Goal: Transaction & Acquisition: Complete application form

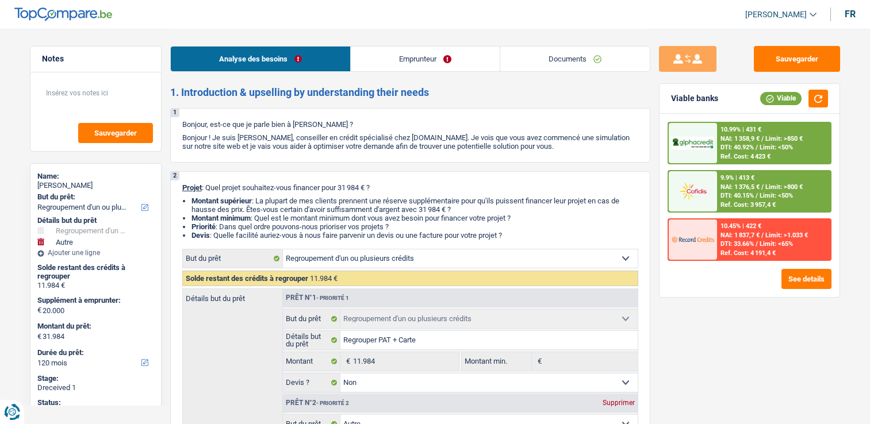
select select "refinancing"
select select "other"
select select "120"
select select "refinancing"
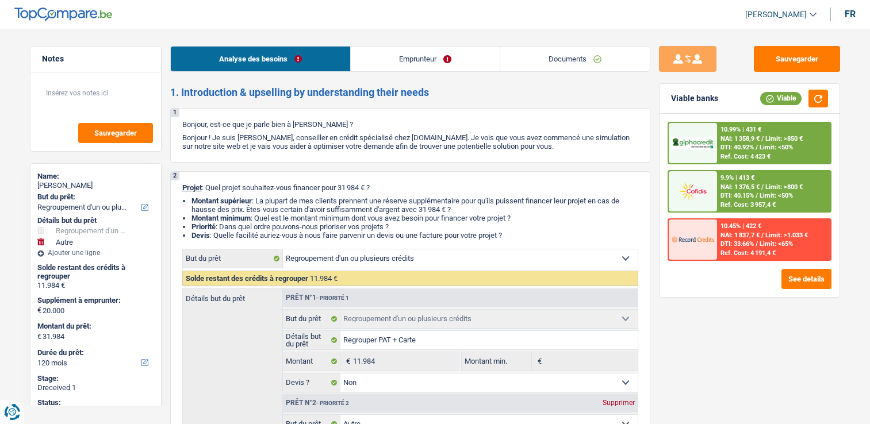
select select "refinancing"
select select "false"
select select "other"
select select "false"
select select "120"
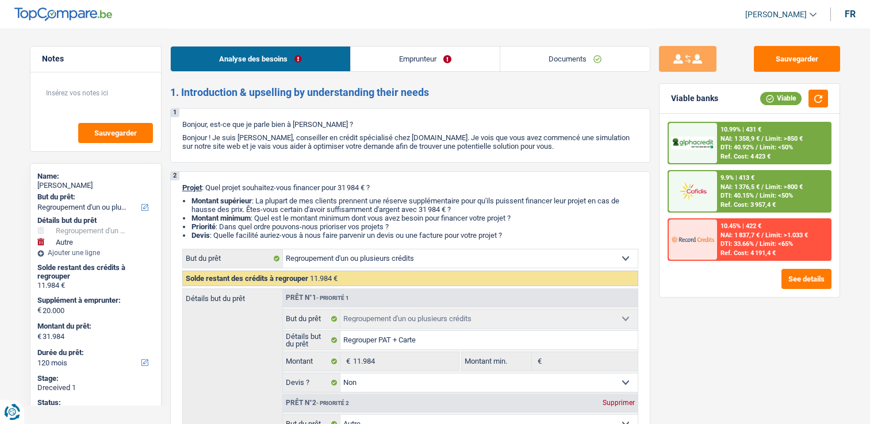
select select "worker"
select select "netSalary"
select select "rents"
select select "personalLoan"
select select "homeFurnishingOrRelocation"
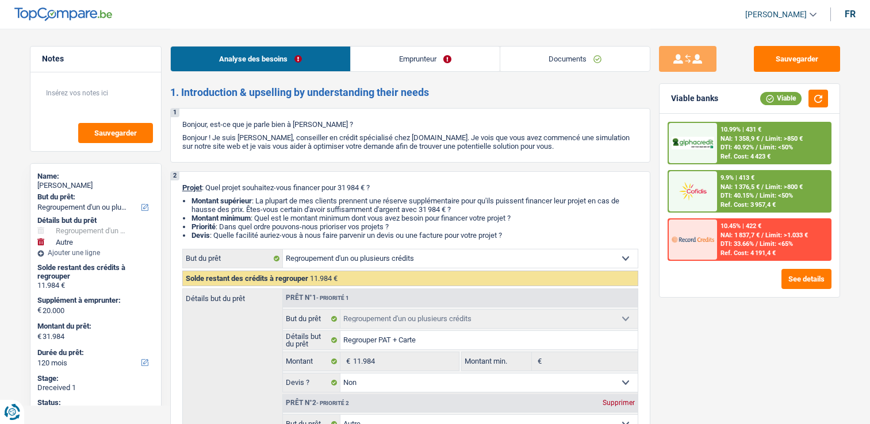
select select "60"
select select "cardOrCredit"
select select "refinancing"
select select "false"
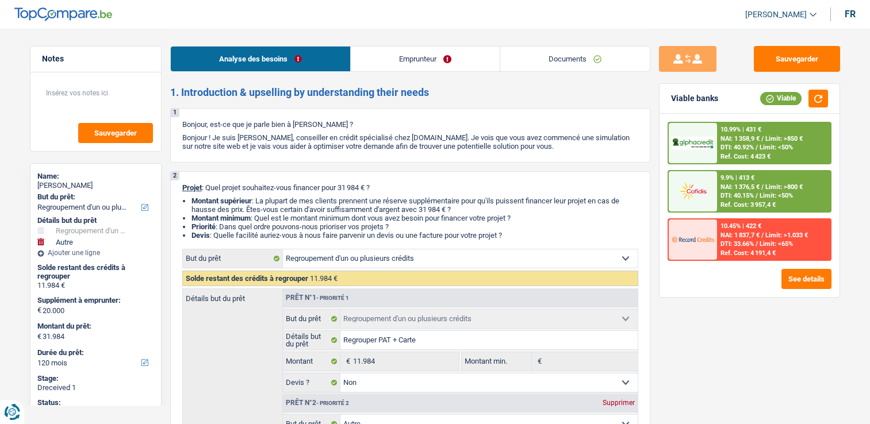
select select "other"
select select "false"
select select "120"
click at [410, 57] on link "Emprunteur" at bounding box center [425, 59] width 149 height 25
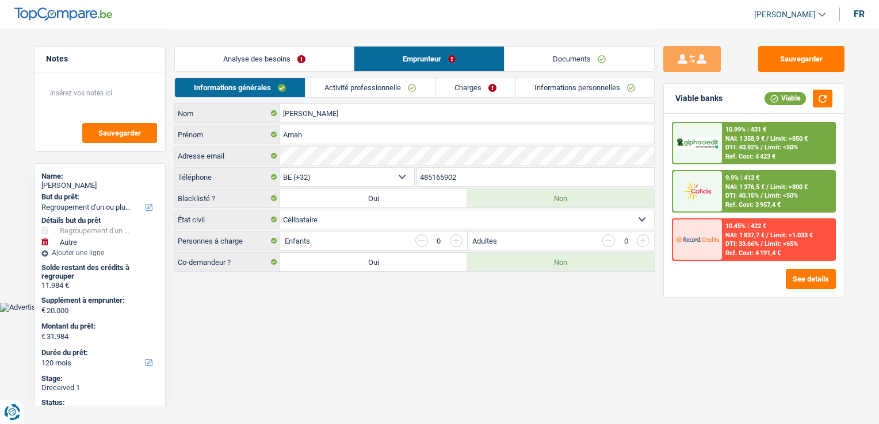
click at [538, 59] on link "Documents" at bounding box center [578, 59] width 149 height 25
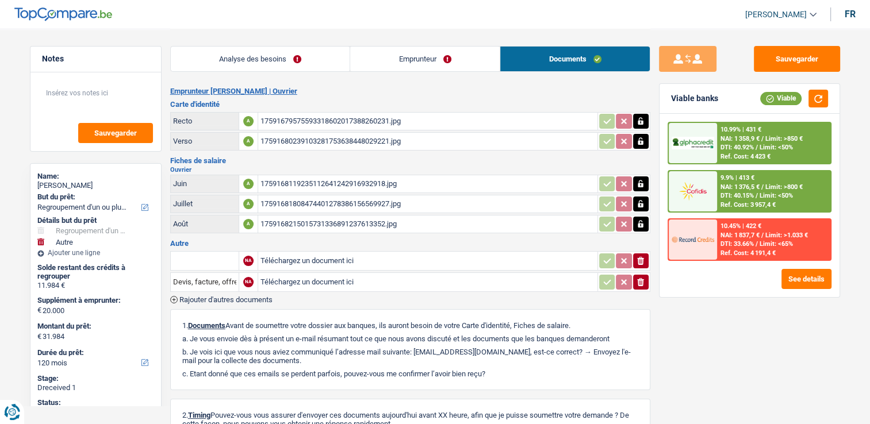
click at [404, 59] on link "Emprunteur" at bounding box center [424, 59] width 149 height 25
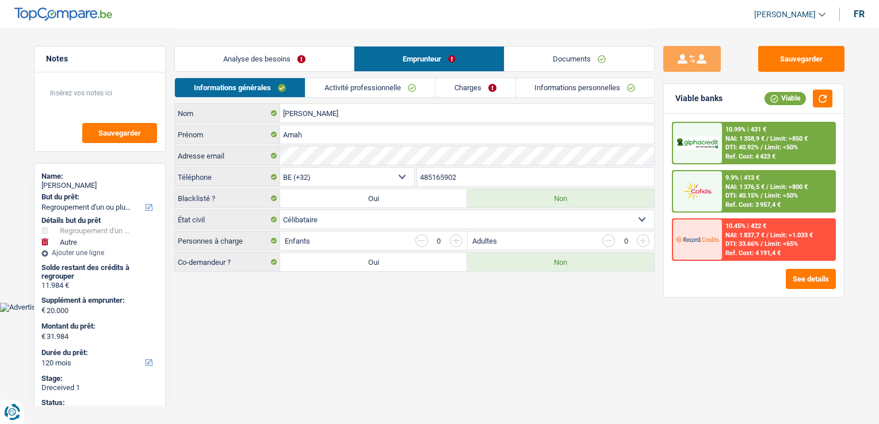
click at [351, 95] on link "Activité professionnelle" at bounding box center [369, 87] width 129 height 19
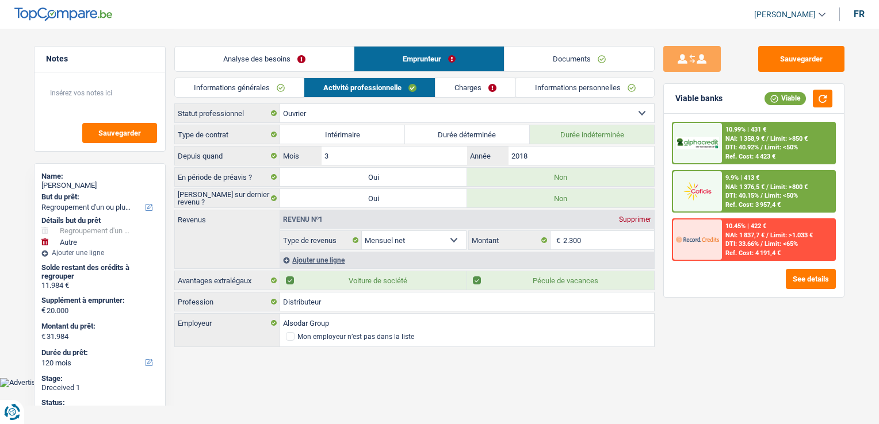
click at [470, 95] on link "Charges" at bounding box center [475, 87] width 80 height 19
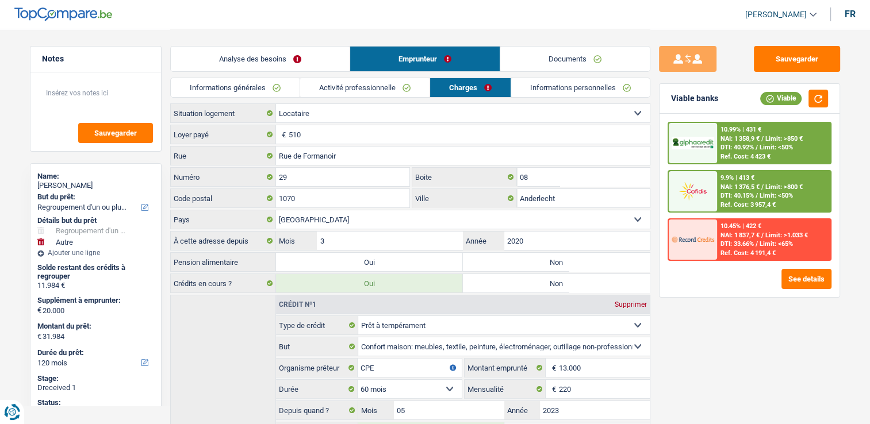
click at [527, 88] on link "Informations personnelles" at bounding box center [580, 87] width 139 height 19
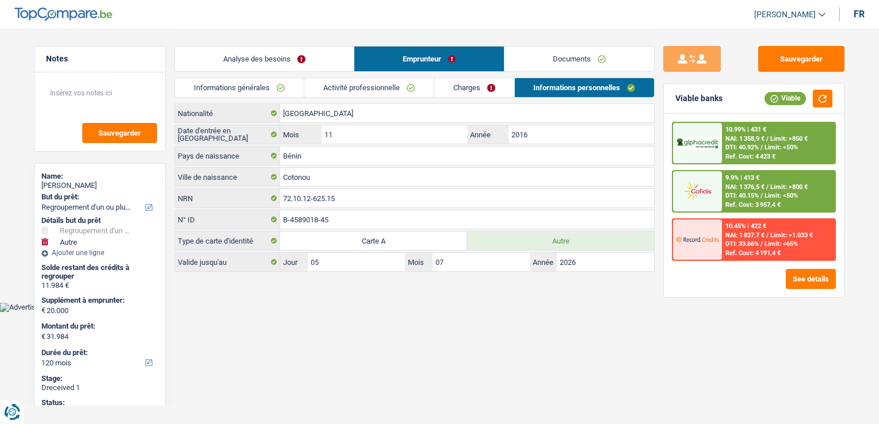
click at [481, 88] on link "Charges" at bounding box center [474, 87] width 80 height 19
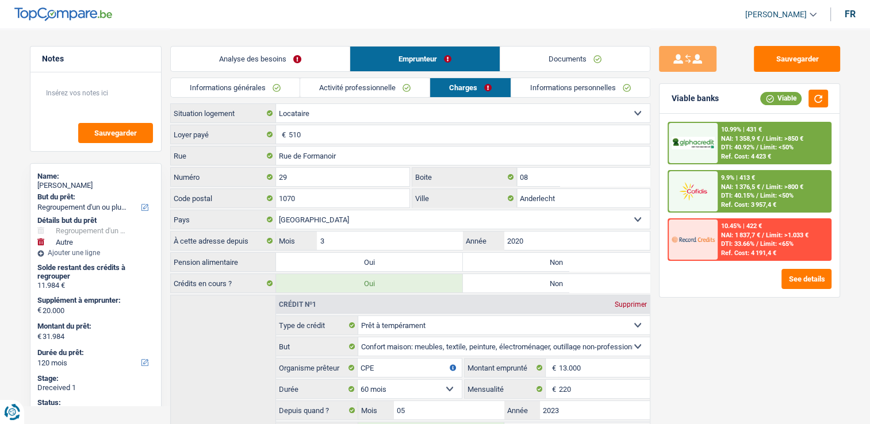
click at [406, 87] on link "Activité professionnelle" at bounding box center [364, 87] width 129 height 19
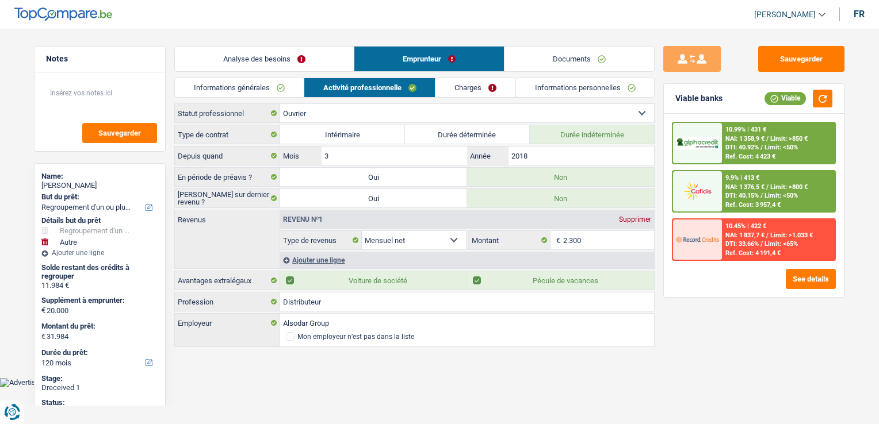
click at [290, 87] on link "Informations générales" at bounding box center [239, 87] width 129 height 19
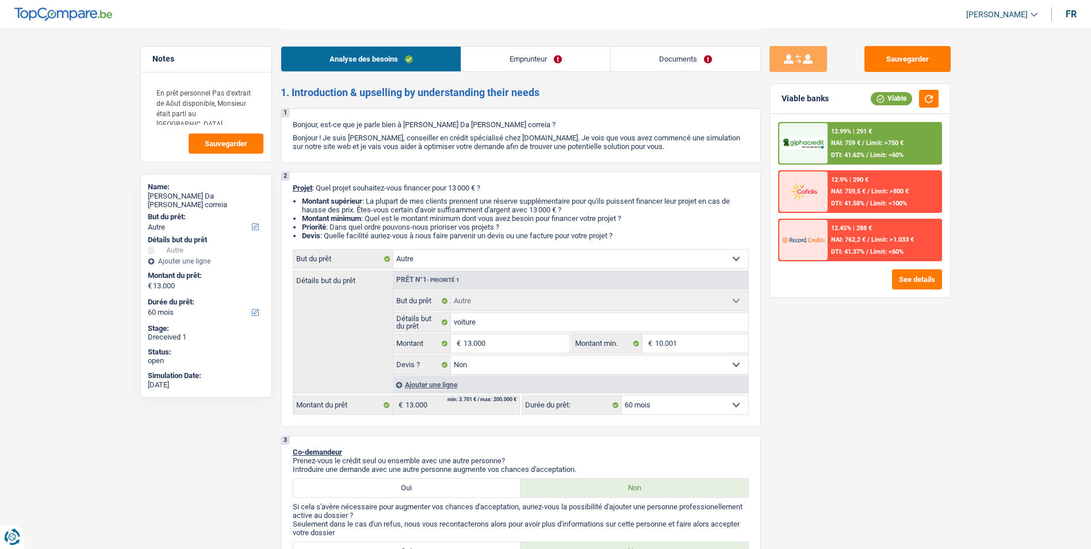
select select "other"
select select "60"
select select "other"
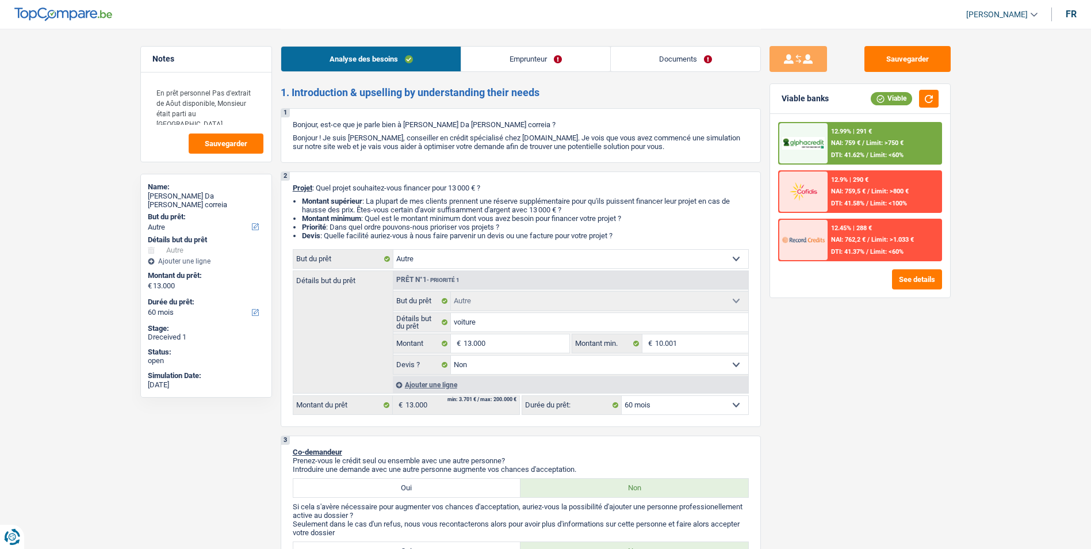
select select "false"
select select "60"
select select "invalid"
select select "disabilityPension"
select select "rents"
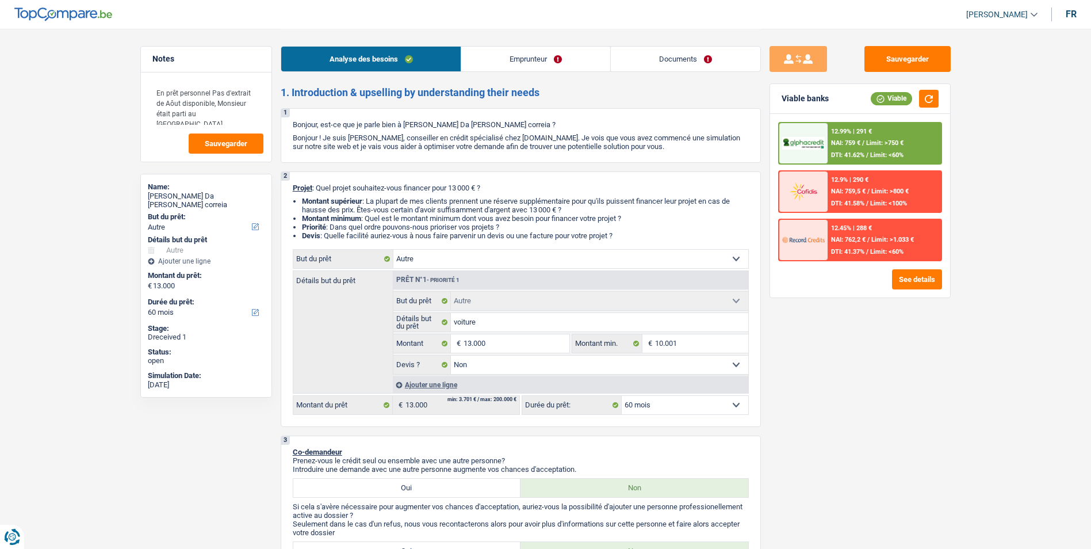
select select "other"
select select "false"
select select "60"
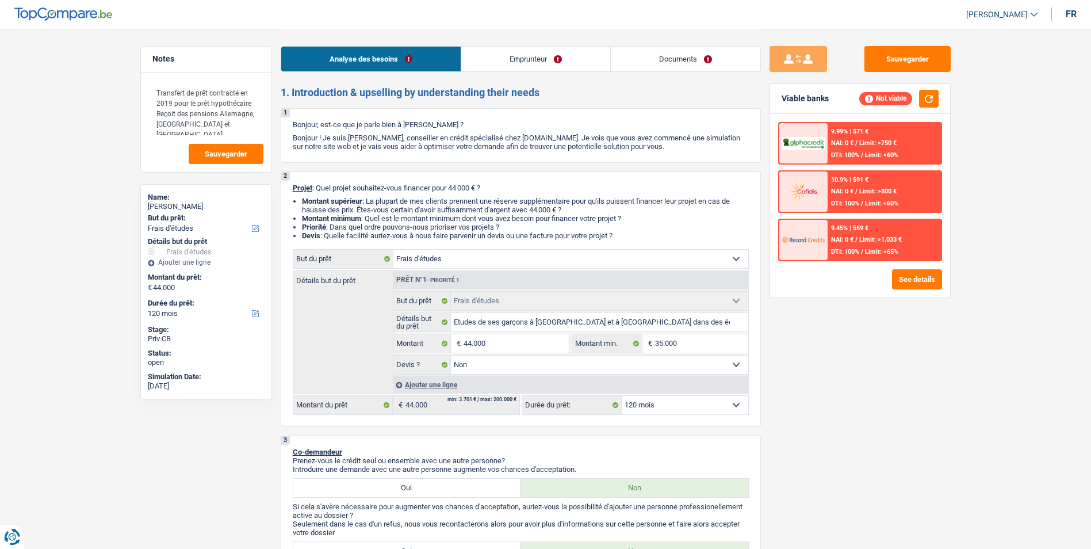
select select "study"
select select "120"
select select "study"
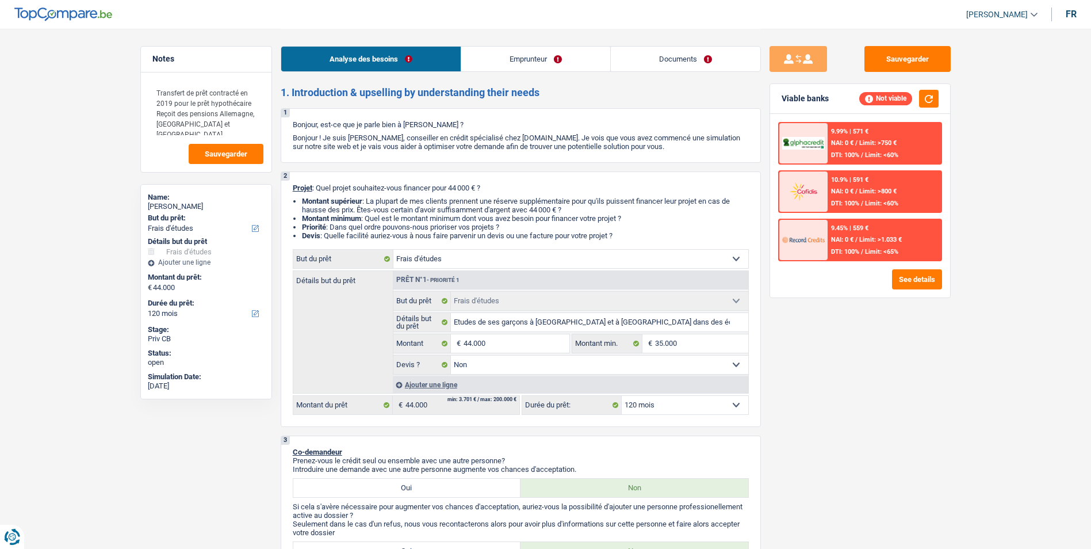
select select "false"
select select "120"
select select "retired"
select select "pension"
select select "ownerWithMortgage"
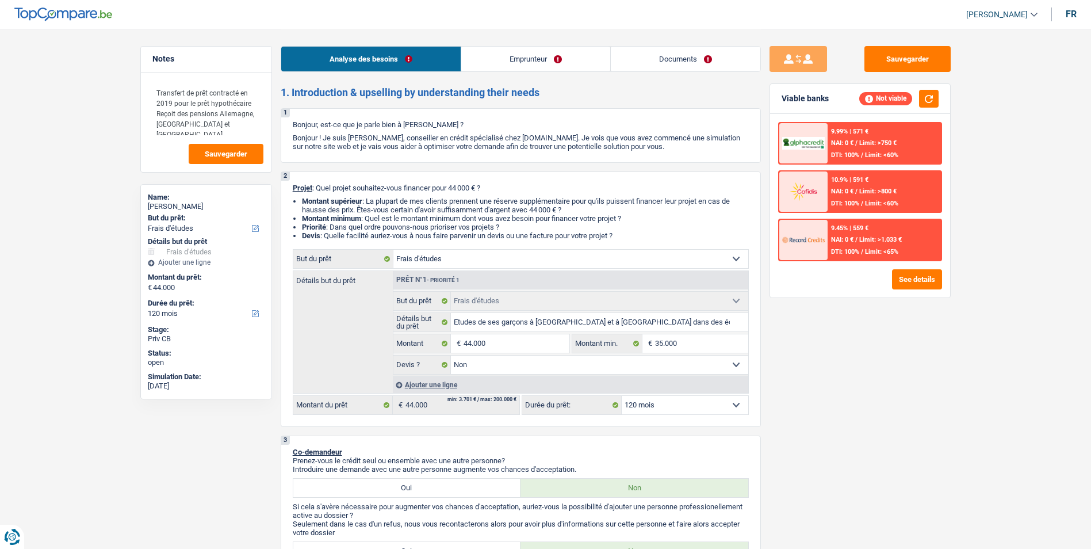
select select "mortgage"
select select "240"
select select "cardOrCredit"
select select "study"
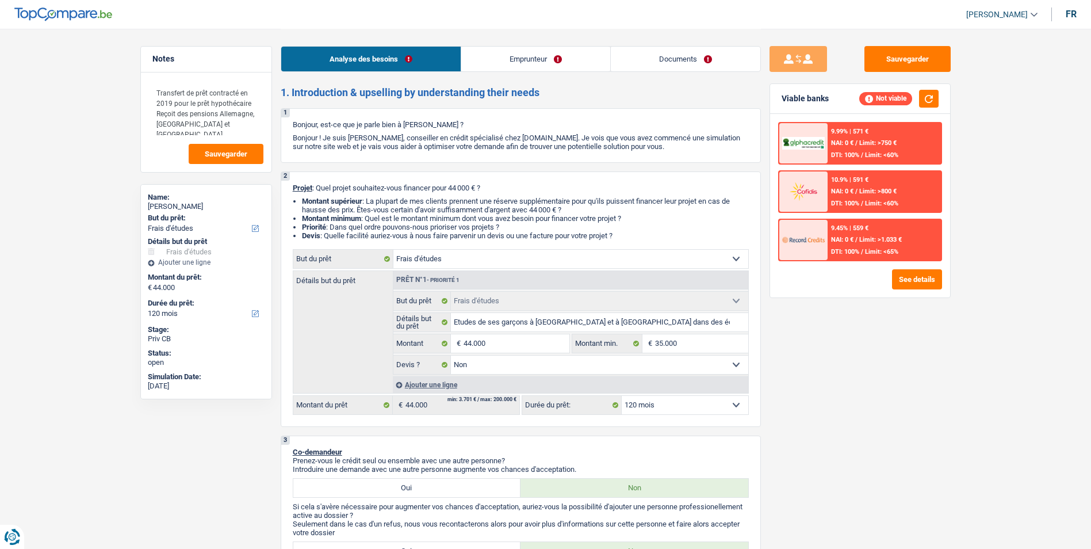
select select "false"
select select "120"
click at [547, 64] on link "Emprunteur" at bounding box center [535, 59] width 149 height 25
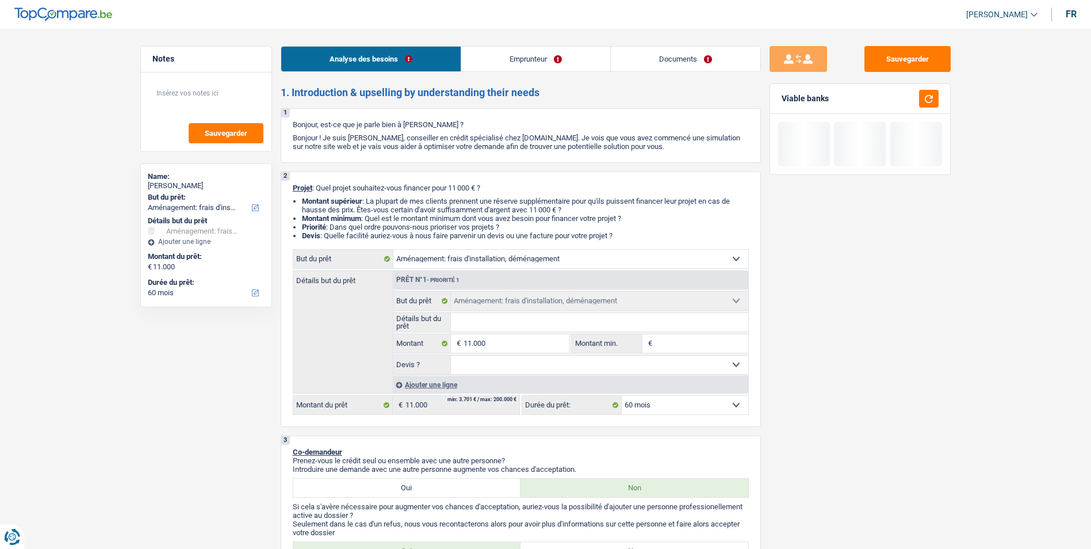
select select "movingOrInstallation"
select select "60"
select select "movingOrInstallation"
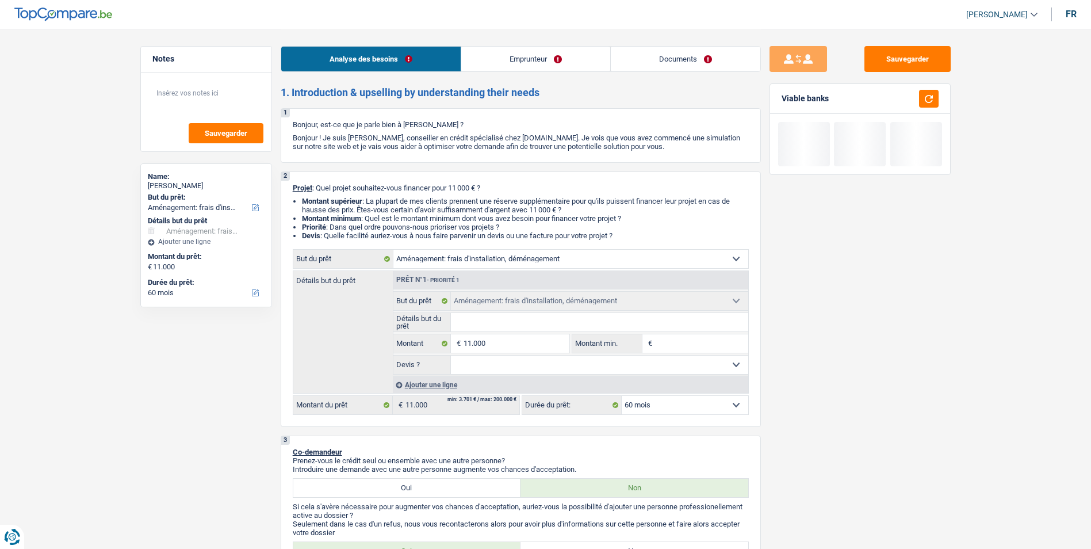
select select "60"
select select "worker"
select select "familyAllowances"
select select "netSalary"
select select "rents"
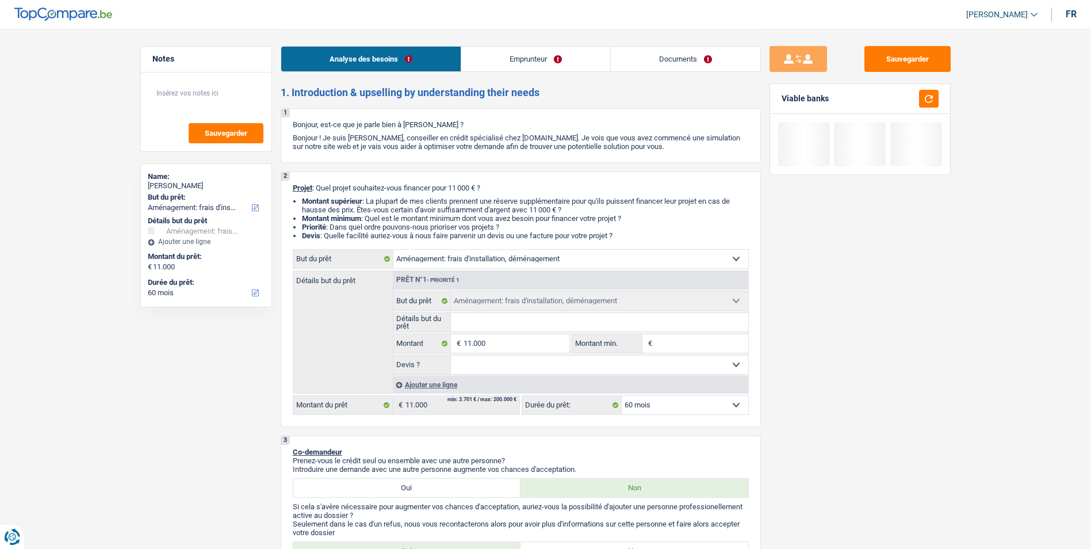
select select "movingOrInstallation"
select select "60"
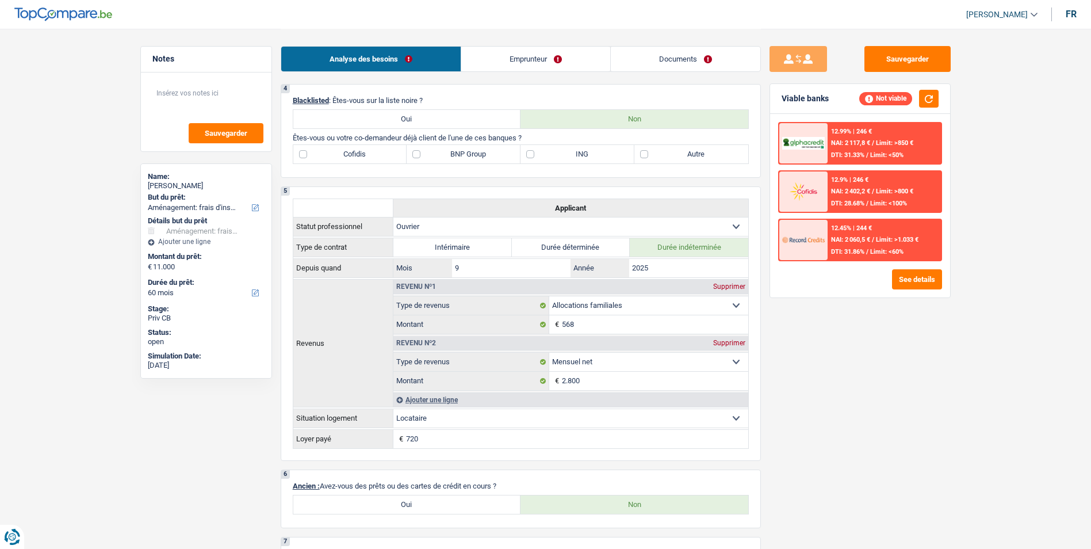
scroll to position [517, 0]
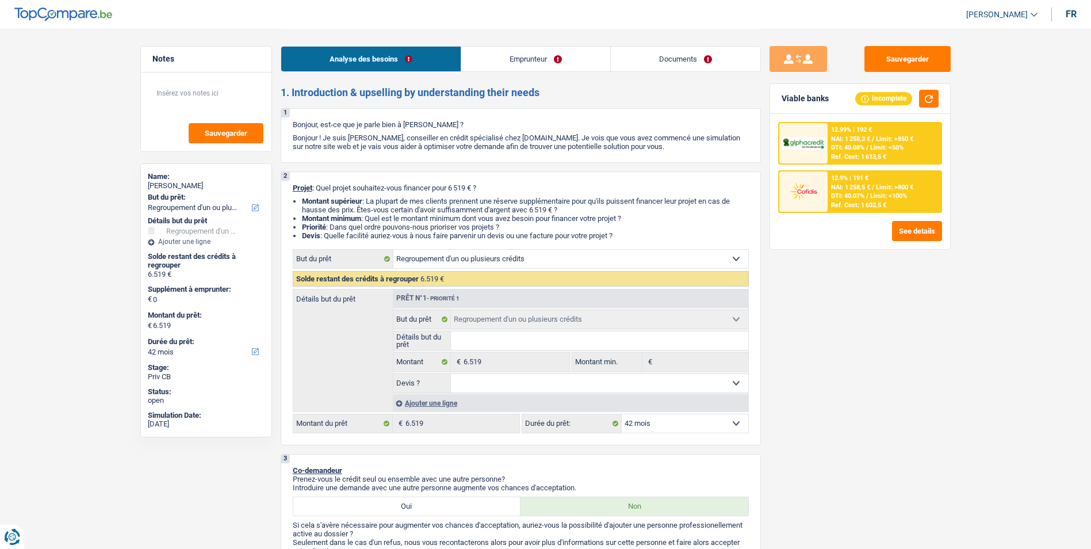
select select "refinancing"
select select "42"
select select "refinancing"
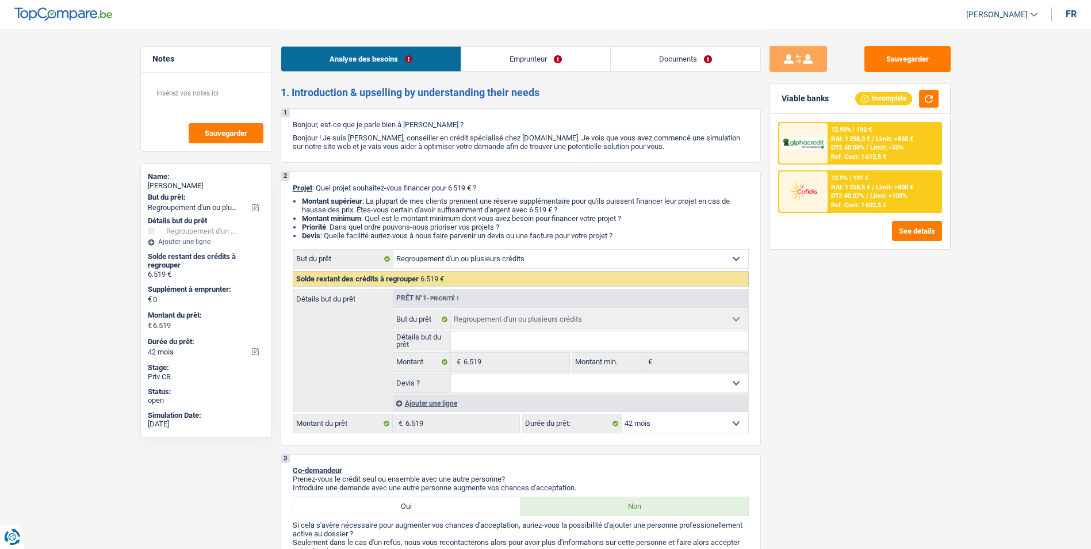
select select "42"
select select "privateEmployee"
select select "netSalary"
select select "mealVouchers"
select select "rents"
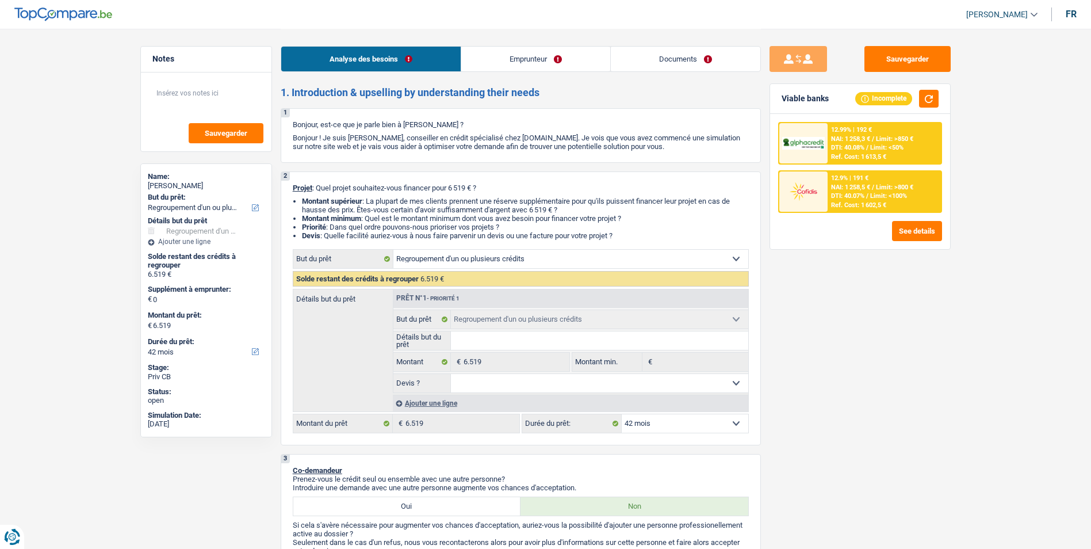
select select "personalLoan"
select select "familyEvent"
select select "48"
select select "refinancing"
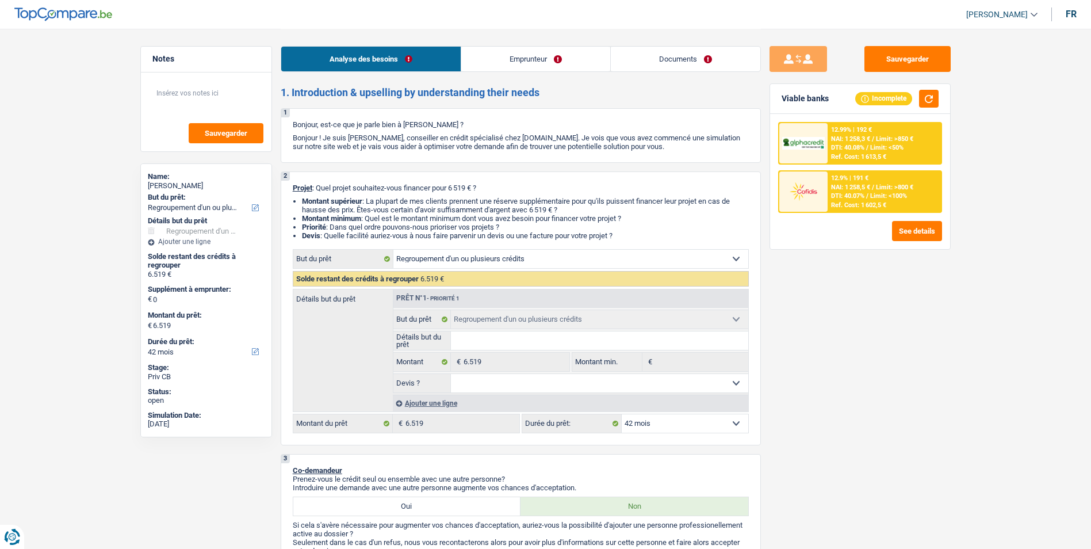
select select "42"
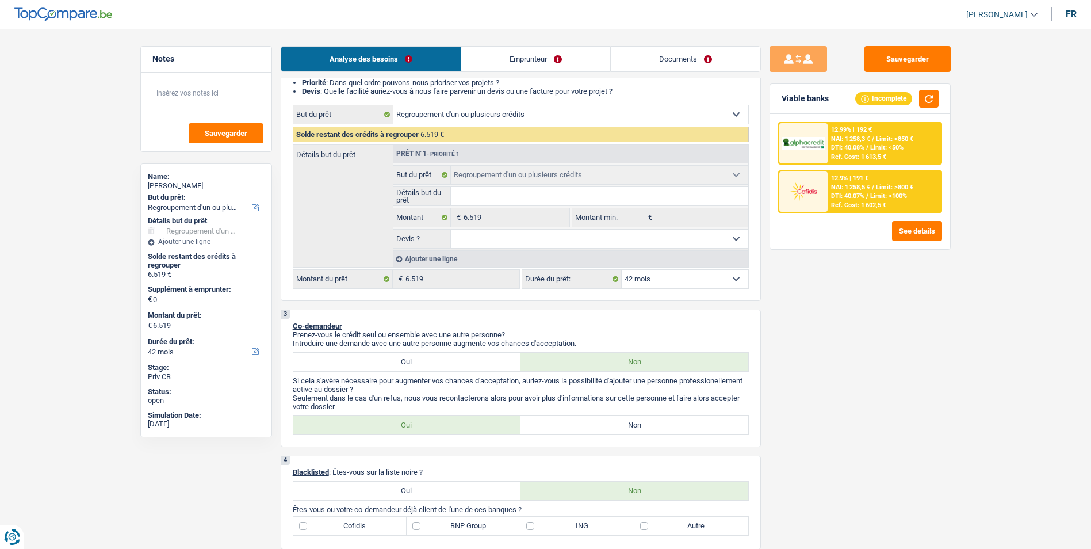
scroll to position [172, 0]
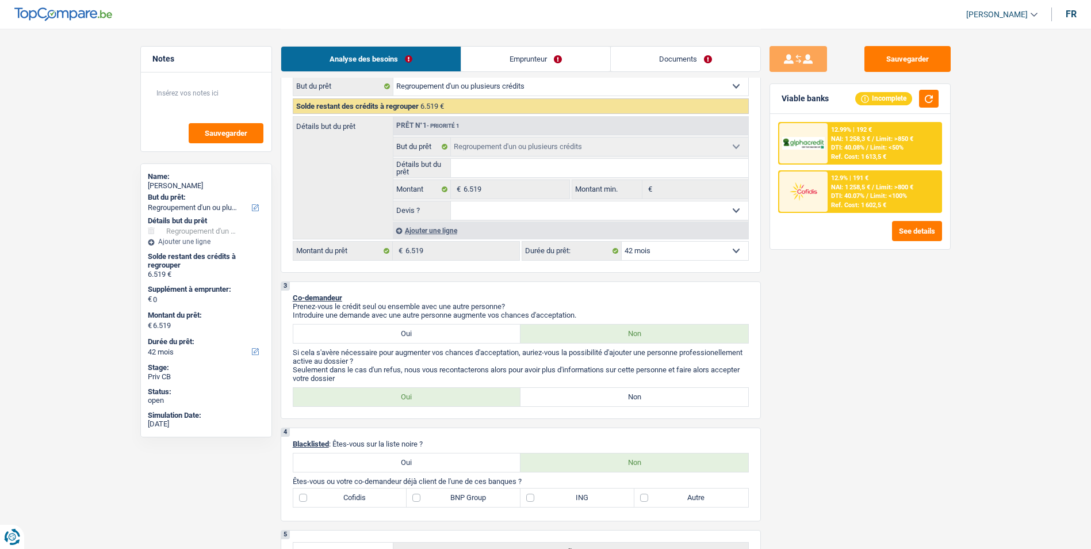
click at [587, 391] on label "Non" at bounding box center [634, 397] width 228 height 18
click at [587, 391] on input "Non" at bounding box center [634, 397] width 228 height 18
radio input "true"
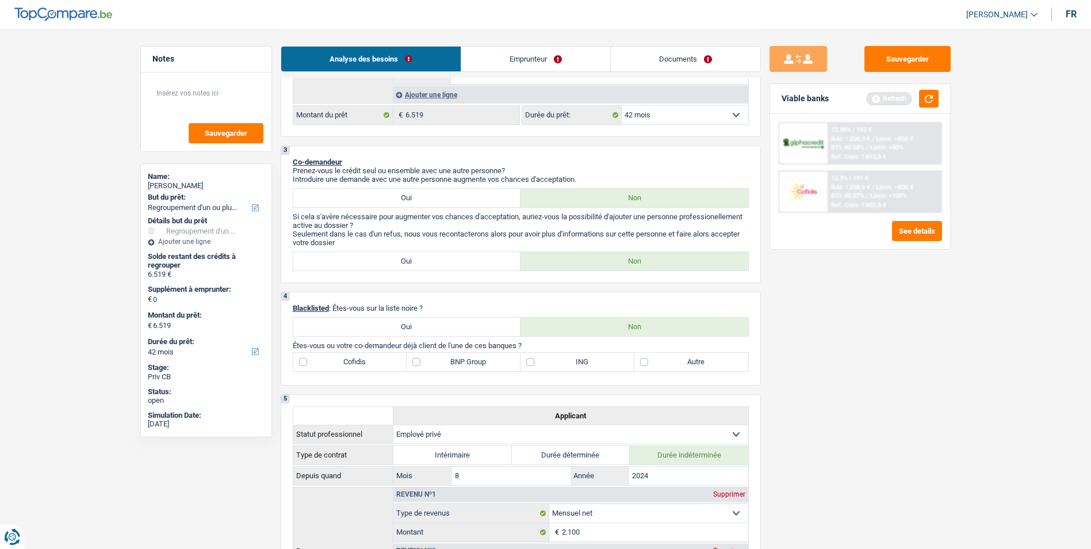
scroll to position [287, 0]
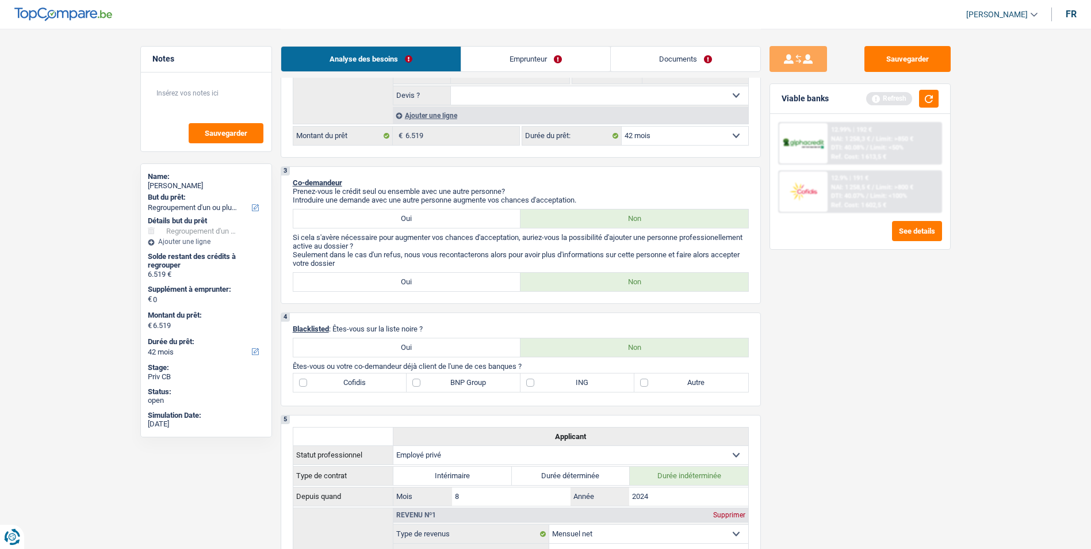
click at [417, 381] on label "BNP Group" at bounding box center [464, 382] width 114 height 18
click at [417, 381] on input "BNP Group" at bounding box center [464, 382] width 114 height 18
checkbox input "true"
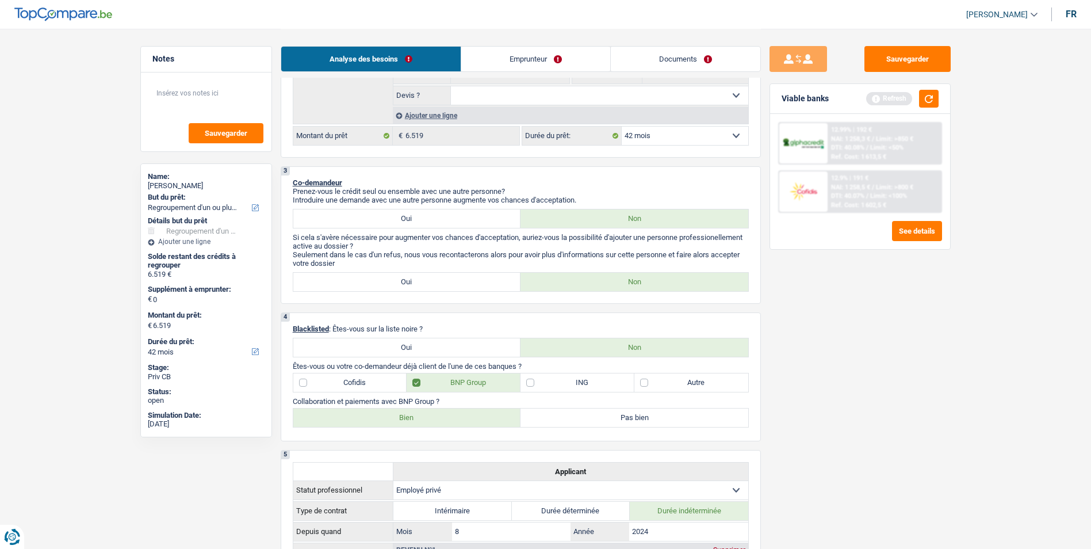
click at [398, 419] on label "Bien" at bounding box center [407, 417] width 228 height 18
click at [398, 419] on input "Bien" at bounding box center [407, 417] width 228 height 18
radio input "true"
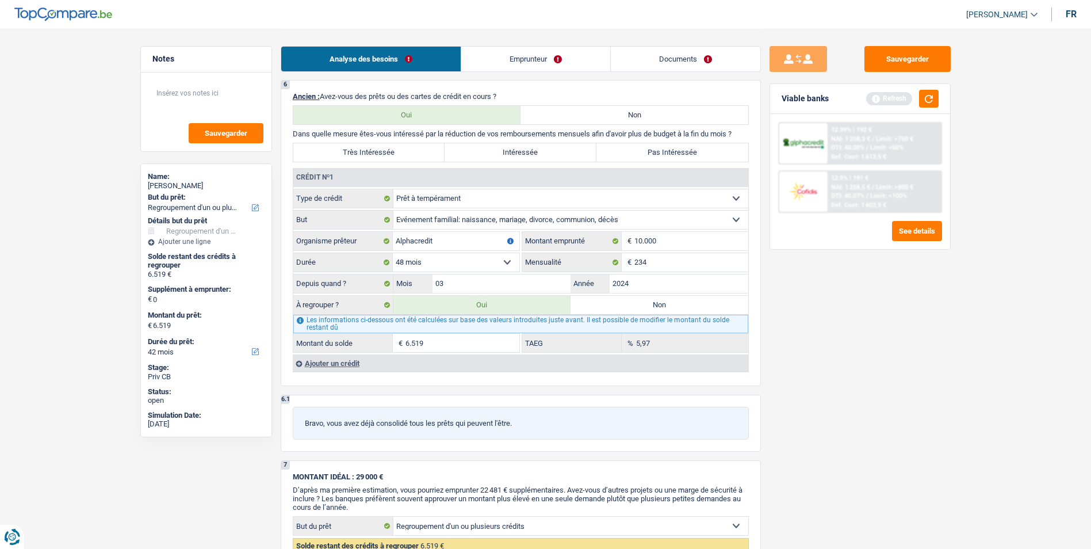
scroll to position [920, 0]
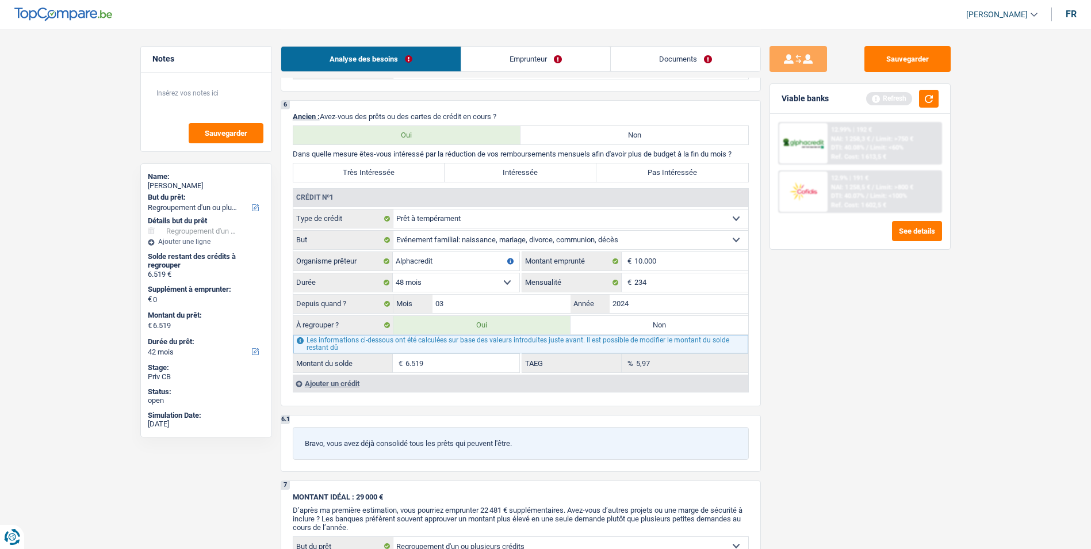
drag, startPoint x: 467, startPoint y: 392, endPoint x: 873, endPoint y: 380, distance: 406.1
click at [873, 380] on div "Sauvegarder Viable banks Refresh 12.99% | 192 € NAI: 1 258,3 € / Limit: >750 € …" at bounding box center [860, 288] width 198 height 484
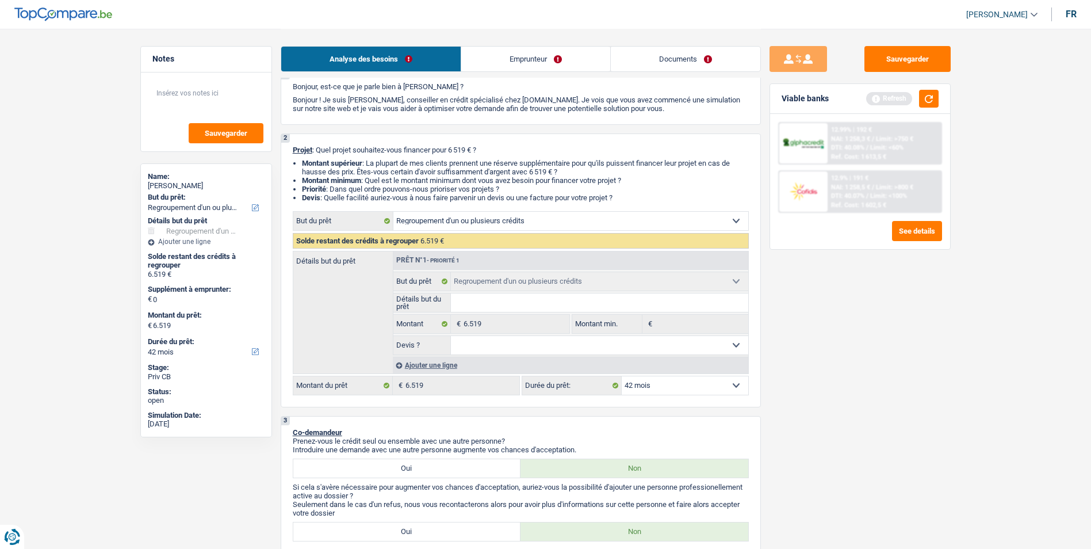
scroll to position [0, 0]
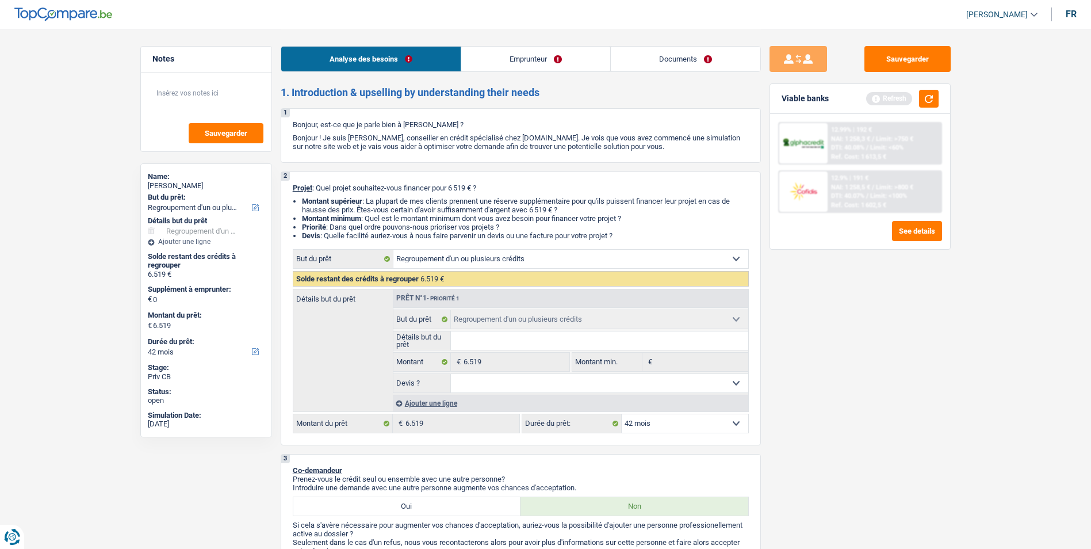
click at [519, 64] on link "Emprunteur" at bounding box center [535, 59] width 149 height 25
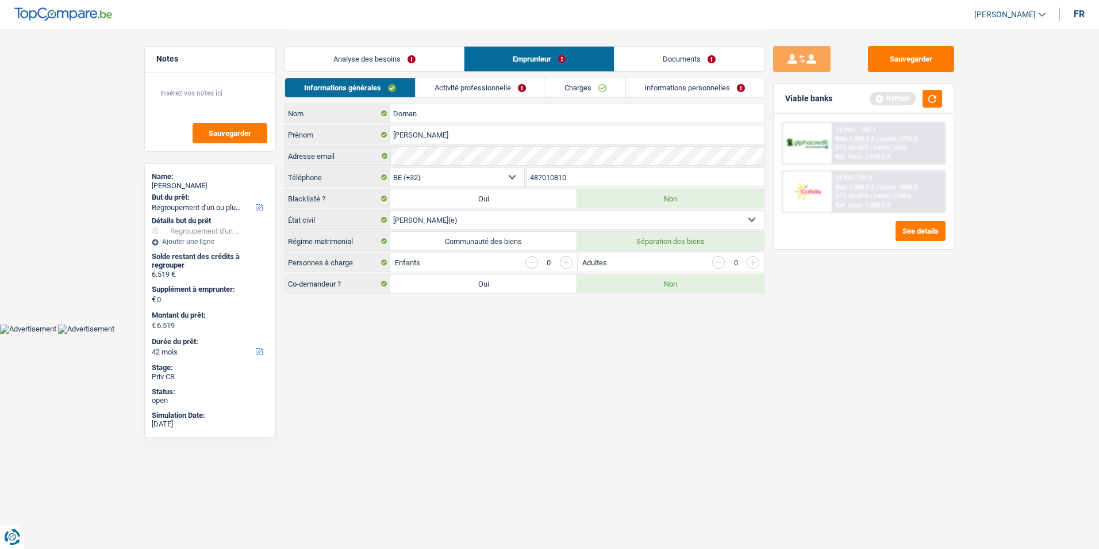
click at [496, 91] on link "Activité professionnelle" at bounding box center [480, 87] width 129 height 19
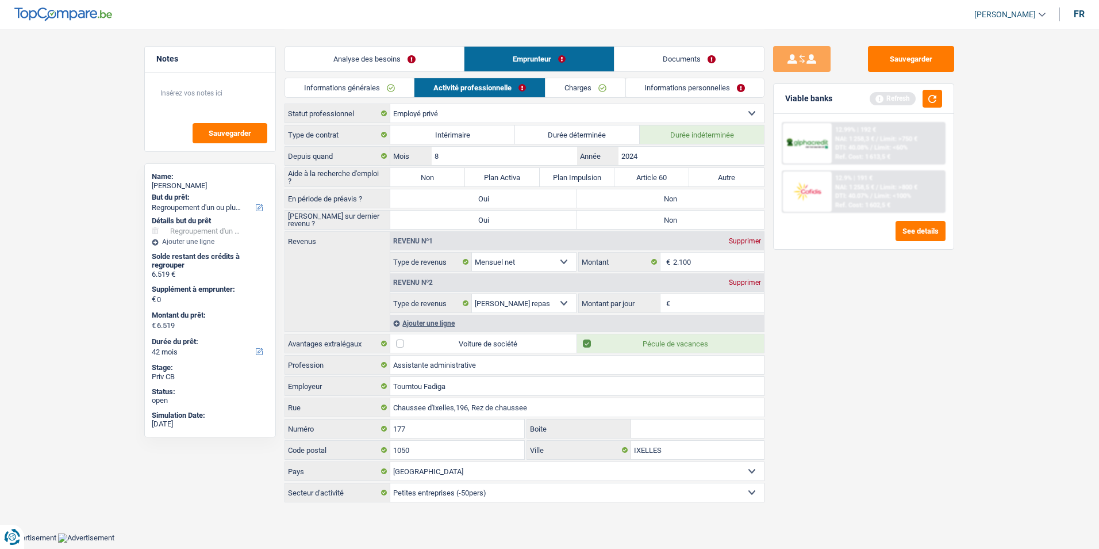
click at [447, 177] on label "Non" at bounding box center [427, 177] width 75 height 18
click at [447, 177] on input "Non" at bounding box center [427, 177] width 75 height 18
radio input "true"
click at [628, 197] on label "Non" at bounding box center [670, 198] width 187 height 18
click at [628, 197] on input "Non" at bounding box center [670, 198] width 187 height 18
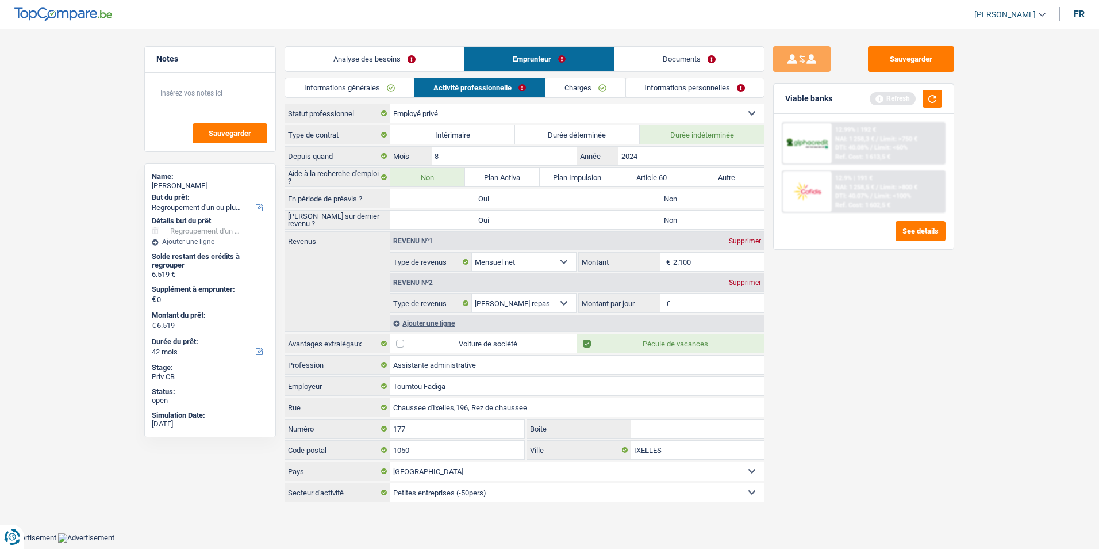
radio input "true"
click at [636, 219] on label "Non" at bounding box center [670, 219] width 187 height 18
click at [636, 219] on input "Non" at bounding box center [670, 219] width 187 height 18
radio input "true"
click at [744, 284] on div "Supprimer" at bounding box center [745, 282] width 38 height 7
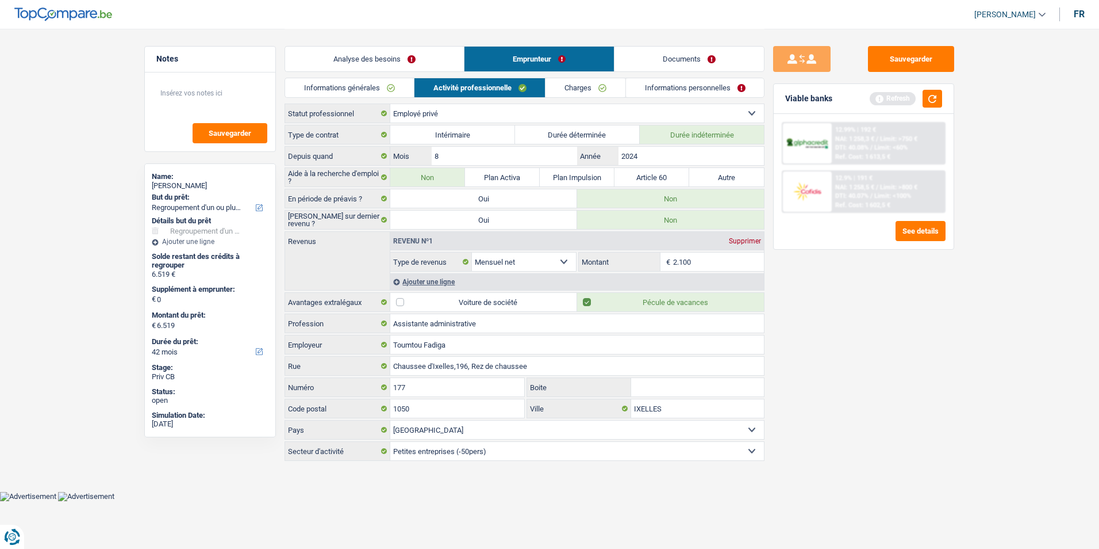
click at [576, 84] on link "Charges" at bounding box center [586, 87] width 80 height 19
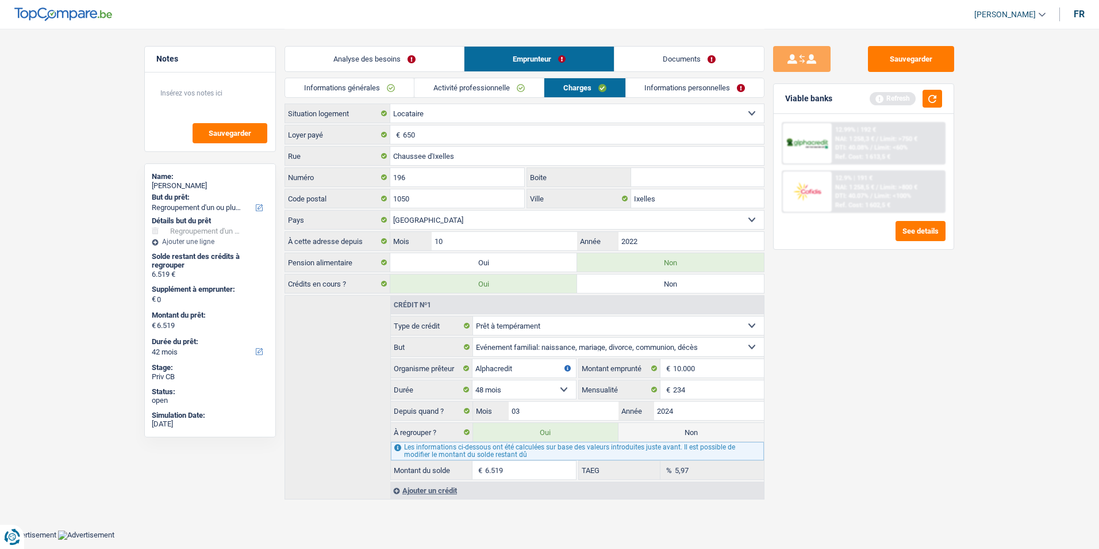
click at [659, 90] on link "Informations personnelles" at bounding box center [695, 87] width 139 height 19
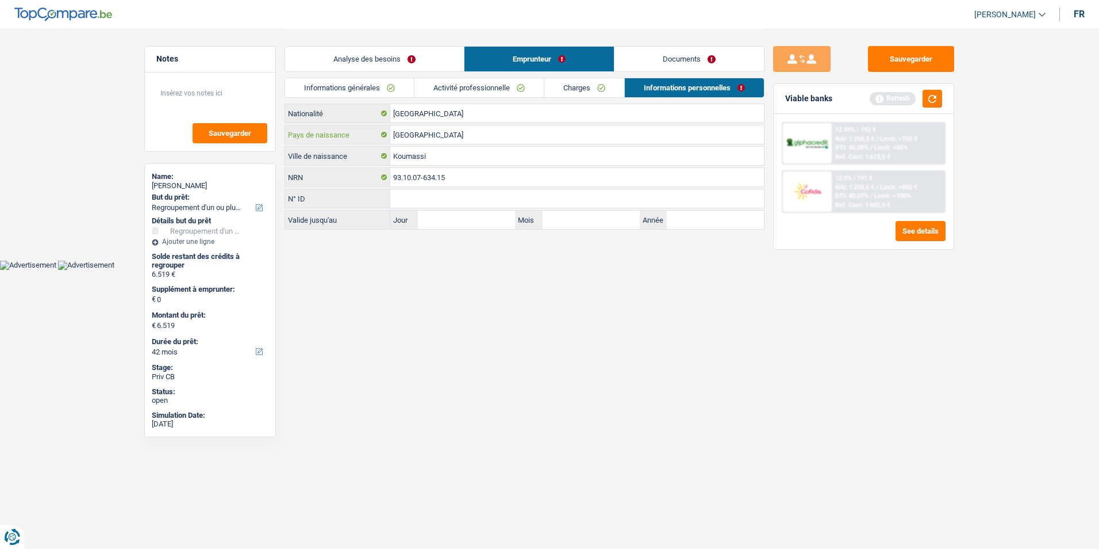
click at [455, 134] on input "[GEOGRAPHIC_DATA]" at bounding box center [577, 134] width 374 height 18
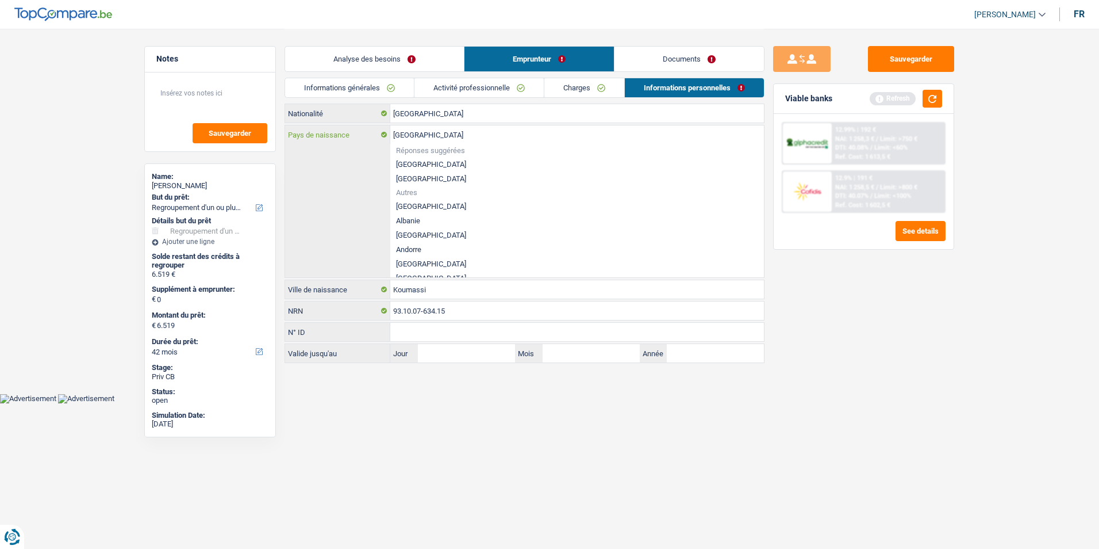
type input "Belgiqu"
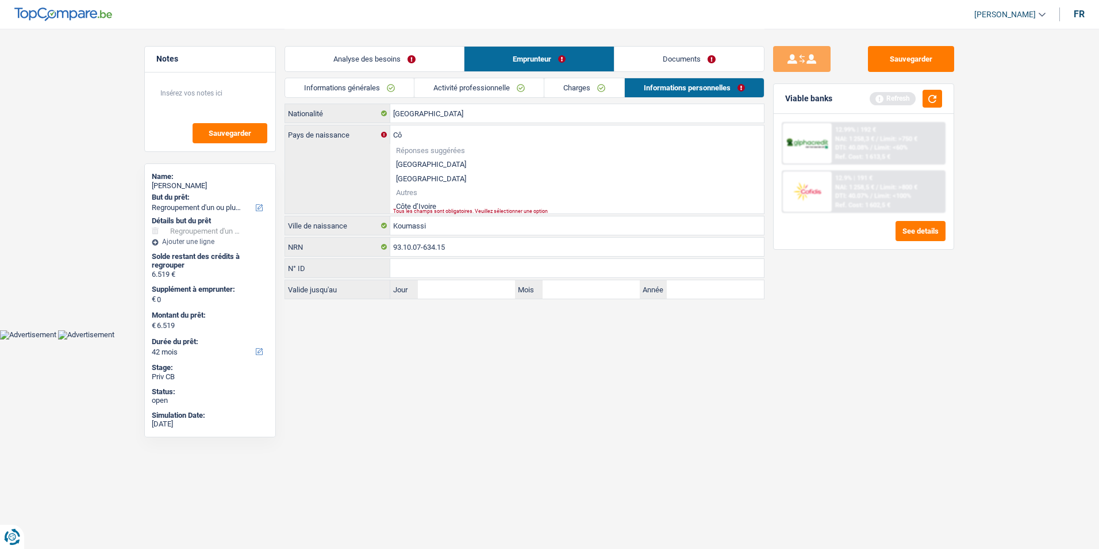
click at [421, 204] on li "Côte d’Ivoire" at bounding box center [577, 206] width 374 height 14
type input "Côte d’Ivoire"
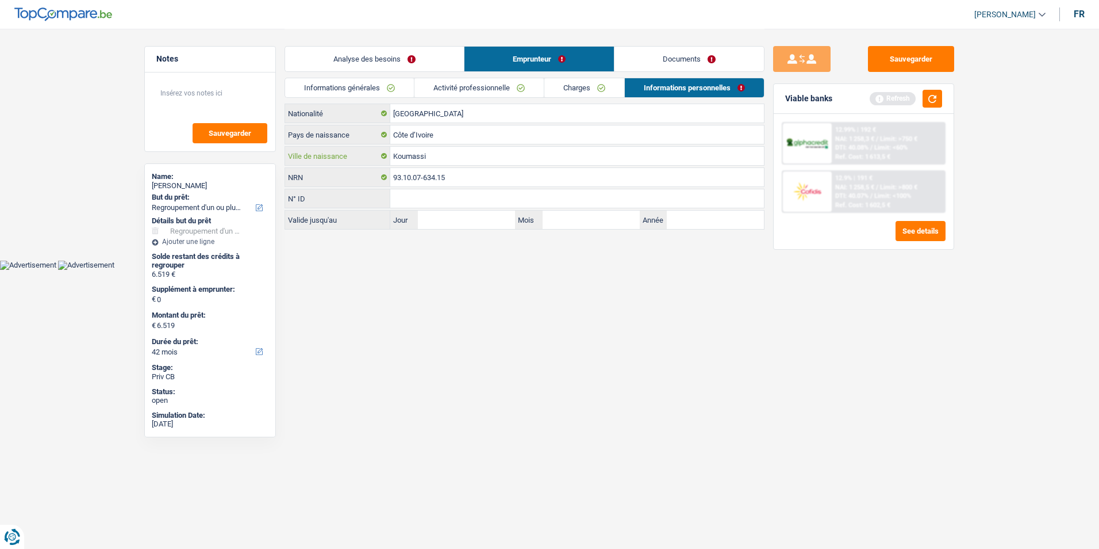
click at [463, 148] on input "Koumassi" at bounding box center [577, 156] width 374 height 18
type input "K"
type input "Abidjan"
click at [662, 58] on link "Documents" at bounding box center [689, 59] width 149 height 25
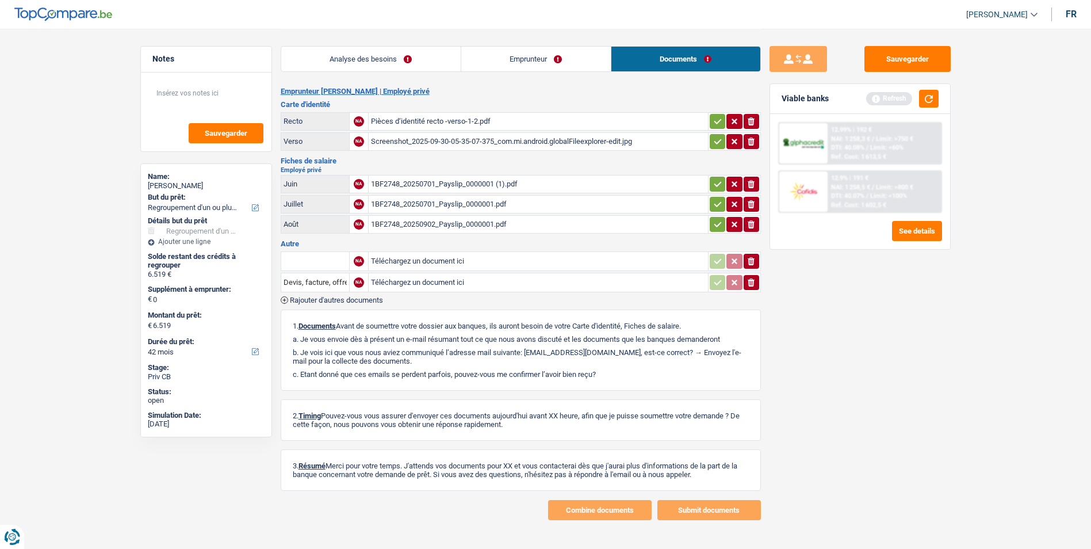
click at [445, 119] on div "Pièces d‘identité recto -verso-1-2.pdf" at bounding box center [538, 121] width 335 height 17
click at [464, 144] on div "Screenshot_2025-09-30-05-35-07-375_com.mi.android.globalFileexplorer-edit.jpg" at bounding box center [538, 141] width 335 height 17
click at [482, 187] on div "1BF2748_20250701_Payslip_0000001 (1).pdf" at bounding box center [538, 183] width 335 height 17
click at [444, 206] on div "1BF2748_20250701_Payslip_0000001.pdf" at bounding box center [538, 203] width 335 height 17
click at [450, 222] on div "1BF2748_20250902_Payslip_0000001.pdf" at bounding box center [538, 224] width 335 height 17
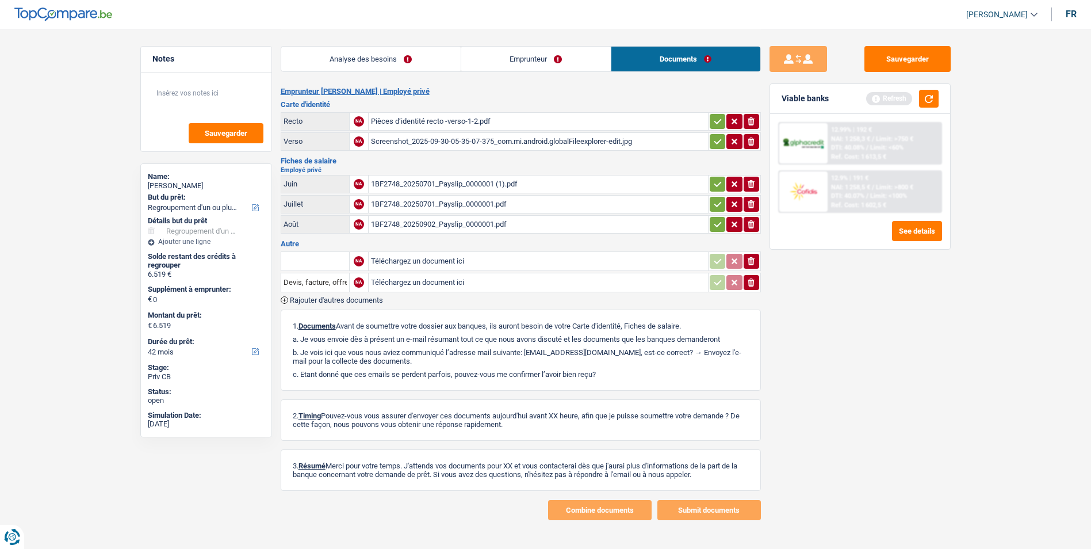
click at [465, 202] on div "1BF2748_20250701_Payslip_0000001.pdf" at bounding box center [538, 203] width 335 height 17
click at [423, 182] on div "1BF2748_20250701_Payslip_0000001 (1).pdf" at bounding box center [538, 183] width 335 height 17
click at [462, 180] on div "1BF2748_20250701_Payslip_0000001 (1).pdf" at bounding box center [538, 183] width 335 height 17
click at [387, 57] on link "Analyse des besoins" at bounding box center [370, 59] width 179 height 25
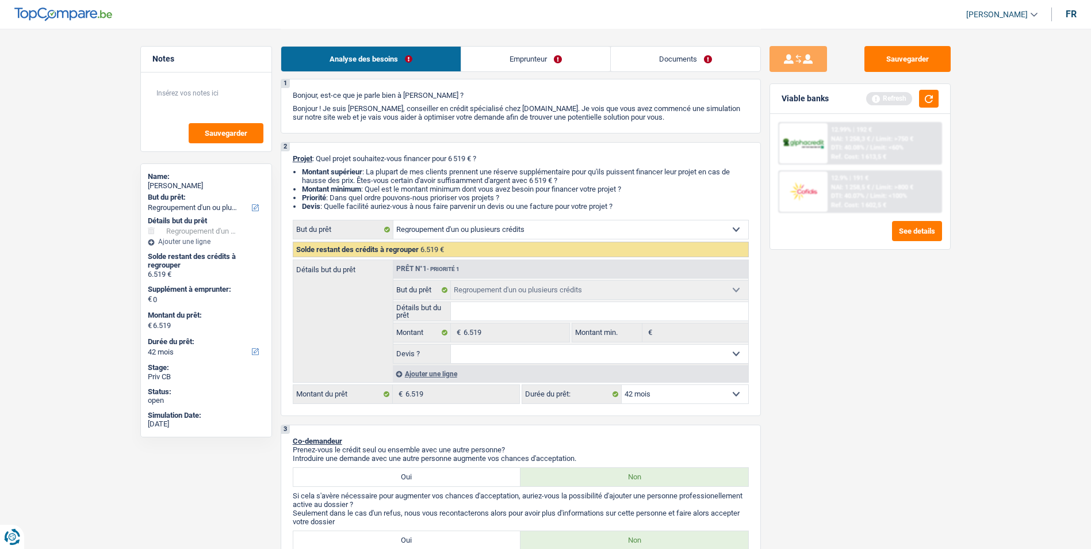
scroll to position [57, 0]
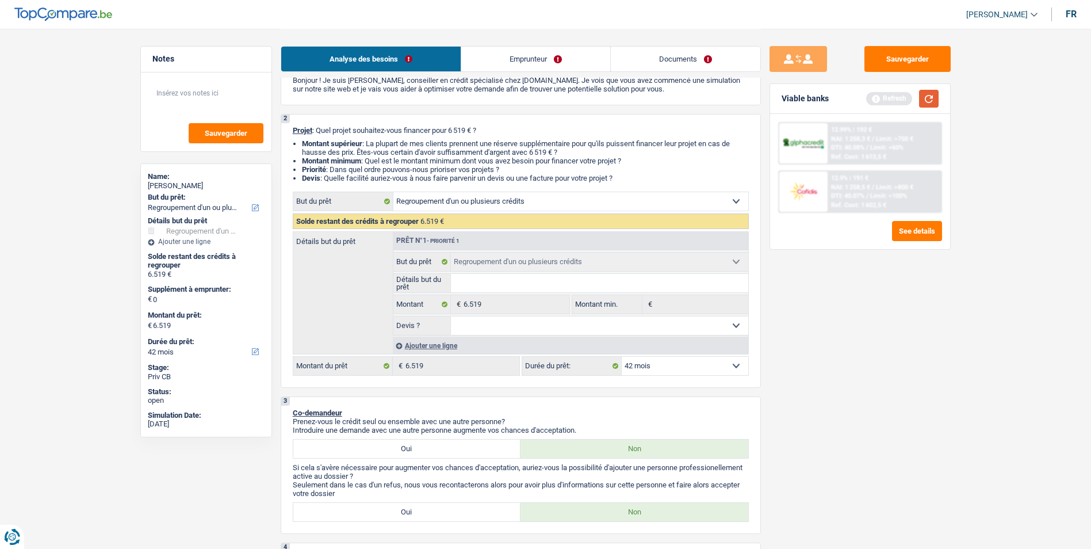
click at [923, 101] on button "button" at bounding box center [929, 99] width 20 height 18
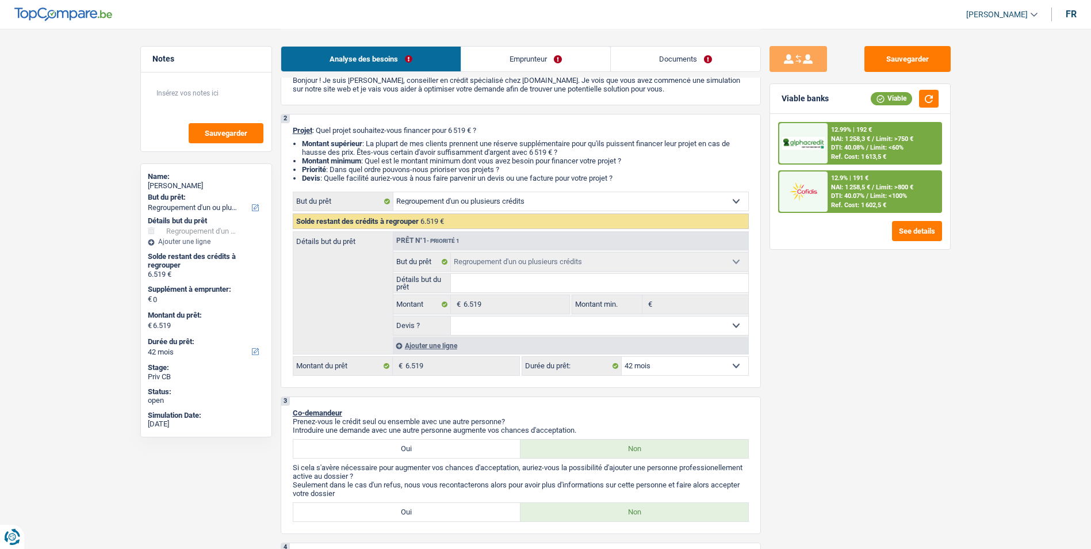
click at [445, 346] on div "Ajouter une ligne" at bounding box center [570, 345] width 355 height 17
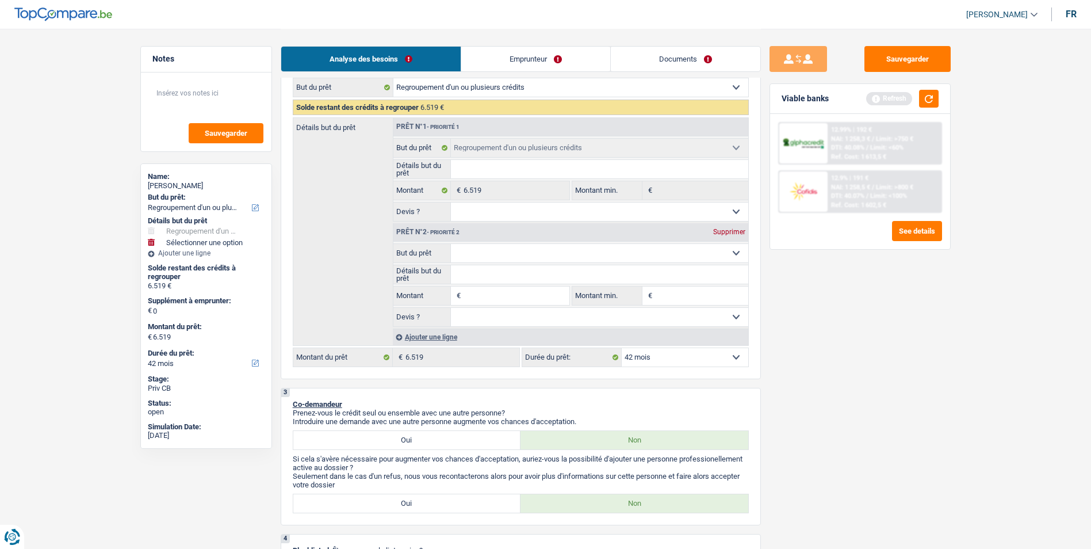
scroll to position [230, 0]
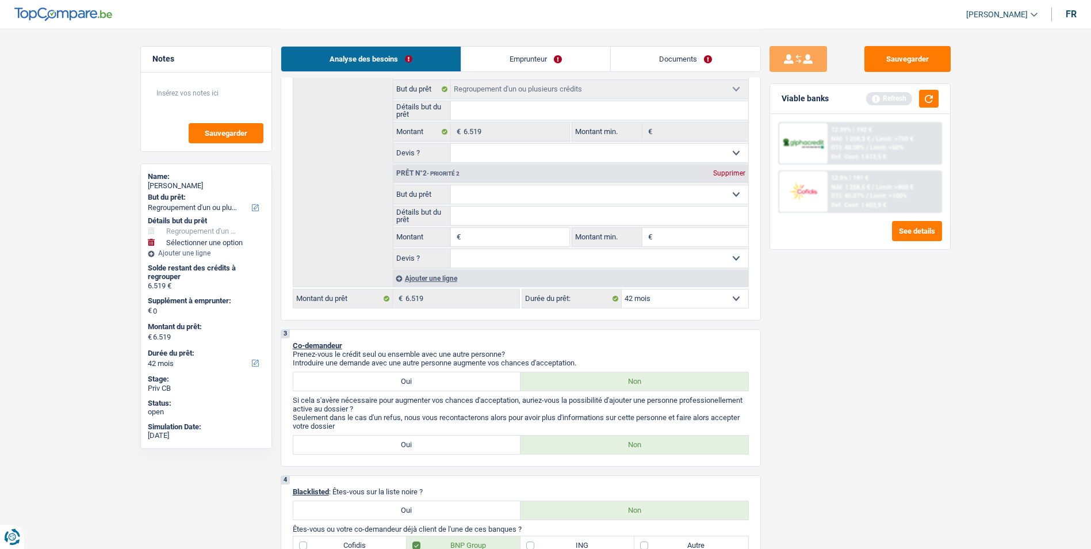
click at [536, 195] on select "Confort maison: meubles, textile, peinture, électroménager, outillage non-profe…" at bounding box center [599, 194] width 297 height 18
click at [377, 200] on div "Détails but du prêt Prêt n°1 - Priorité 1 Confort maison: meubles, textile, pei…" at bounding box center [521, 173] width 456 height 228
click at [484, 237] on input "Montant" at bounding box center [515, 237] width 105 height 18
type input "2"
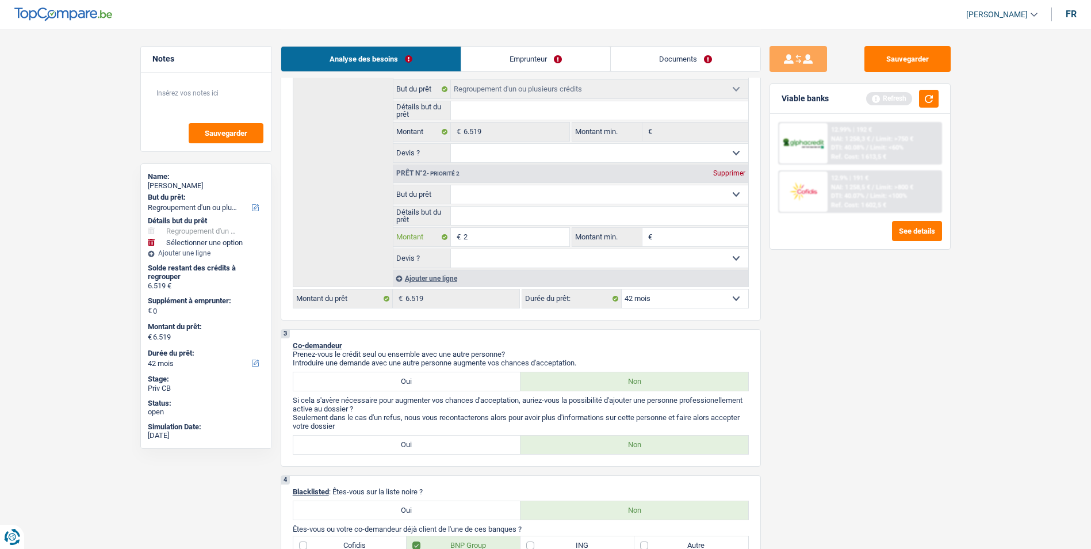
type input "22"
type input "220"
type input "2.200"
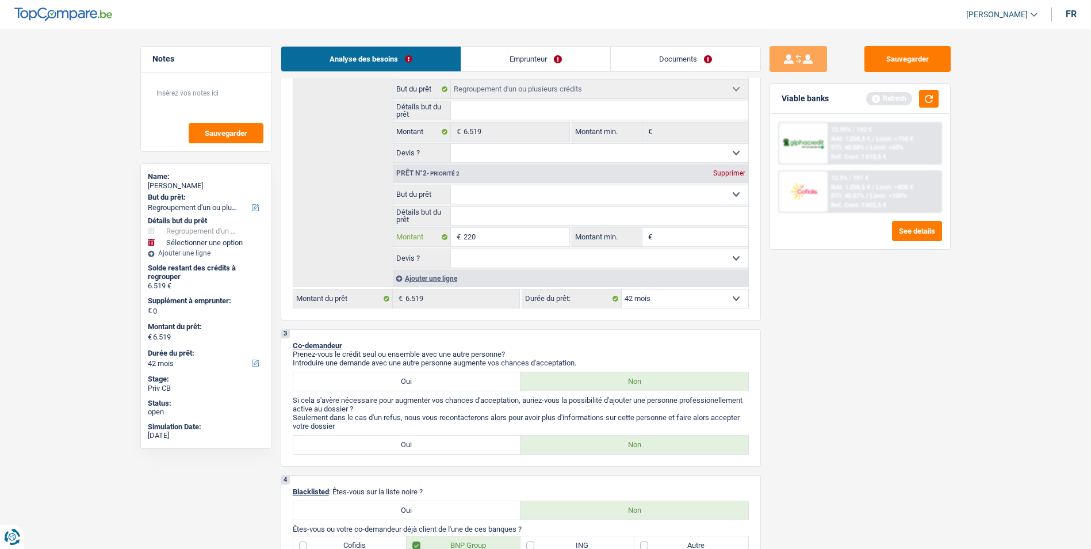
type input "2.200"
type input "22.000"
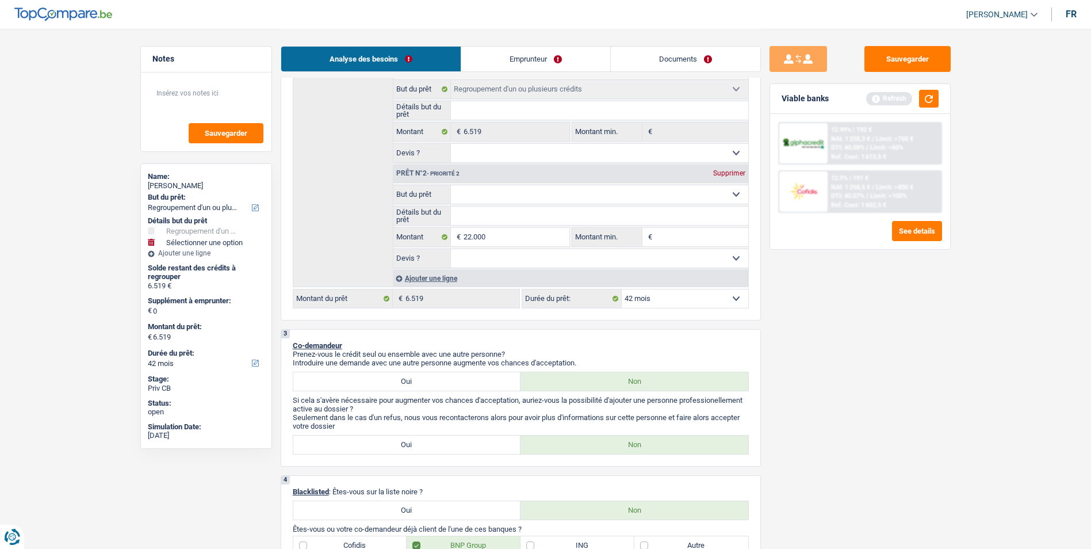
type input "28.519"
click at [523, 195] on select "Confort maison: meubles, textile, peinture, électroménager, outillage non-profe…" at bounding box center [599, 194] width 297 height 18
select select "120"
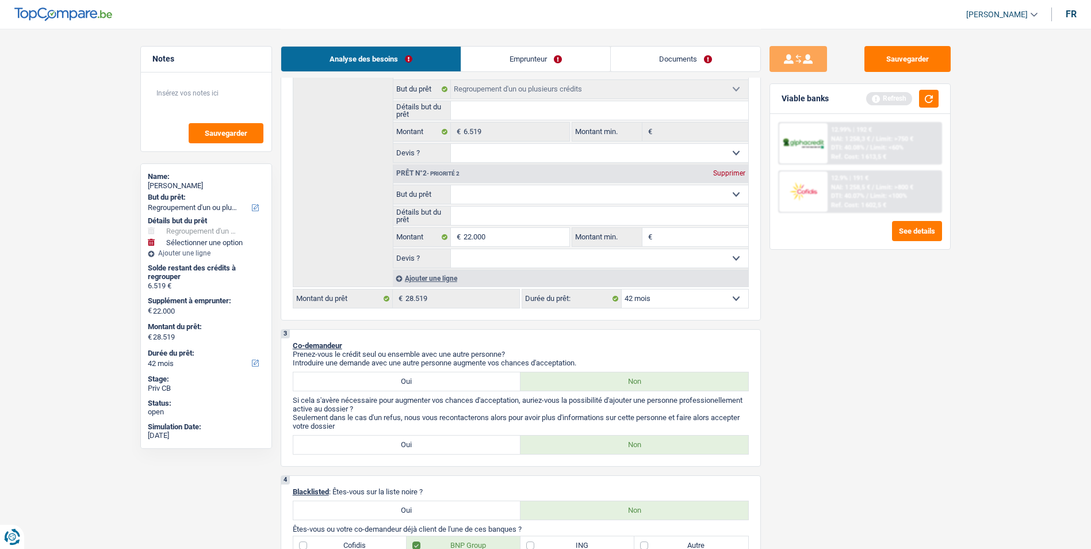
select select "120"
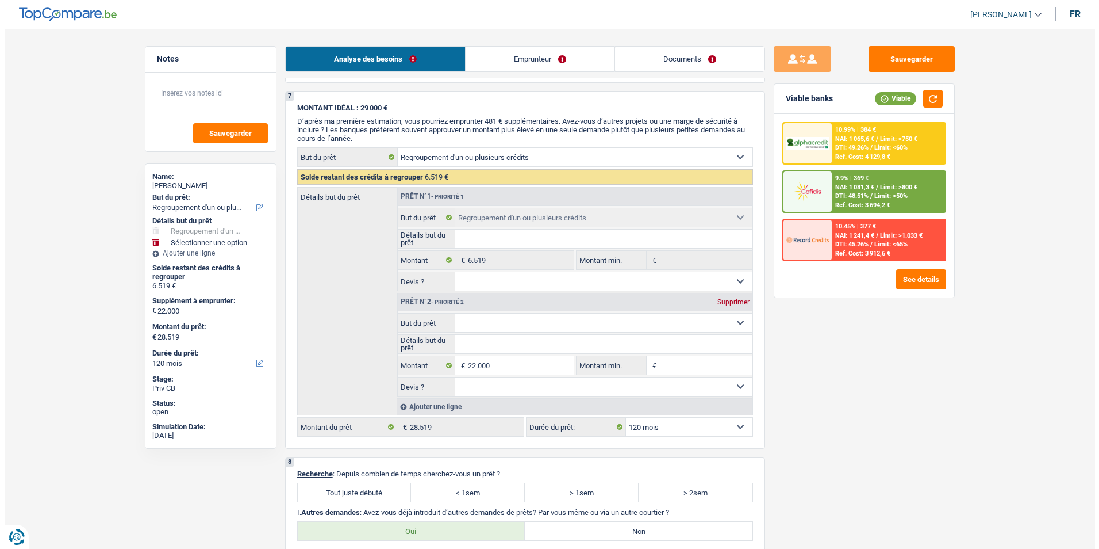
scroll to position [1352, 0]
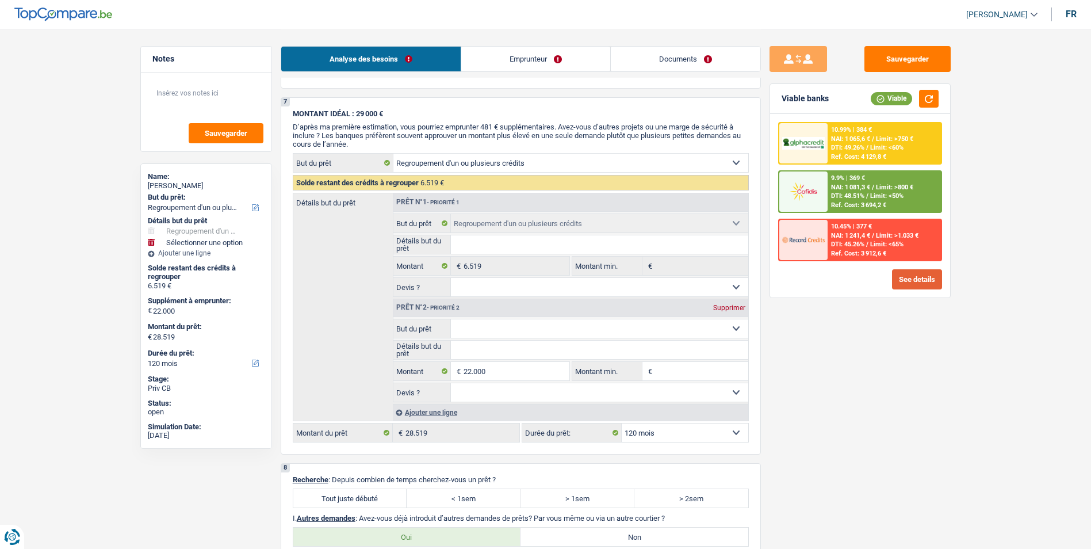
click at [911, 277] on button "See details" at bounding box center [917, 279] width 50 height 20
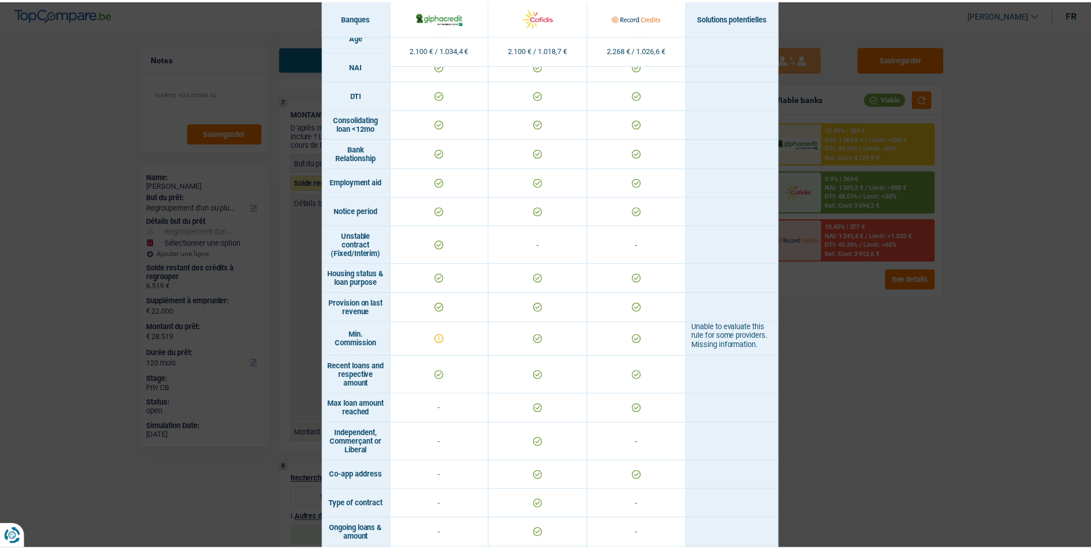
scroll to position [562, 0]
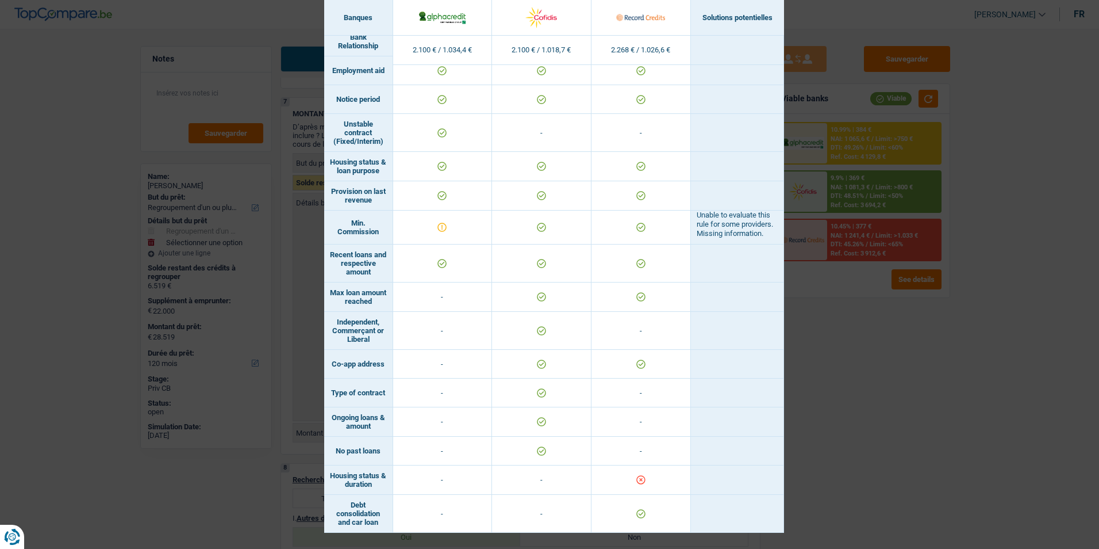
click at [816, 402] on div "Banks conditions × Banques Solutions potentielles Revenus / Charges 2.100 € / 1…" at bounding box center [549, 274] width 1099 height 549
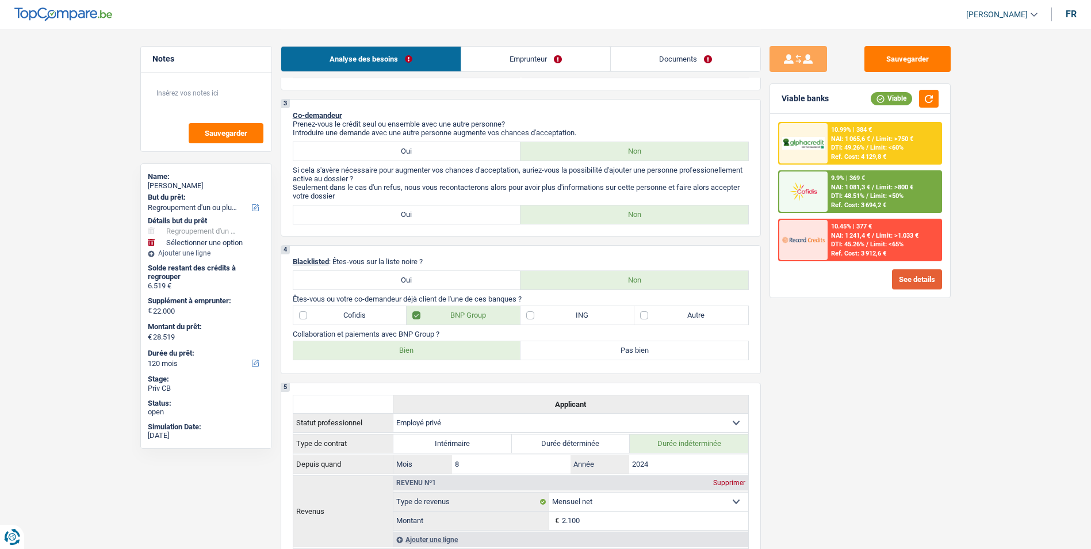
scroll to position [489, 0]
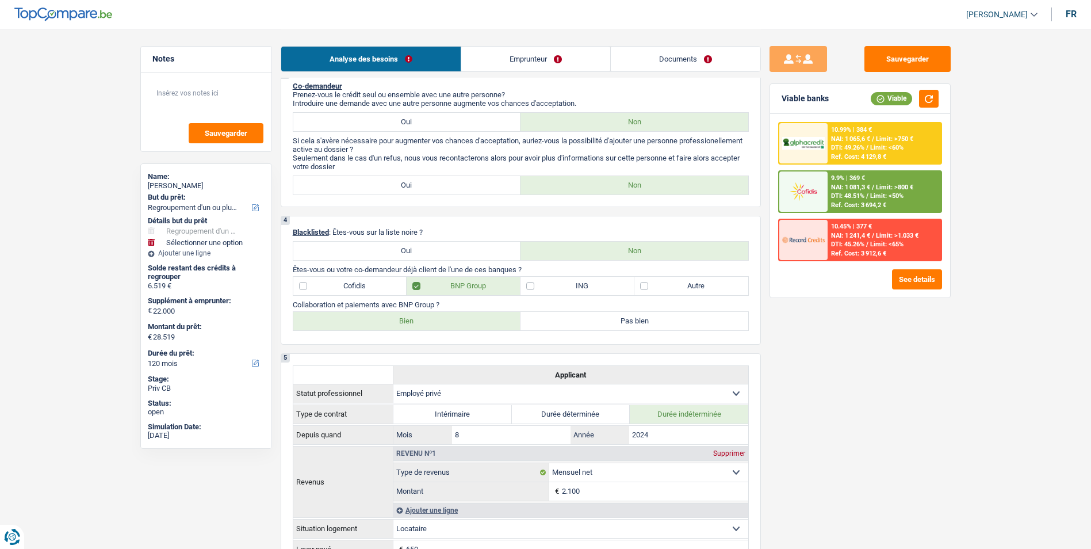
click at [643, 282] on label "Autre" at bounding box center [691, 286] width 114 height 18
click at [643, 282] on input "Autre" at bounding box center [691, 286] width 114 height 18
checkbox input "true"
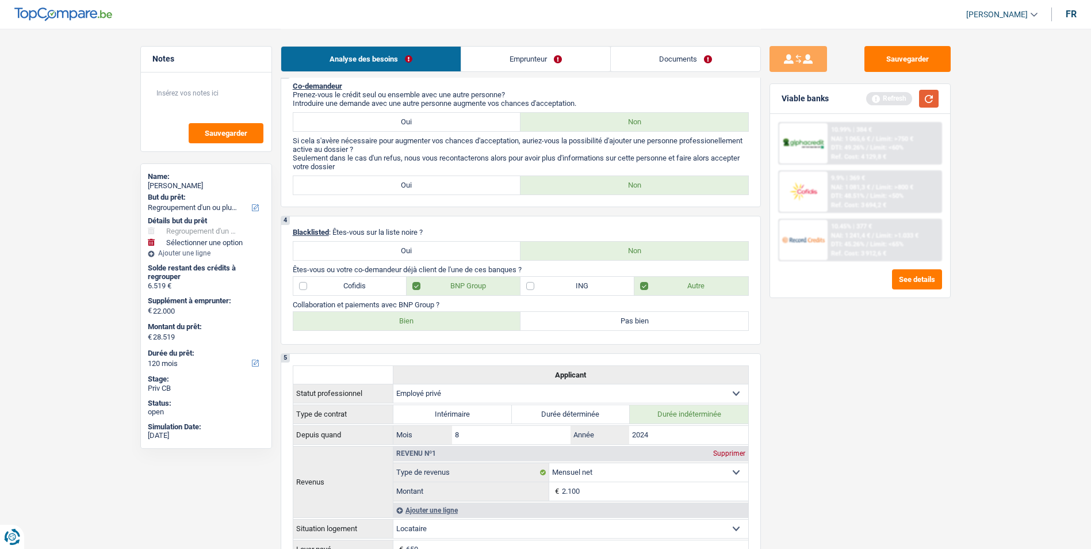
click at [930, 99] on button "button" at bounding box center [929, 99] width 20 height 18
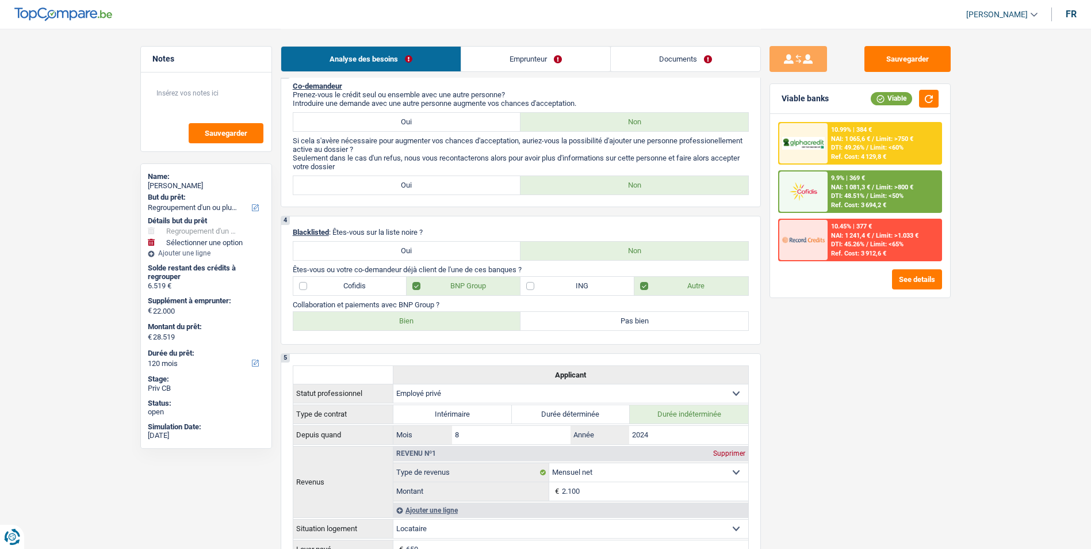
click at [842, 154] on div "Ref. Cost: 4 129,8 €" at bounding box center [858, 156] width 55 height 7
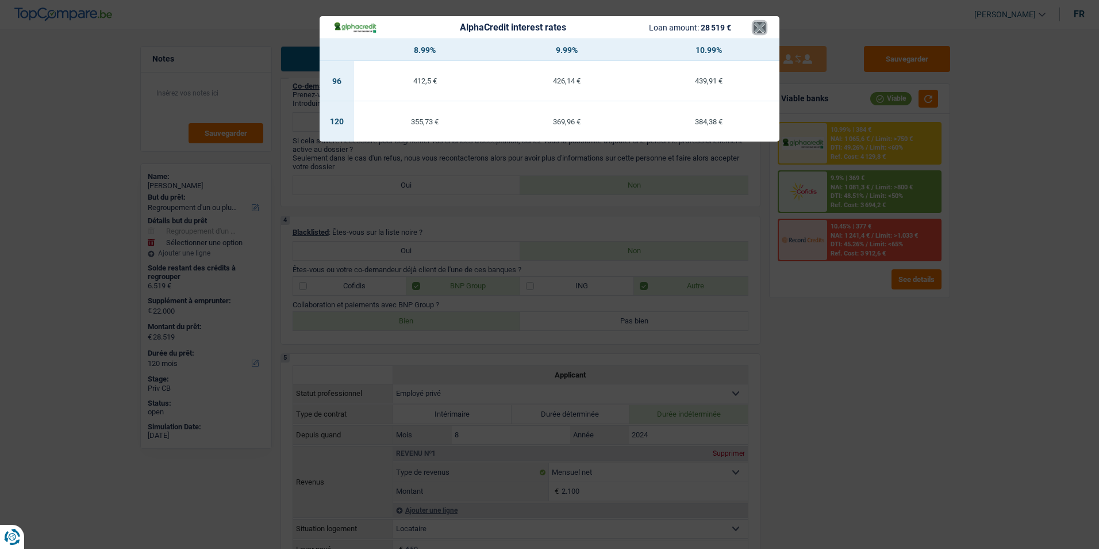
click at [759, 22] on button "×" at bounding box center [760, 27] width 12 height 11
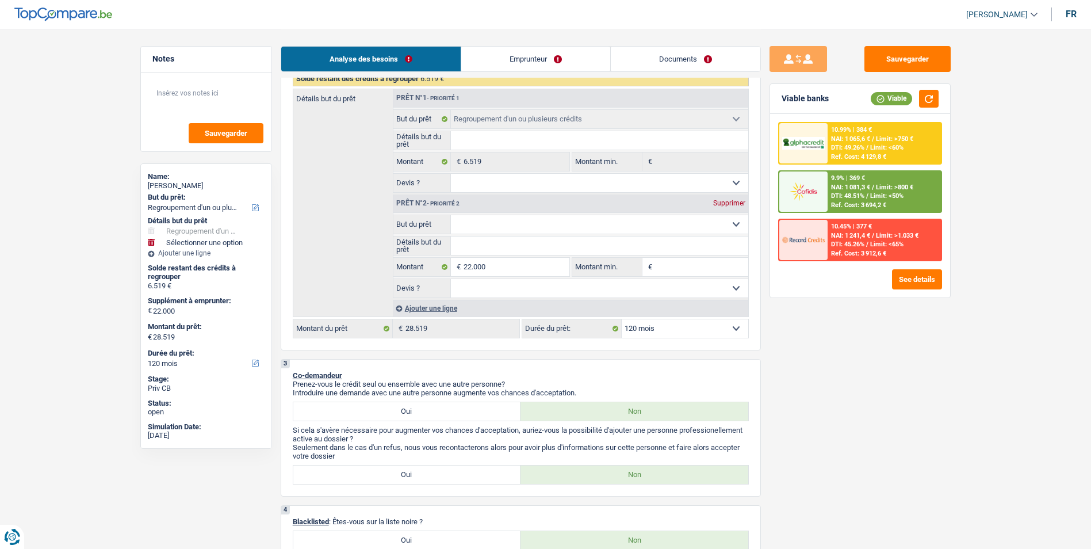
scroll to position [144, 0]
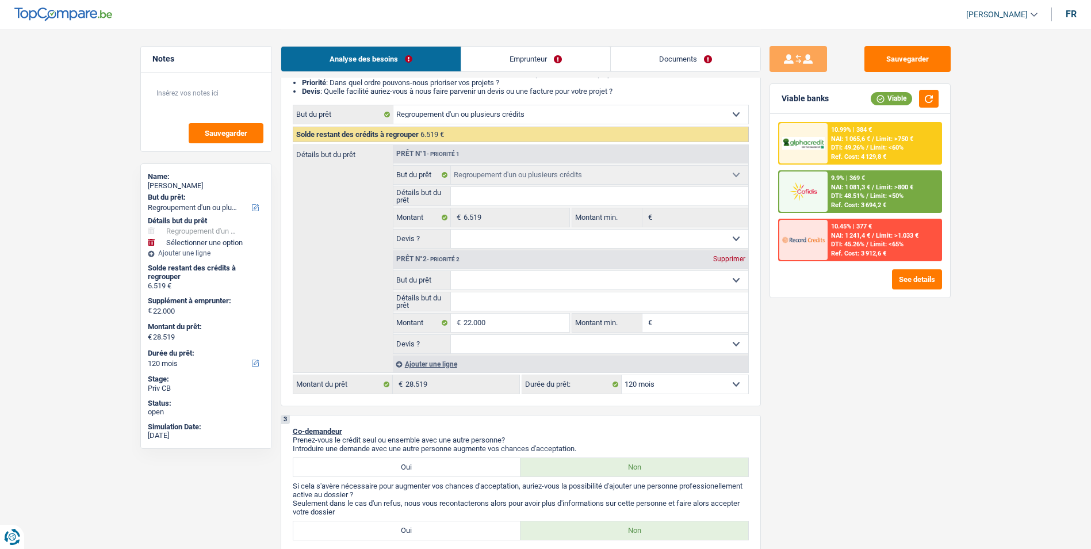
click at [571, 279] on select "Confort maison: meubles, textile, peinture, électroménager, outillage non-profe…" at bounding box center [599, 280] width 297 height 18
click at [798, 346] on div "Sauvegarder Viable banks Viable 10.99% | 384 € NAI: 1 065,6 € / Limit: >750 € D…" at bounding box center [860, 288] width 198 height 484
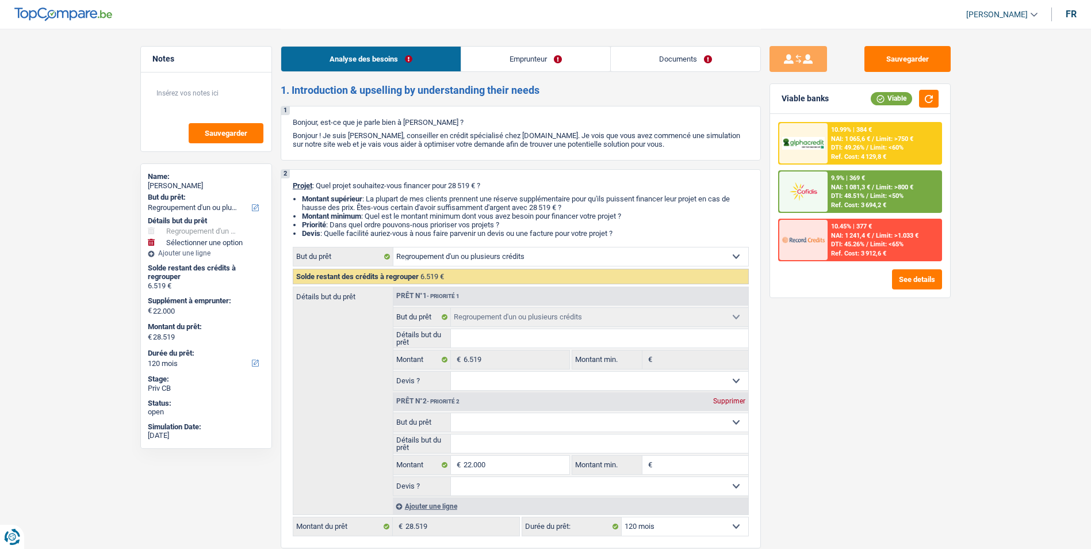
scroll to position [0, 0]
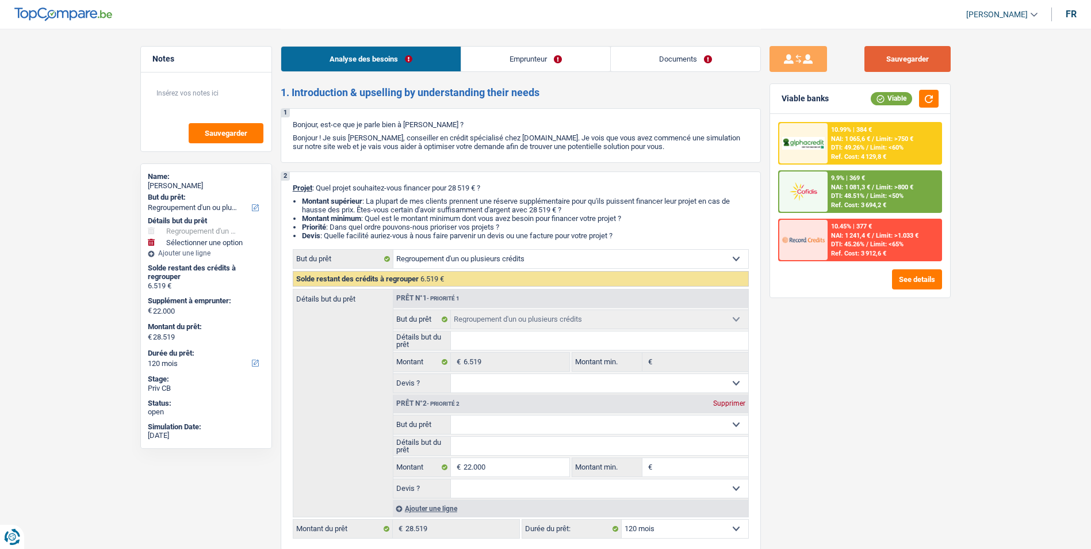
click at [900, 53] on button "Sauvegarder" at bounding box center [907, 59] width 86 height 26
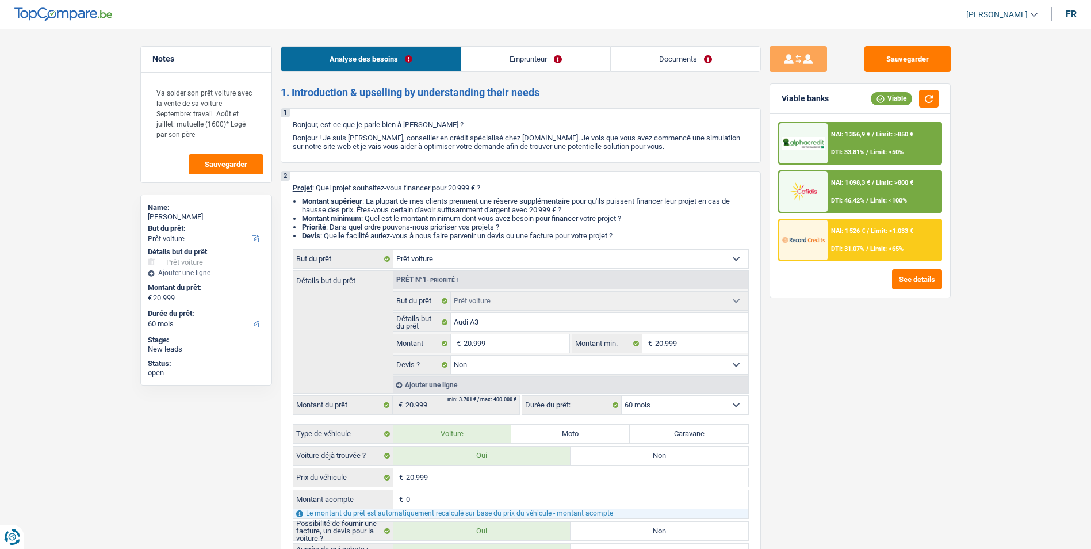
select select "car"
select select "60"
select select "car"
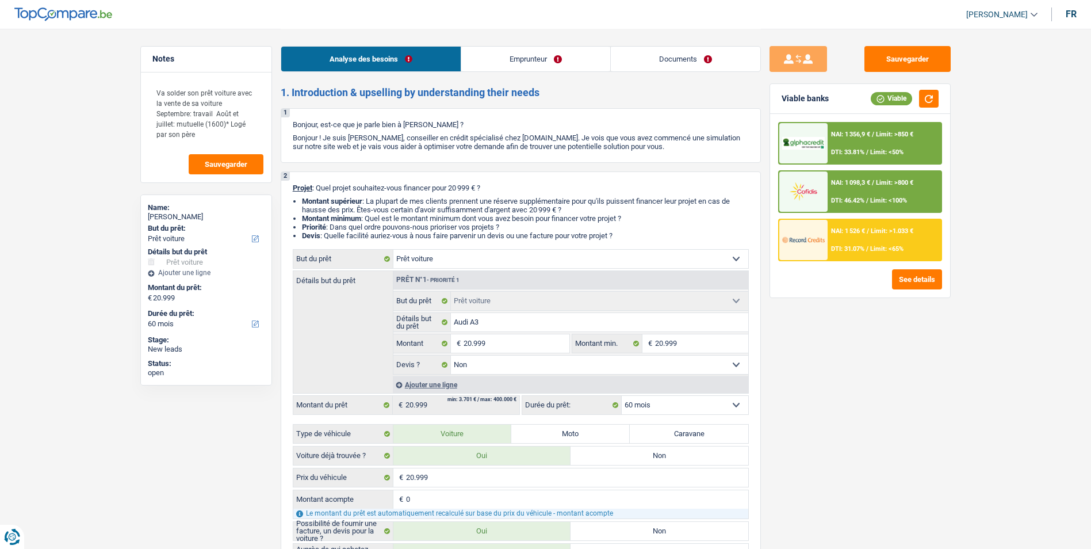
select select "false"
select select "60"
select select "worker"
select select "netSalary"
select select "liveWithParents"
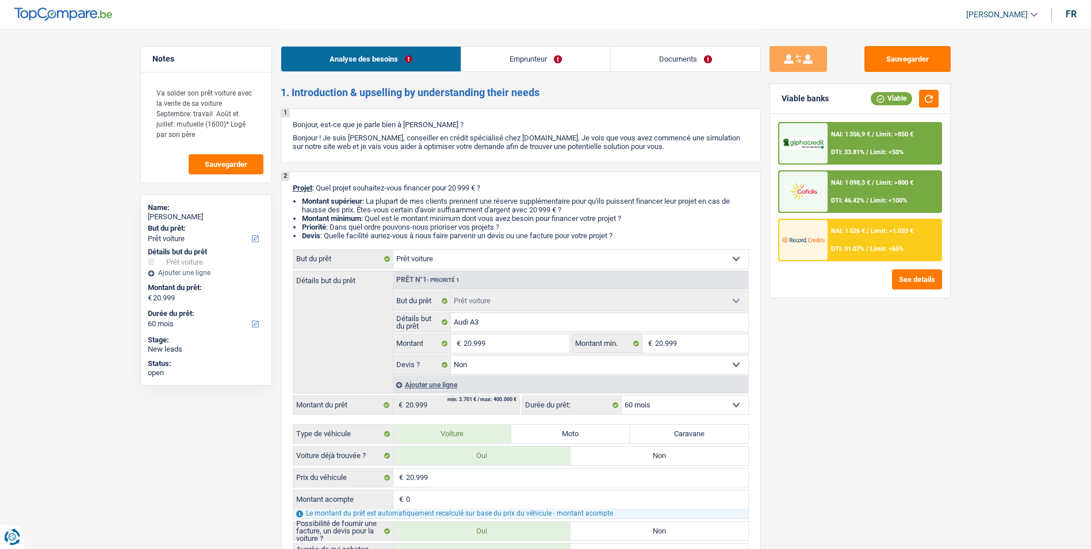
select select "carLoan"
select select "48"
select select "car"
select select "false"
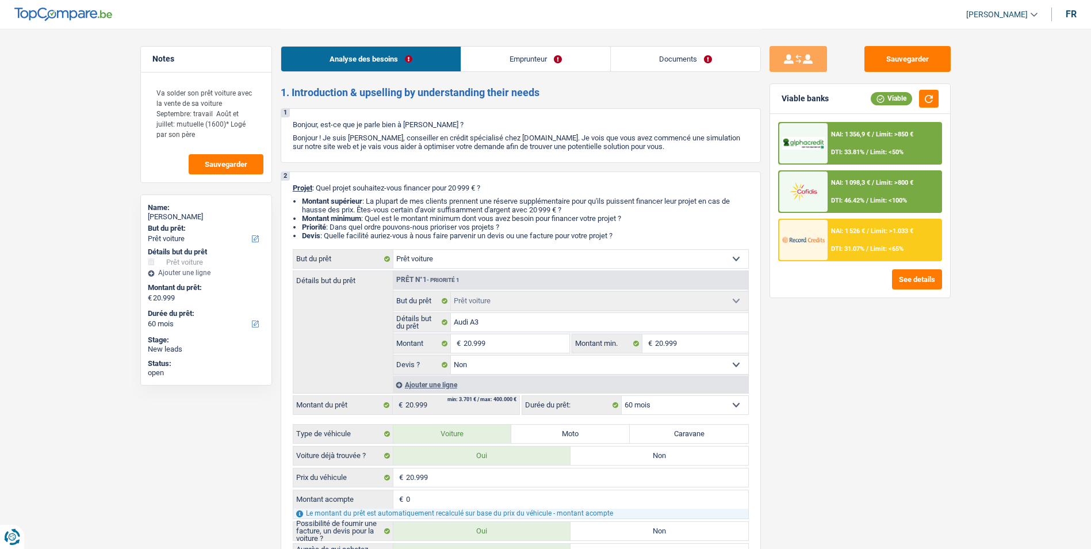
select select "60"
click at [713, 58] on link "Documents" at bounding box center [685, 59] width 149 height 25
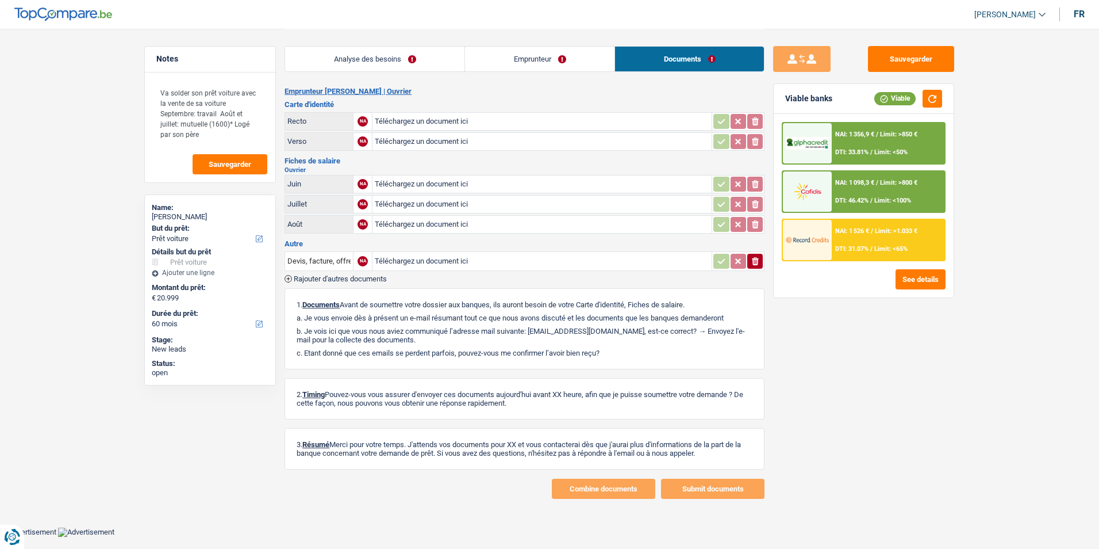
click at [561, 66] on link "Emprunteur" at bounding box center [539, 59] width 149 height 25
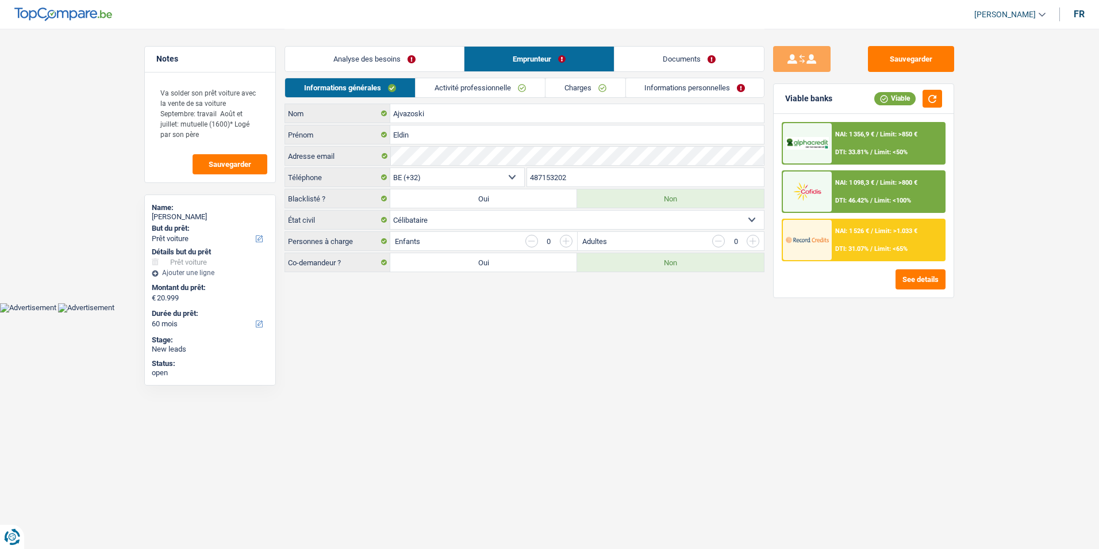
click at [397, 69] on link "Analyse des besoins" at bounding box center [374, 59] width 179 height 25
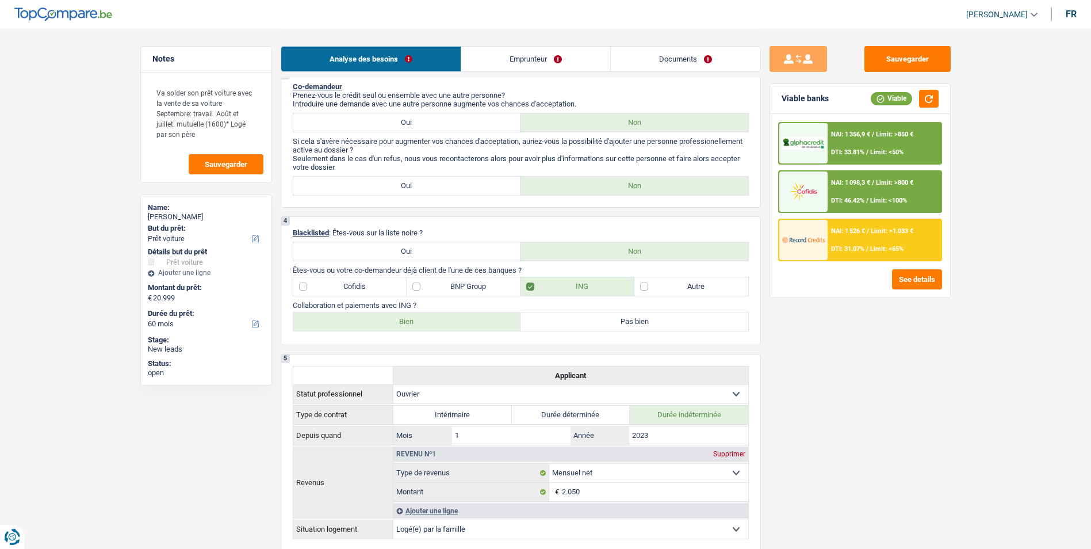
scroll to position [530, 0]
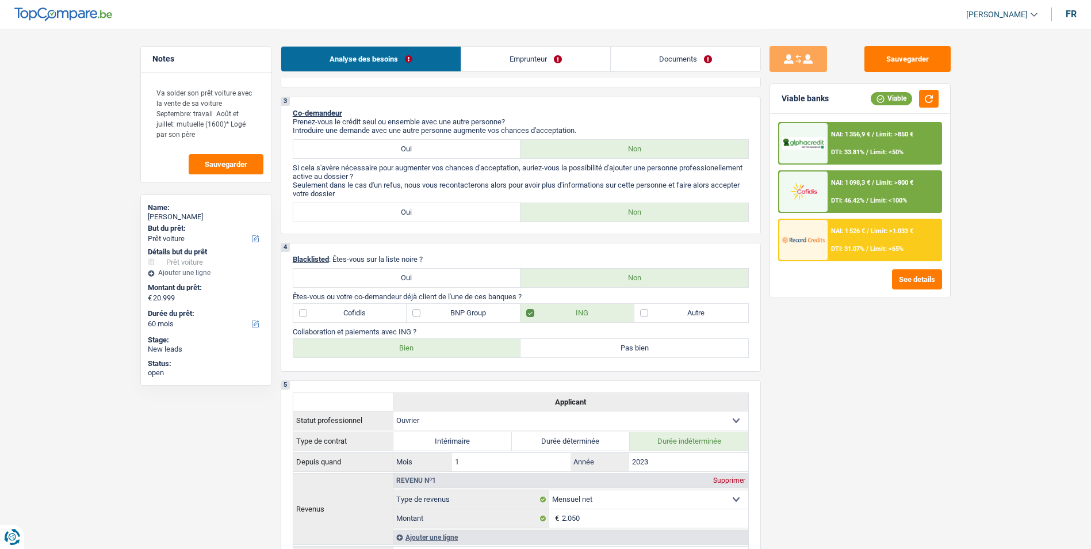
click at [526, 64] on link "Emprunteur" at bounding box center [535, 59] width 149 height 25
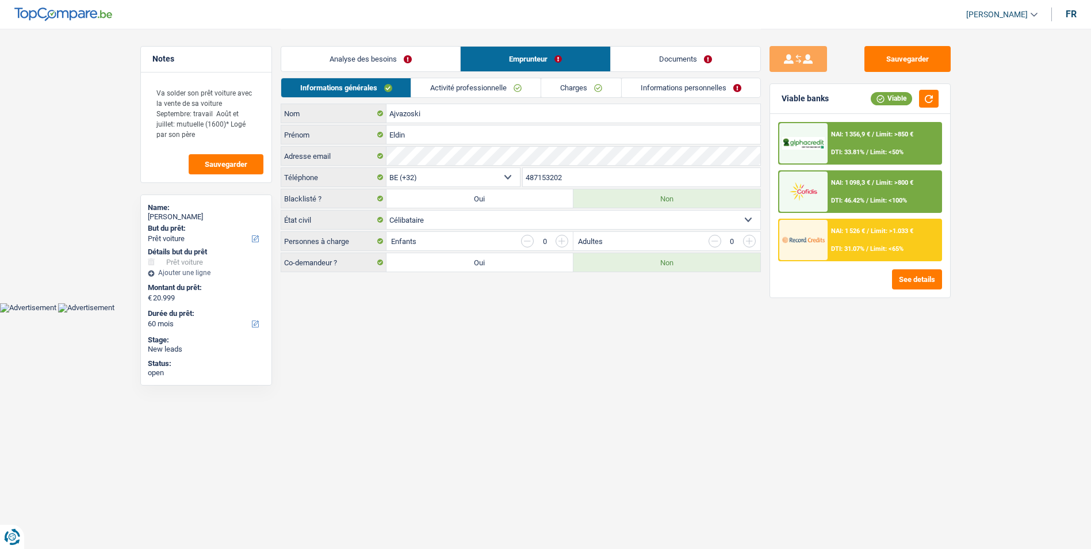
scroll to position [0, 0]
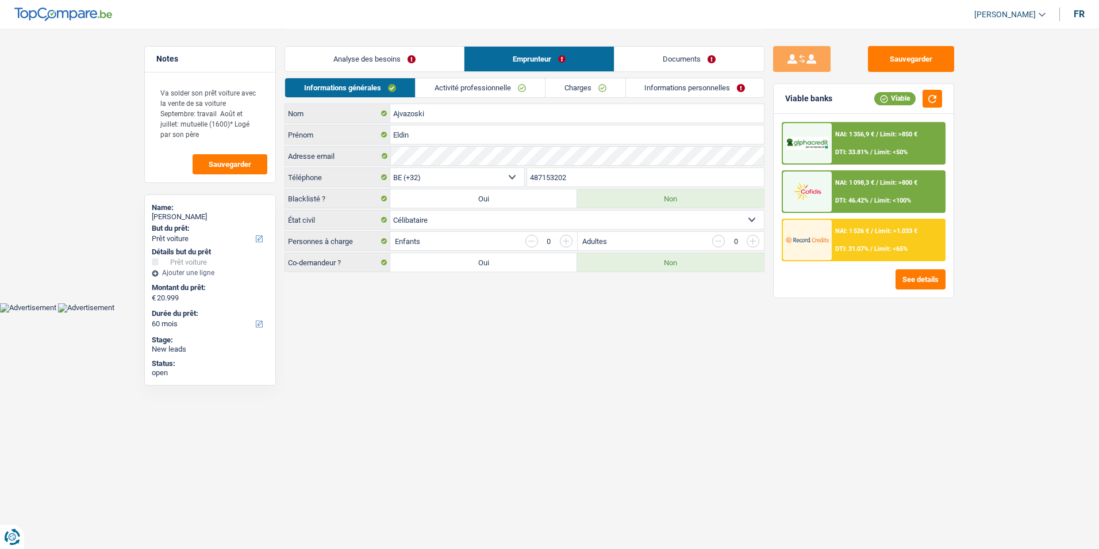
click at [655, 68] on link "Documents" at bounding box center [689, 59] width 149 height 25
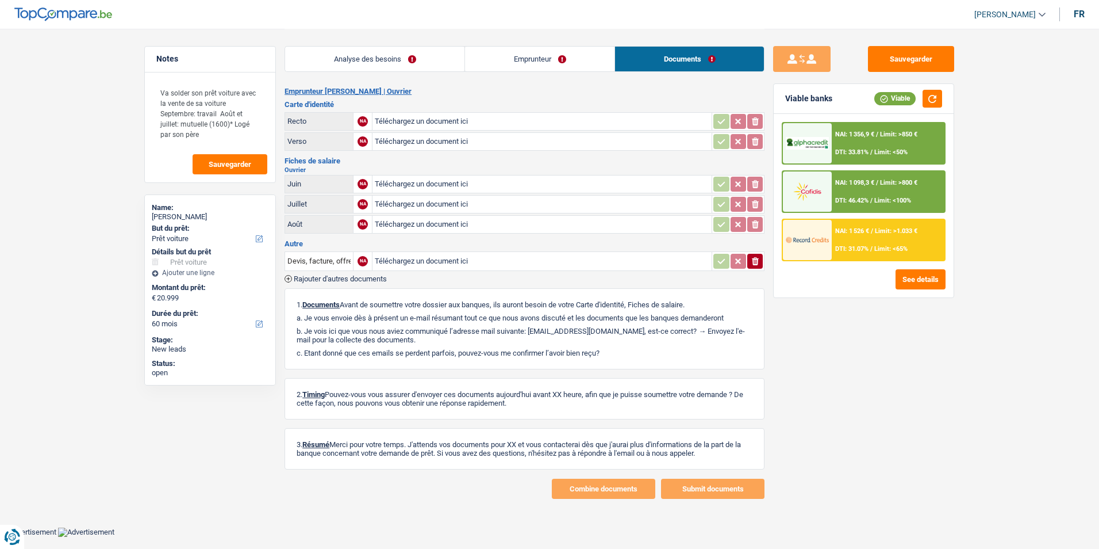
click at [398, 58] on link "Analyse des besoins" at bounding box center [374, 59] width 179 height 25
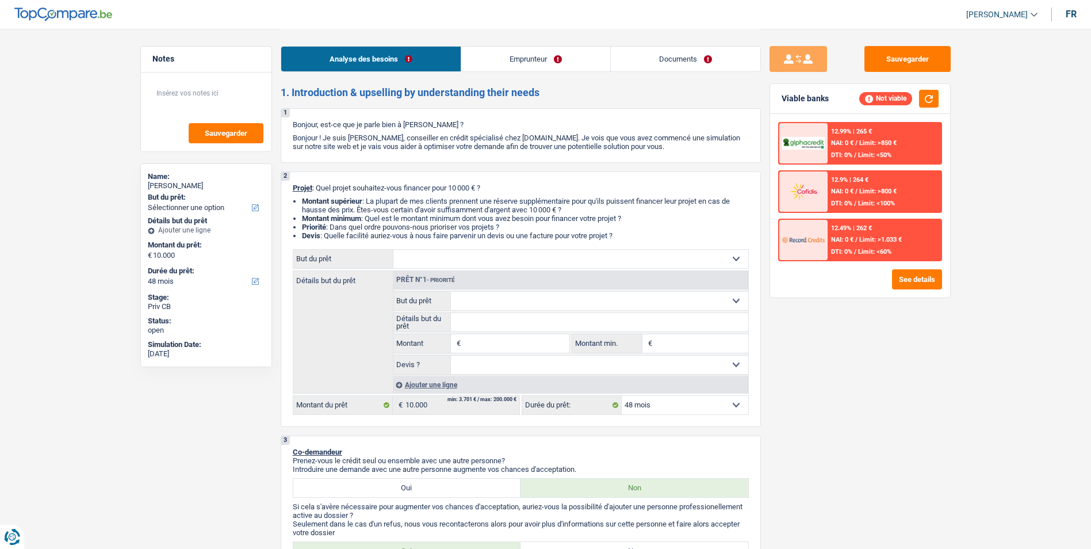
select select "48"
select select "retired"
select select "pension"
select select "48"
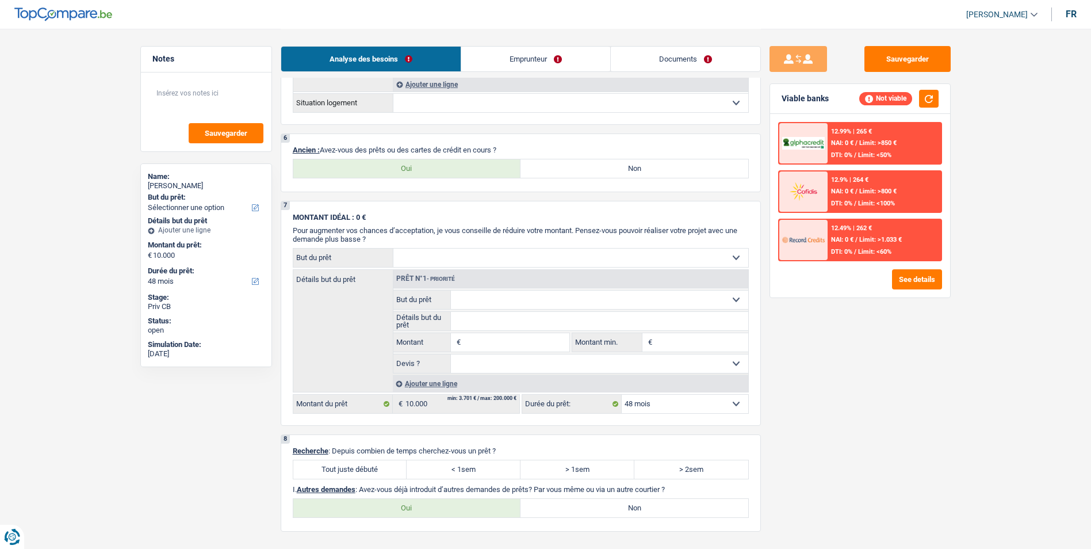
scroll to position [632, 0]
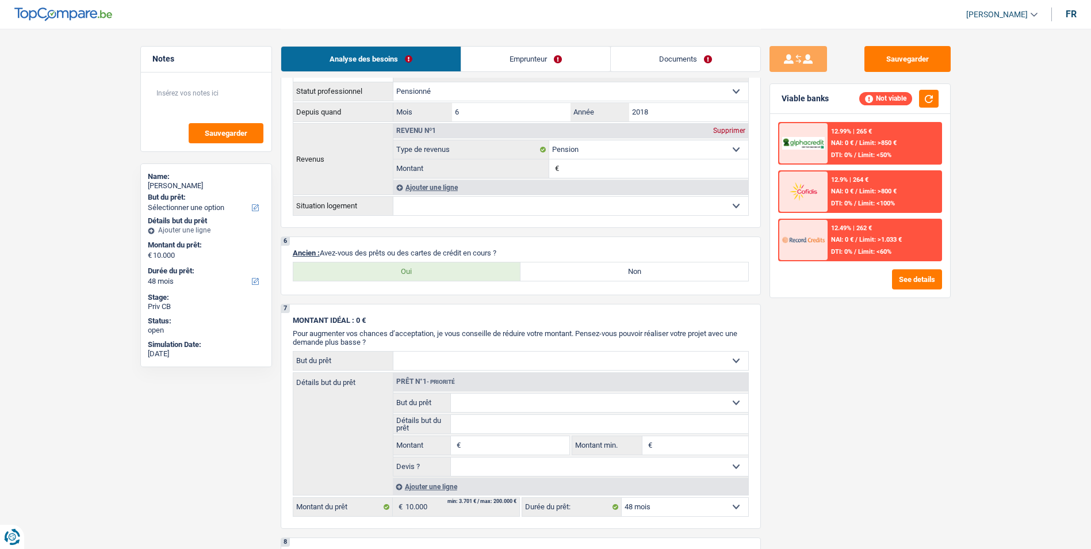
click at [451, 274] on label "Oui" at bounding box center [407, 271] width 228 height 18
click at [451, 274] on input "Oui" at bounding box center [407, 271] width 228 height 18
radio input "true"
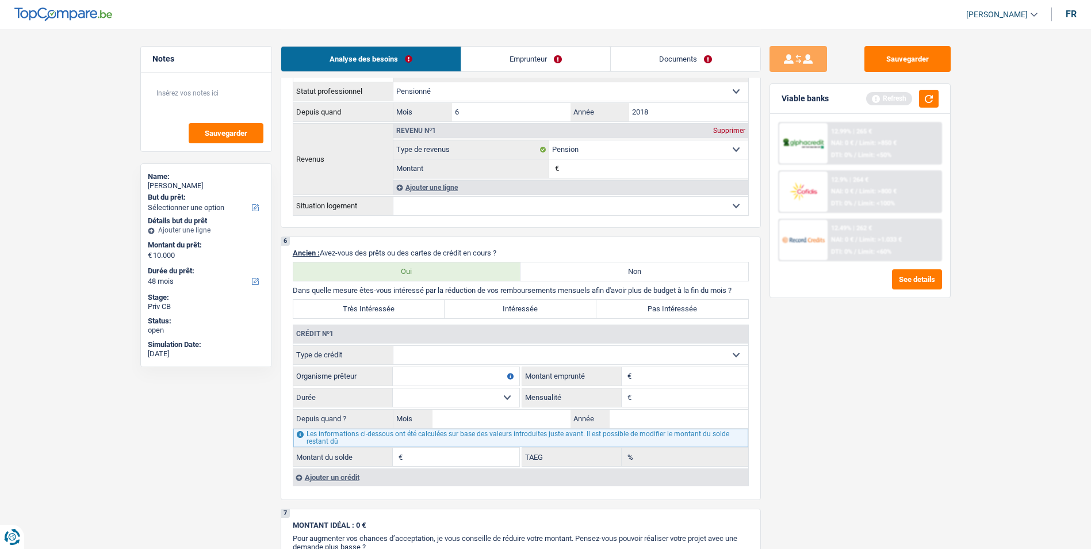
click at [511, 352] on select "Carte ou ouverture de crédit Prêt hypothécaire Vente à tempérament Prêt à tempé…" at bounding box center [570, 355] width 355 height 18
select select "personalLoan"
type input "0"
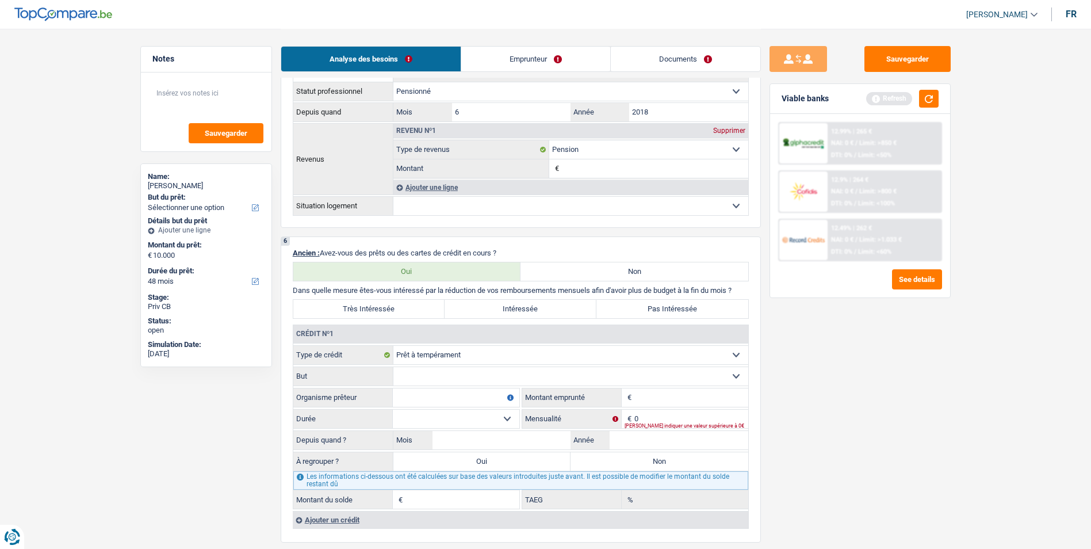
click at [497, 400] on input "Organisme prêteur" at bounding box center [456, 397] width 126 height 18
type input "Beobank"
click at [567, 373] on select "Confort maison: meubles, textile, peinture, électroménager, outillage non-profe…" at bounding box center [570, 376] width 355 height 18
click at [838, 443] on div "Sauvegarder Viable banks Refresh 12.99% | 265 € NAI: 0 € / Limit: >850 € DTI: 0…" at bounding box center [860, 288] width 198 height 484
click at [933, 98] on button "button" at bounding box center [929, 99] width 20 height 18
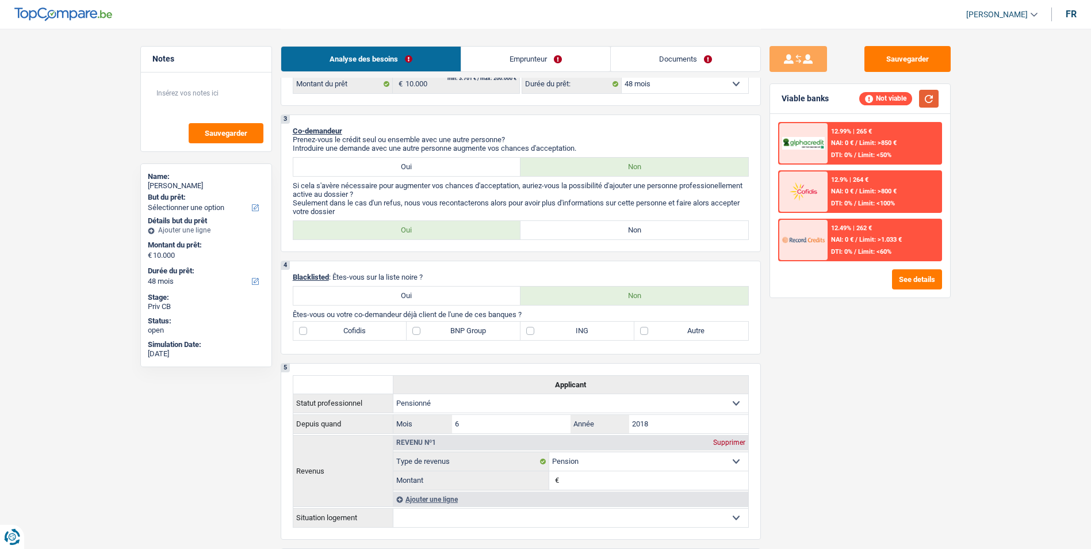
scroll to position [287, 0]
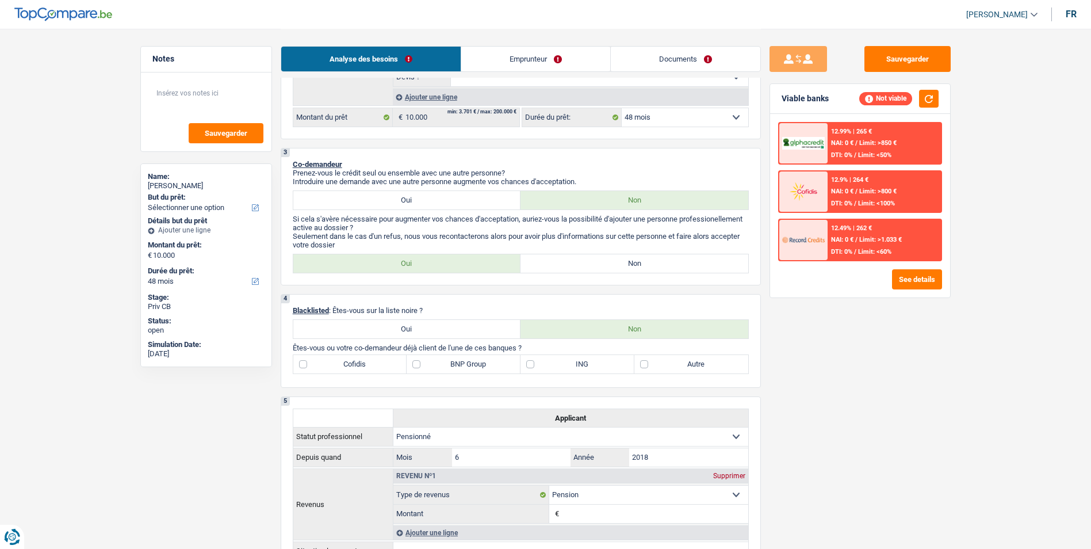
click at [531, 53] on link "Emprunteur" at bounding box center [535, 59] width 149 height 25
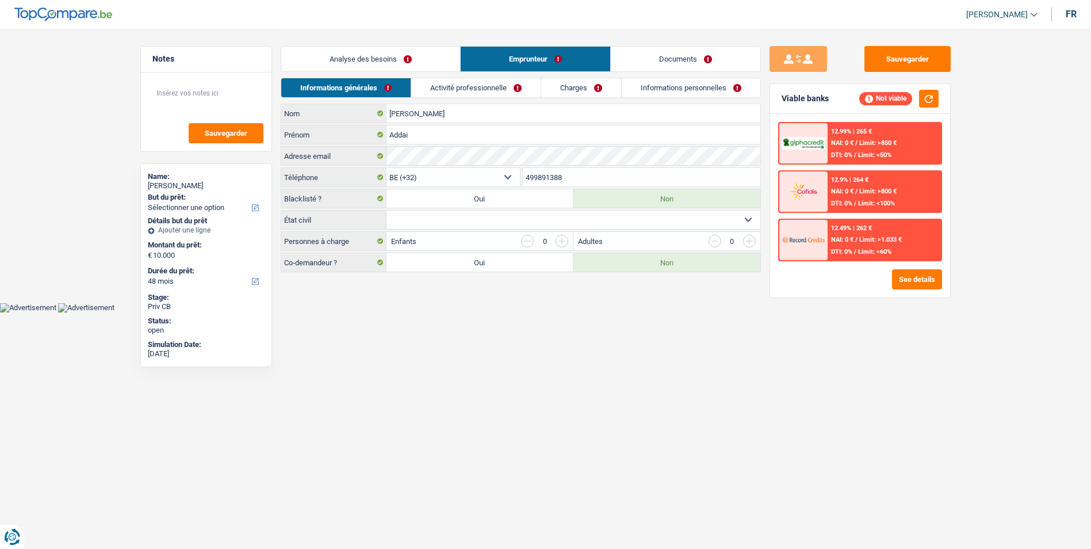
scroll to position [0, 0]
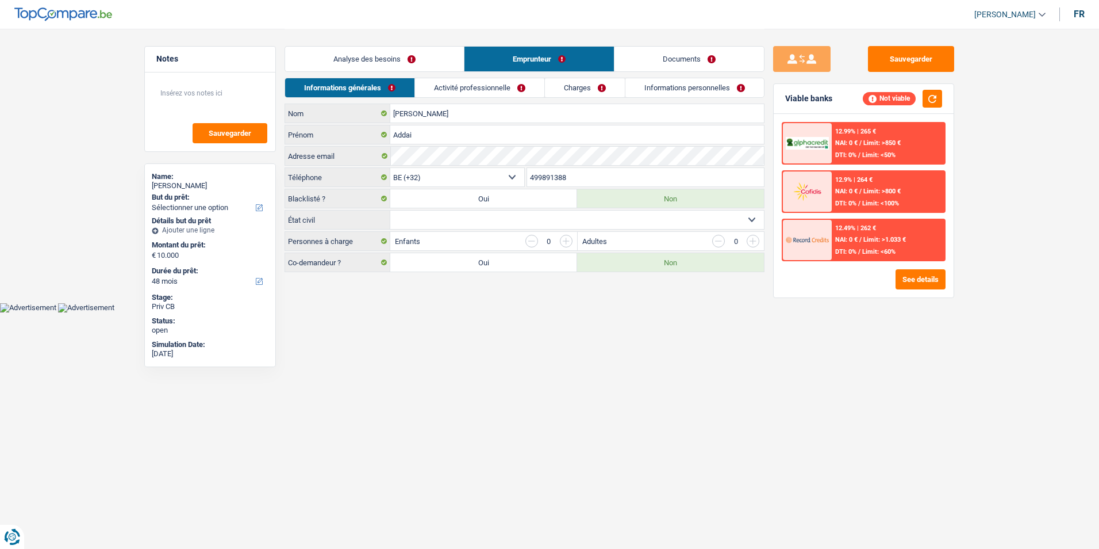
click at [477, 224] on select "Célibataire Marié(e) Cohabitant(e) légal(e) Divorcé(e) Veuf(ve) Séparé (de fait…" at bounding box center [577, 219] width 374 height 18
select select "single"
click at [390, 210] on select "Célibataire Marié(e) Cohabitant(e) légal(e) Divorcé(e) Veuf(ve) Séparé (de fait…" at bounding box center [577, 219] width 374 height 18
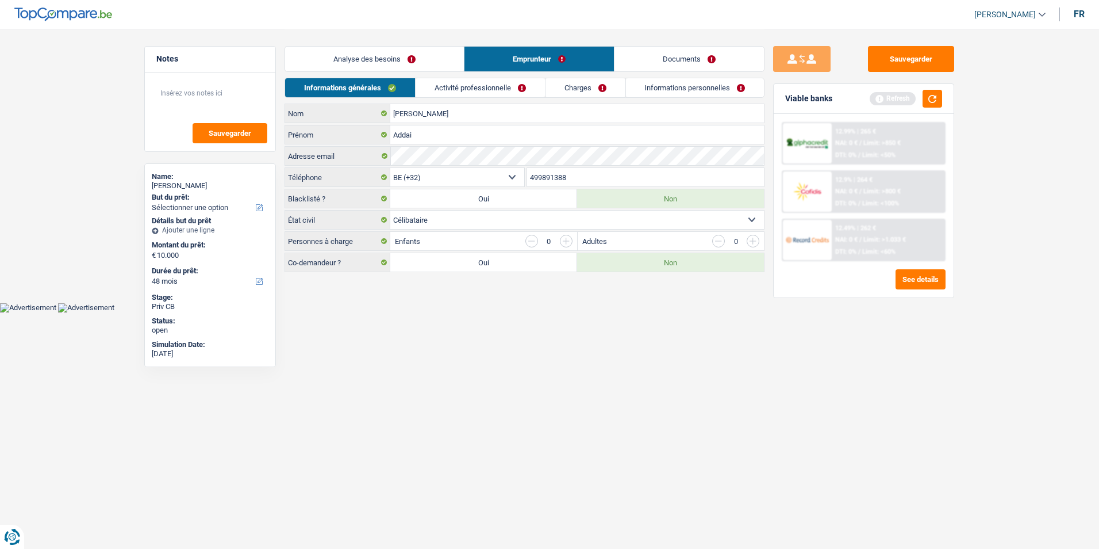
click at [508, 84] on link "Activité professionnelle" at bounding box center [480, 87] width 129 height 19
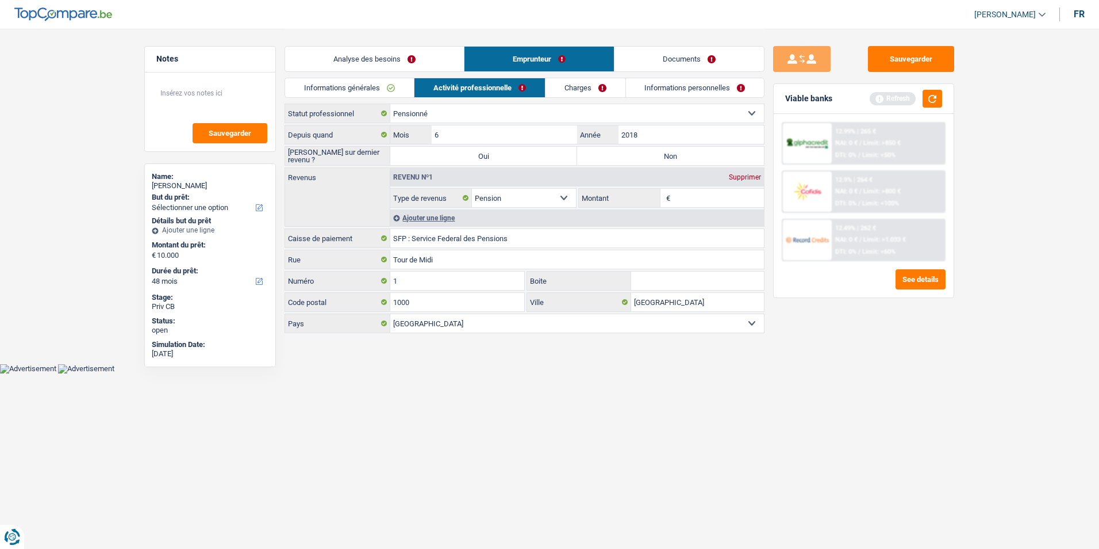
click at [613, 89] on link "Charges" at bounding box center [586, 87] width 80 height 19
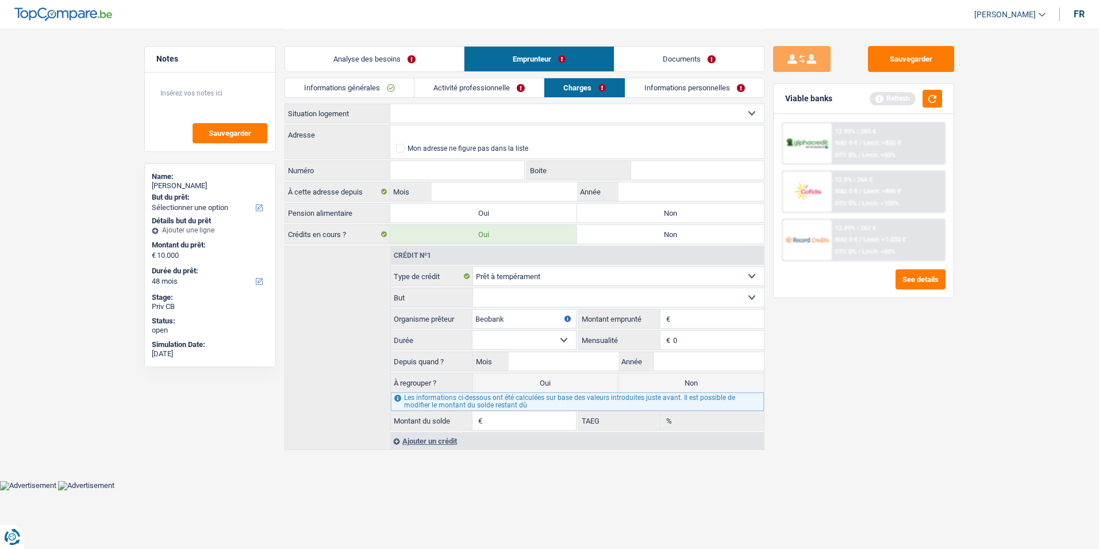
click at [666, 86] on link "Informations personnelles" at bounding box center [695, 87] width 139 height 19
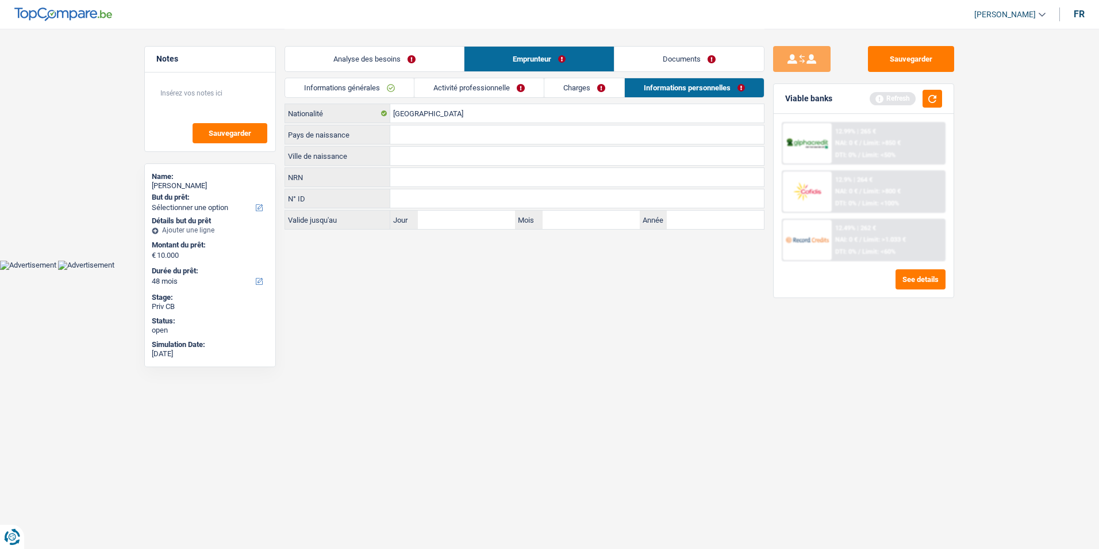
click at [561, 91] on link "Charges" at bounding box center [584, 87] width 80 height 19
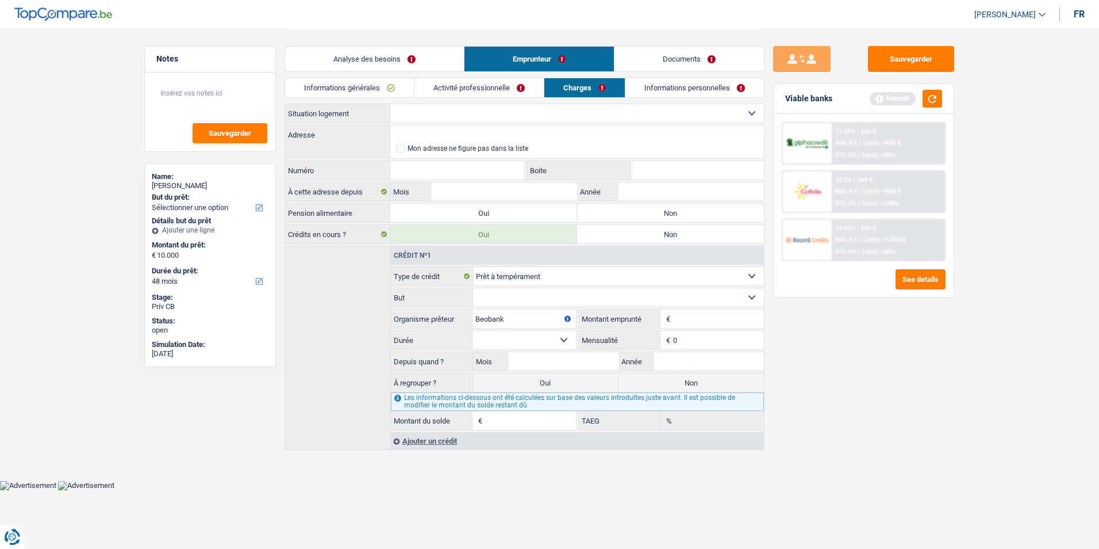
click at [523, 92] on link "Activité professionnelle" at bounding box center [479, 87] width 129 height 19
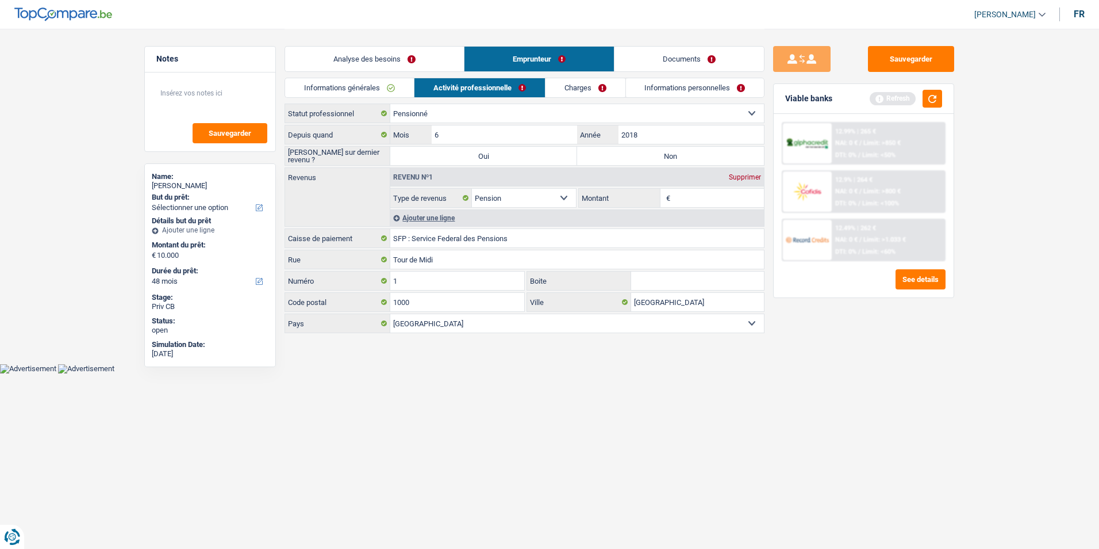
click at [393, 88] on link "Informations générales" at bounding box center [349, 87] width 129 height 19
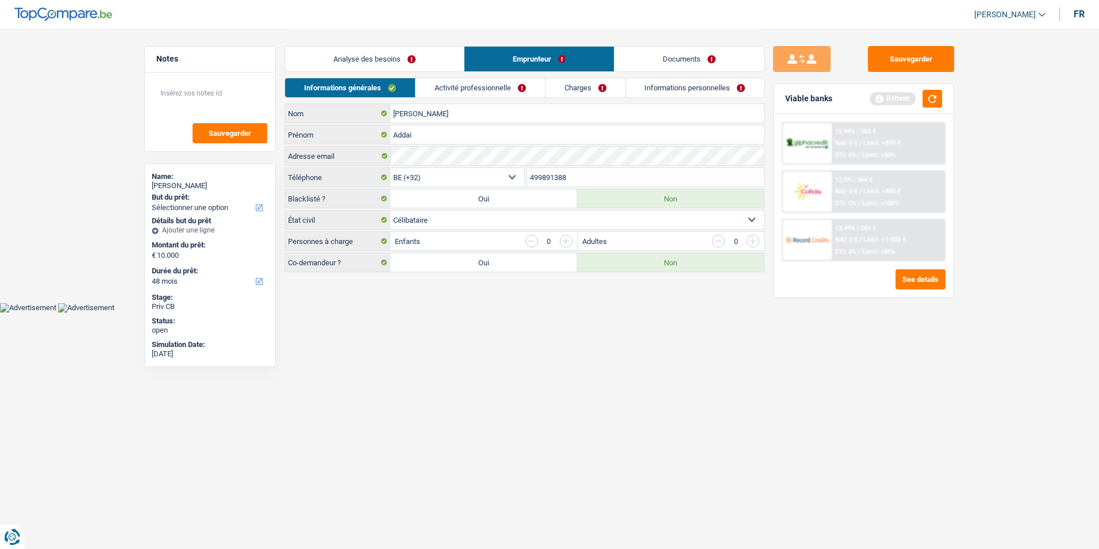
click at [452, 81] on link "Activité professionnelle" at bounding box center [480, 87] width 129 height 19
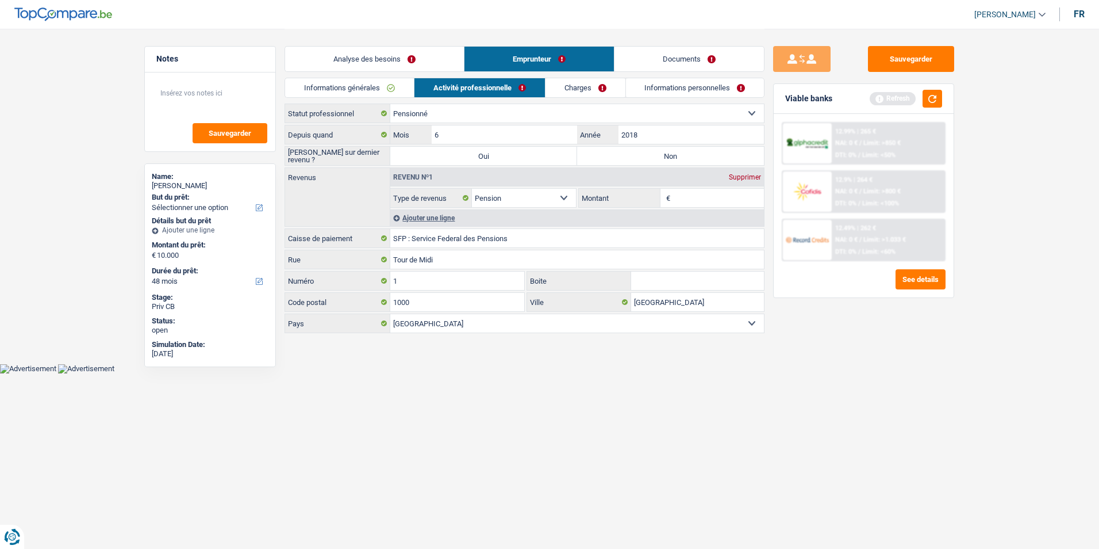
click at [585, 80] on link "Charges" at bounding box center [586, 87] width 80 height 19
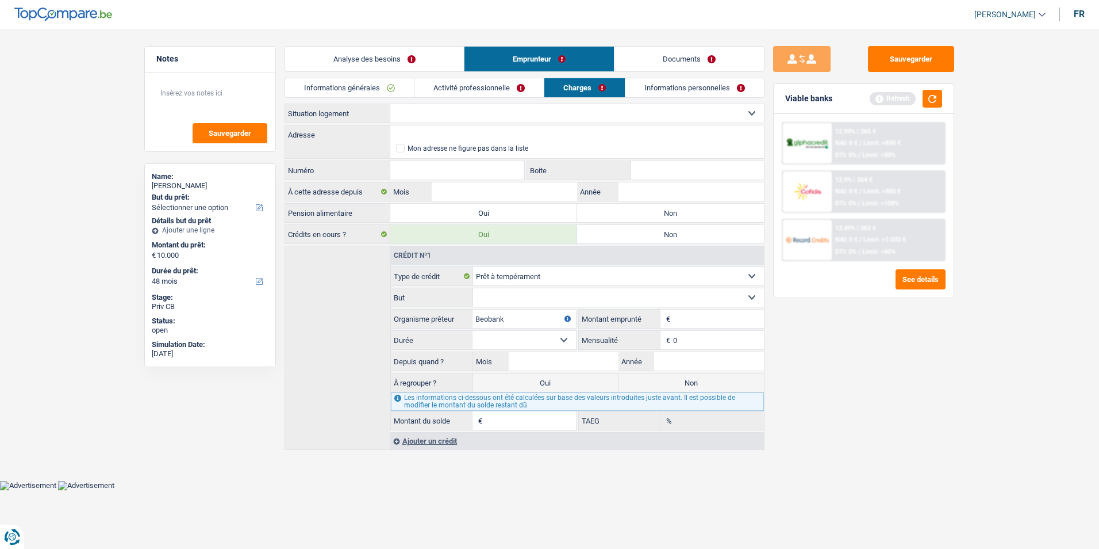
click at [668, 84] on link "Informations personnelles" at bounding box center [695, 87] width 139 height 19
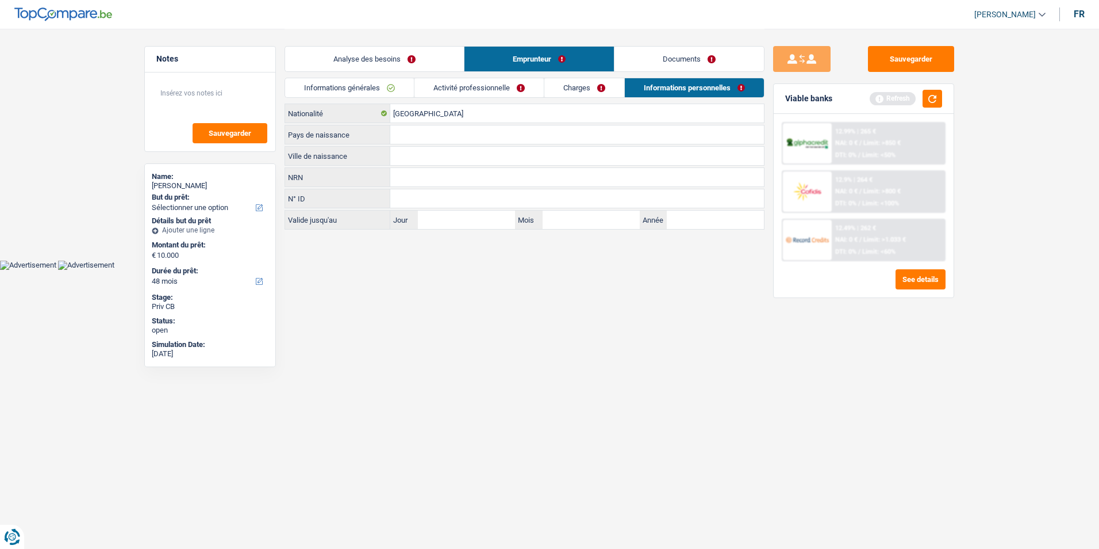
click at [675, 61] on link "Documents" at bounding box center [689, 59] width 149 height 25
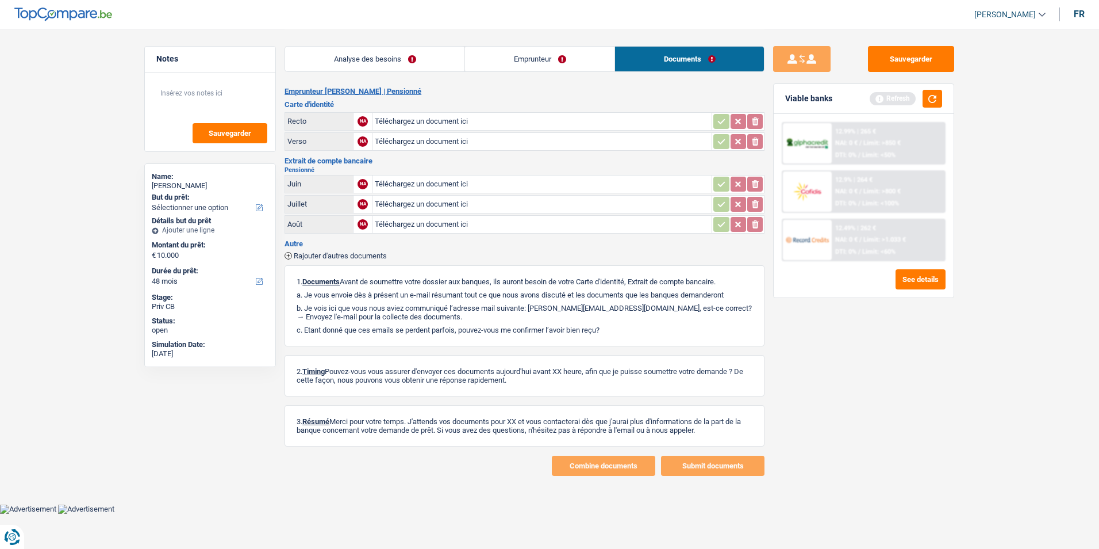
click at [527, 63] on link "Emprunteur" at bounding box center [539, 59] width 149 height 25
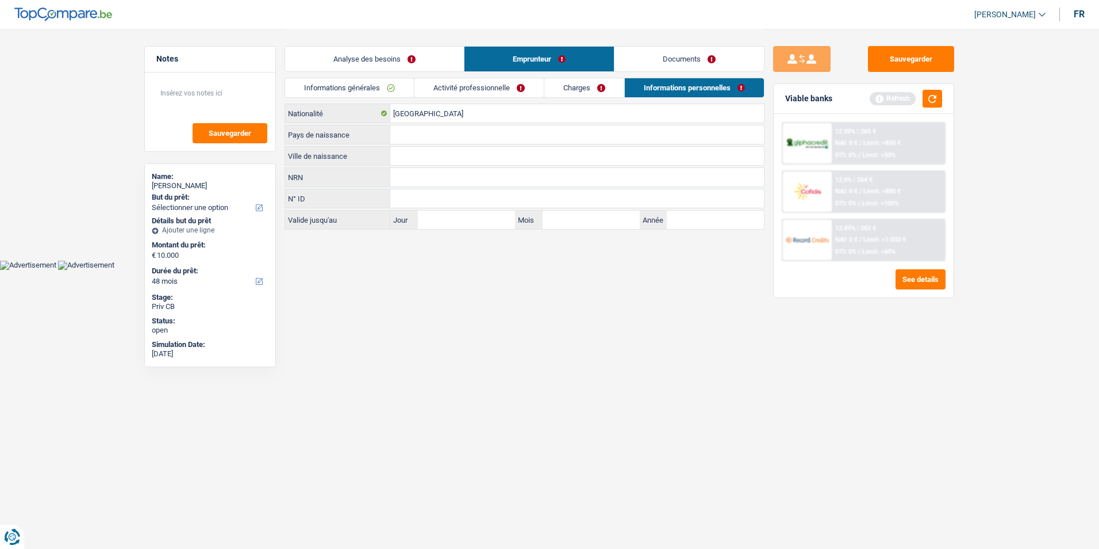
click at [419, 60] on link "Analyse des besoins" at bounding box center [374, 59] width 179 height 25
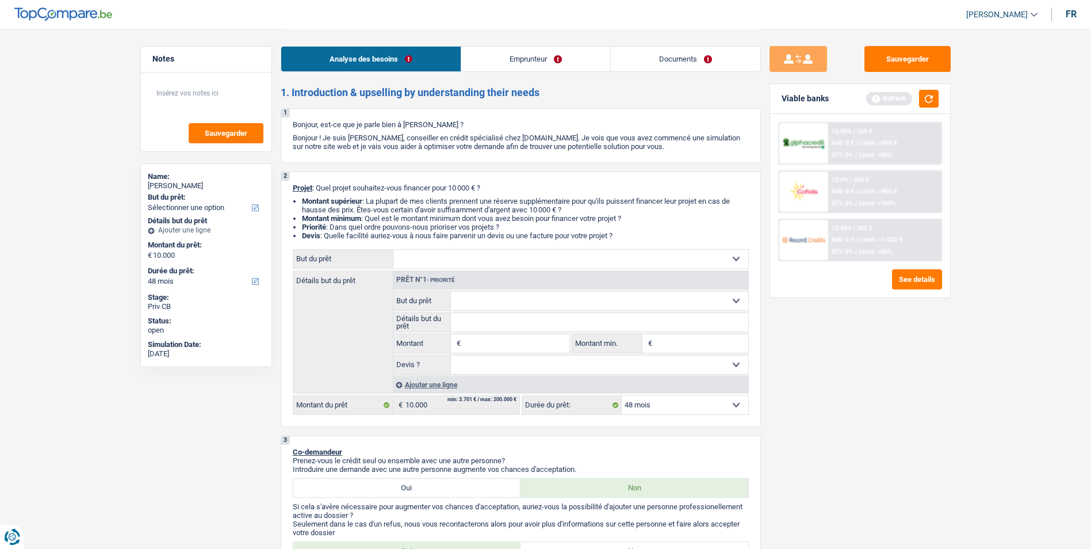
click at [528, 53] on link "Emprunteur" at bounding box center [535, 59] width 149 height 25
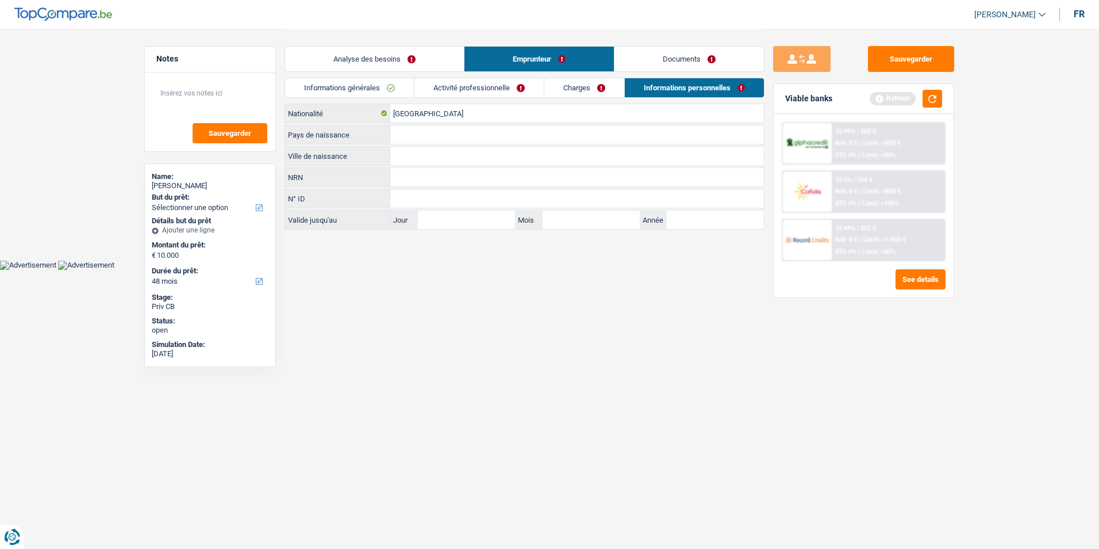
click at [647, 47] on link "Documents" at bounding box center [689, 59] width 149 height 25
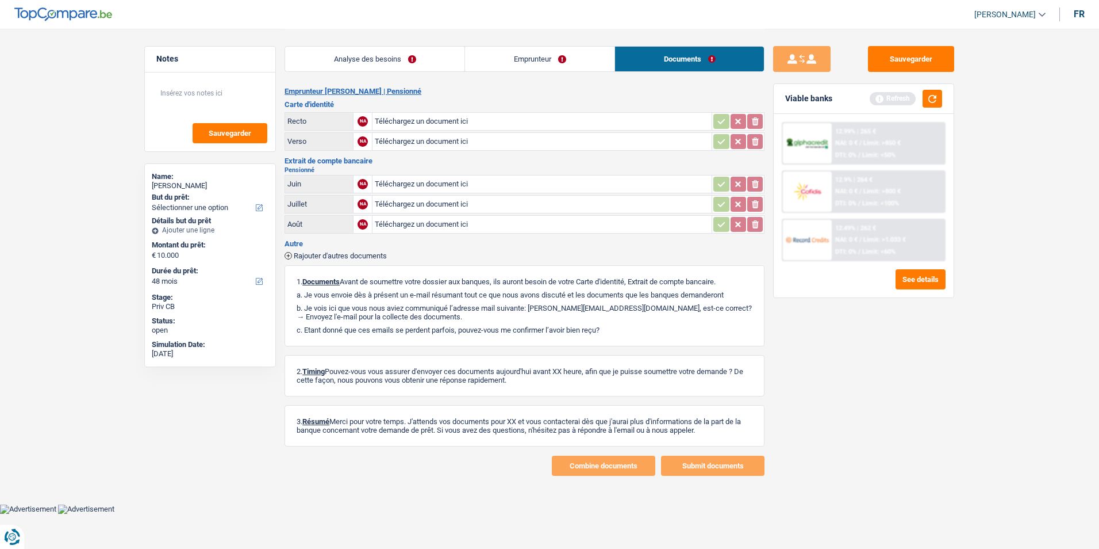
click at [555, 70] on link "Emprunteur" at bounding box center [539, 59] width 149 height 25
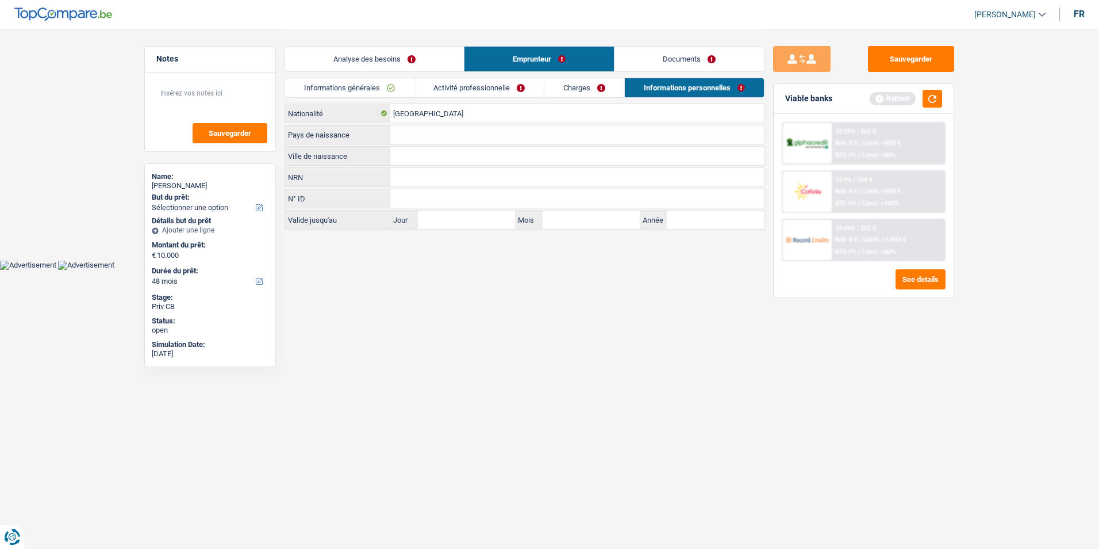
click at [412, 69] on link "Analyse des besoins" at bounding box center [374, 59] width 179 height 25
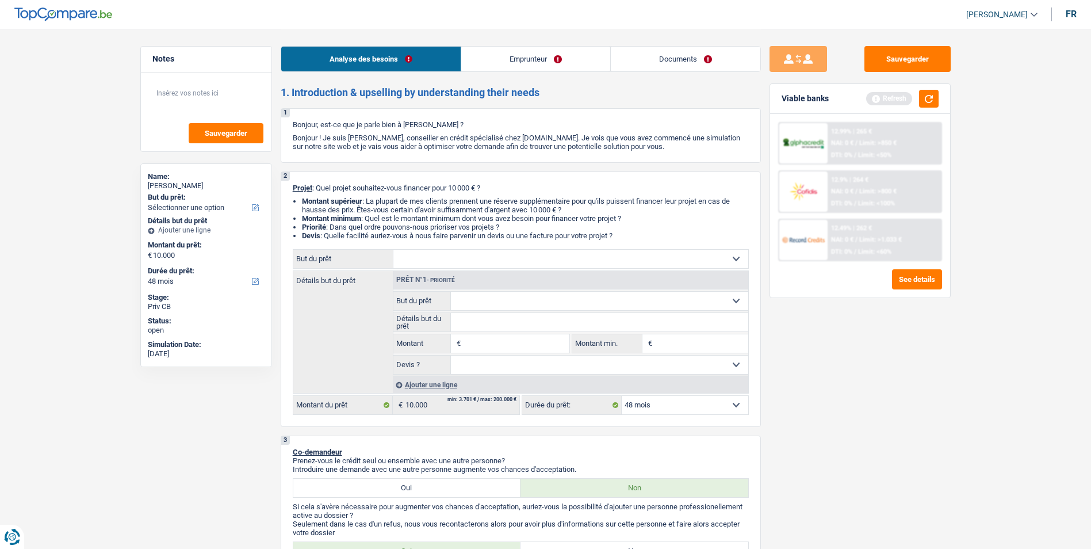
click at [473, 254] on select "Confort maison: meubles, textile, peinture, électroménager, outillage non-profe…" at bounding box center [570, 259] width 355 height 18
select select "car"
click at [393, 250] on select "Confort maison: meubles, textile, peinture, électroménager, outillage non-profe…" at bounding box center [570, 259] width 355 height 18
select select "car"
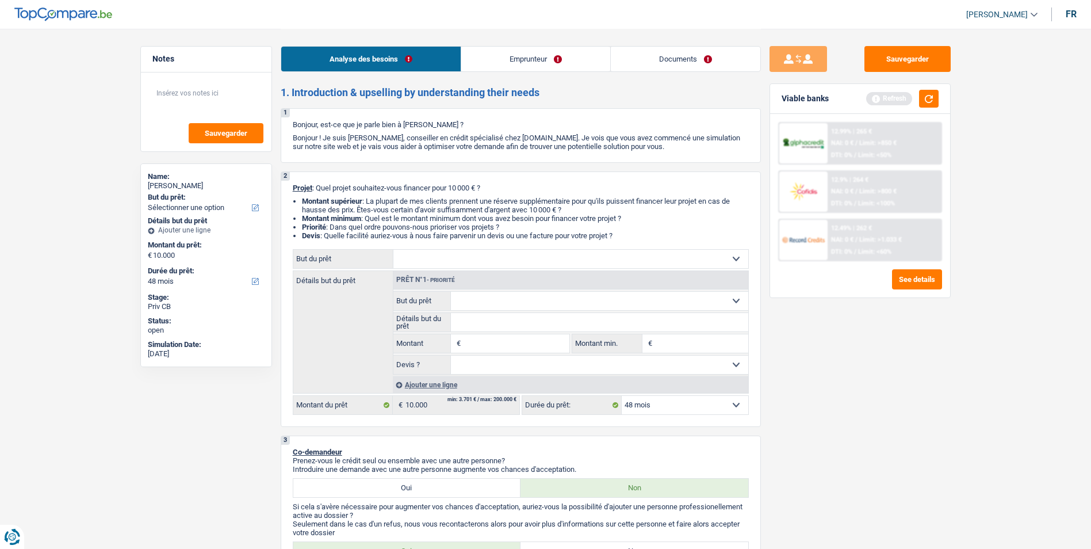
type input "10.000"
select select "car"
type input "10.000"
select select "car"
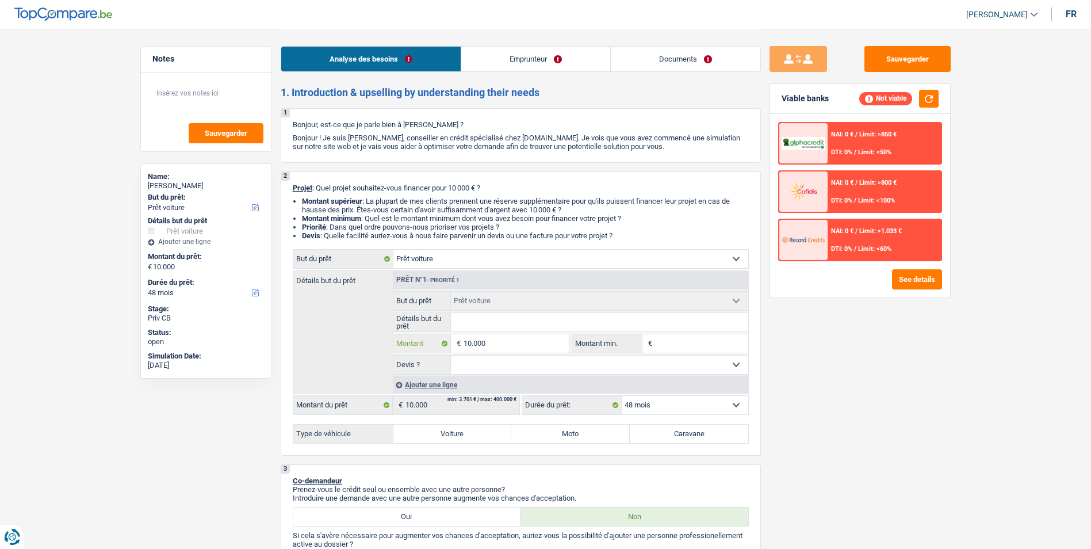
click at [505, 352] on input "10.000" at bounding box center [515, 343] width 105 height 18
type input "1.000"
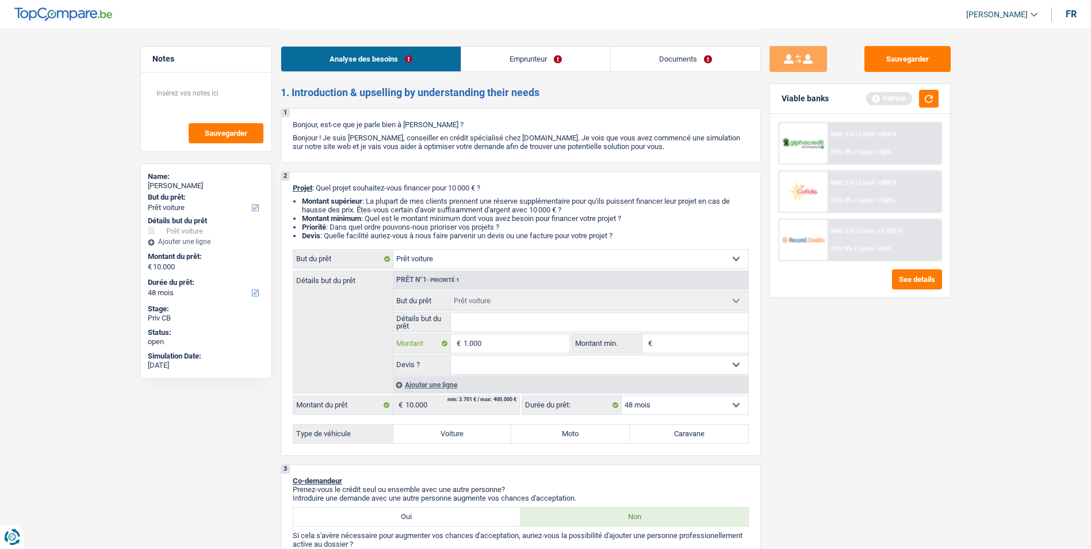
type input "100"
type input "10"
type input "1"
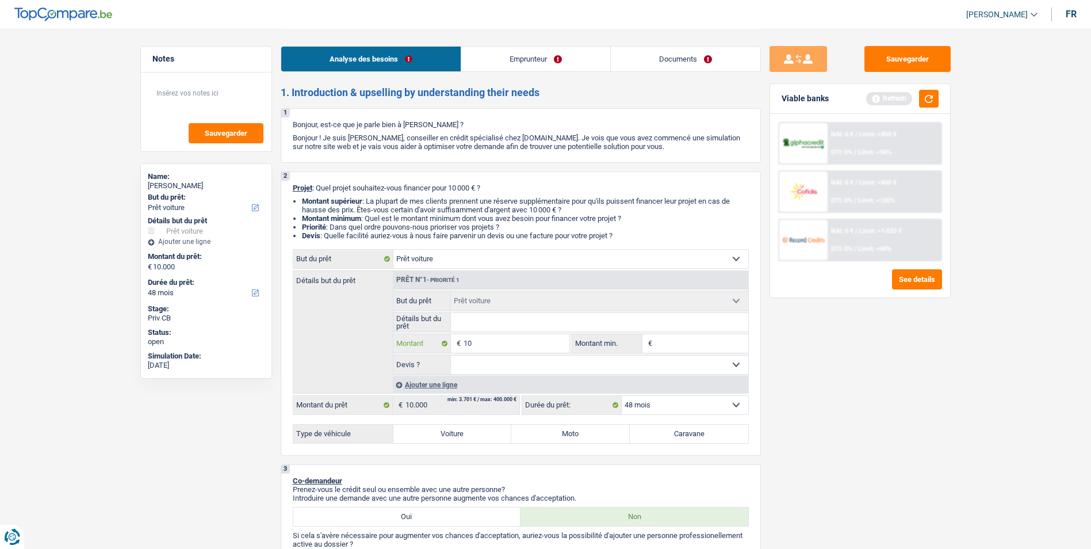
type input "1"
type input "3"
type input "30"
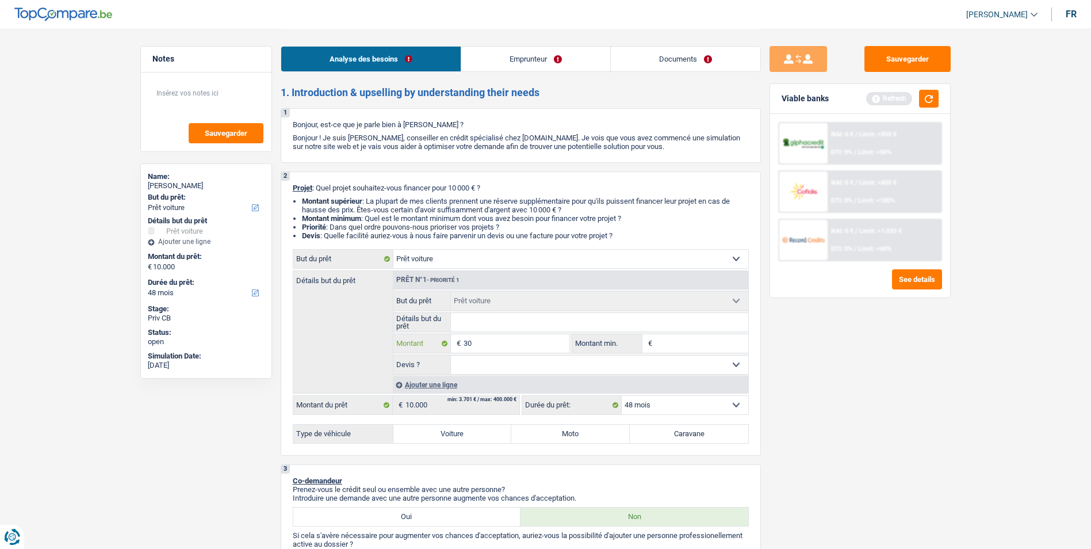
type input "300"
type input "3.000"
type input "30.000"
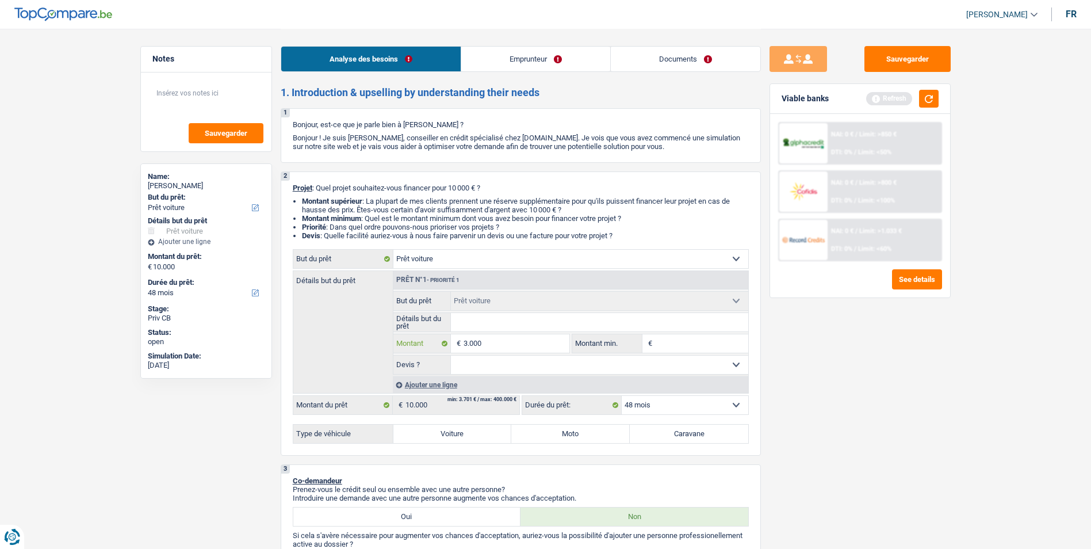
type input "30.000"
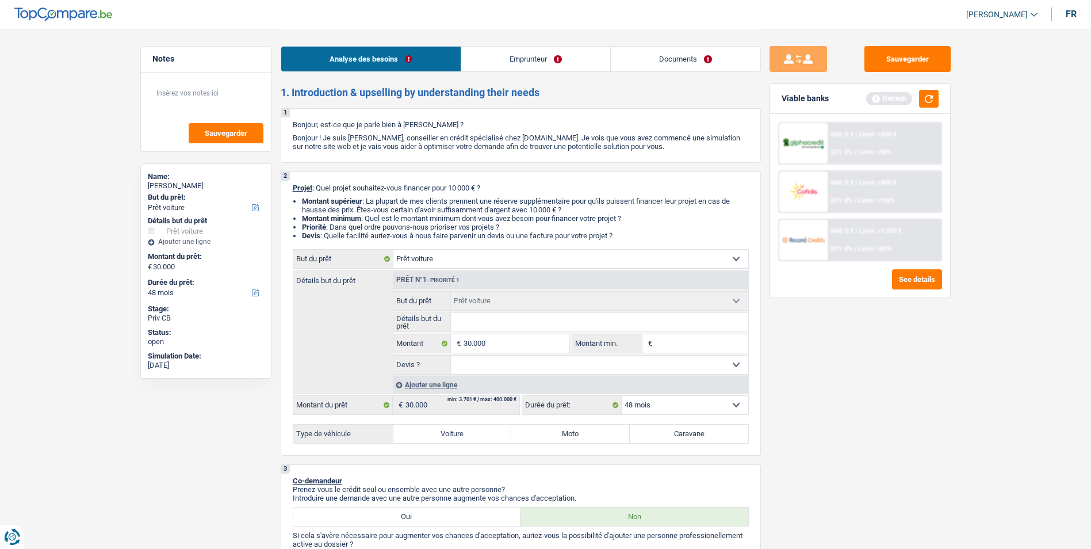
select select "60"
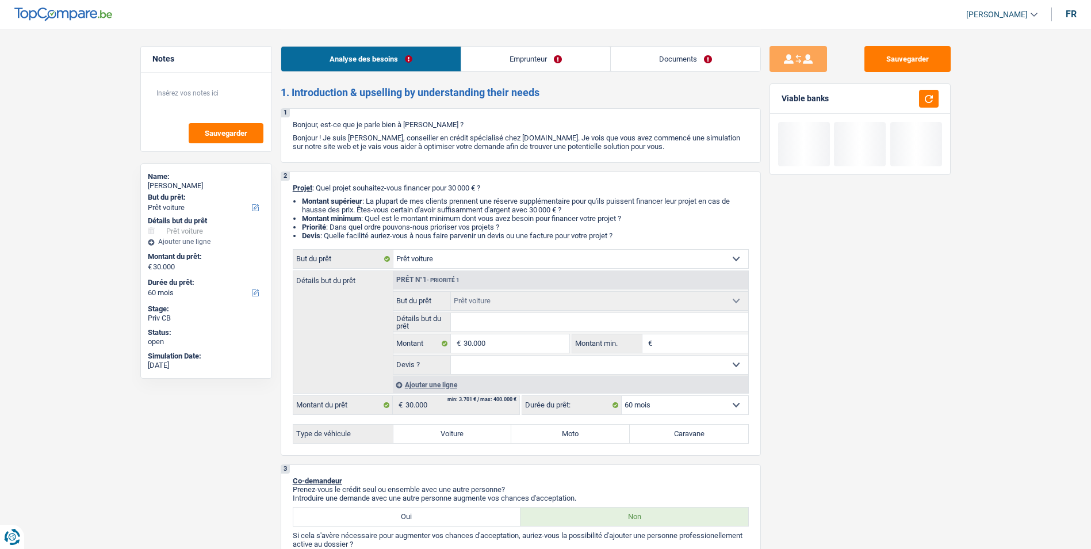
click at [455, 434] on label "Voiture" at bounding box center [452, 433] width 118 height 18
click at [455, 434] on input "Voiture" at bounding box center [452, 433] width 118 height 18
radio input "true"
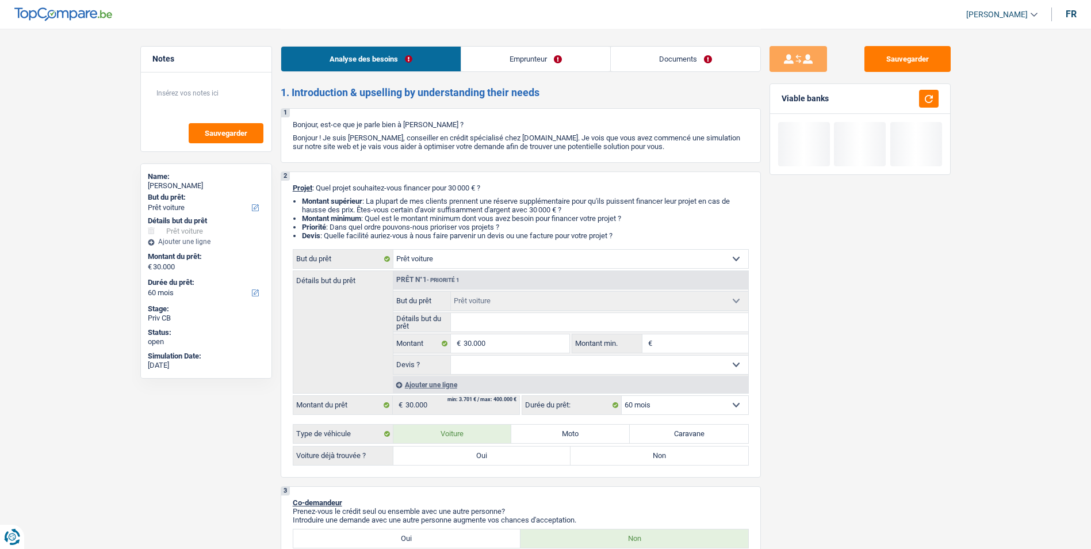
click at [622, 456] on label "Non" at bounding box center [659, 455] width 178 height 18
click at [622, 456] on input "Non" at bounding box center [659, 455] width 178 height 18
radio input "true"
click at [501, 362] on select "Oui Non Non répondu Sélectionner une option" at bounding box center [599, 364] width 297 height 18
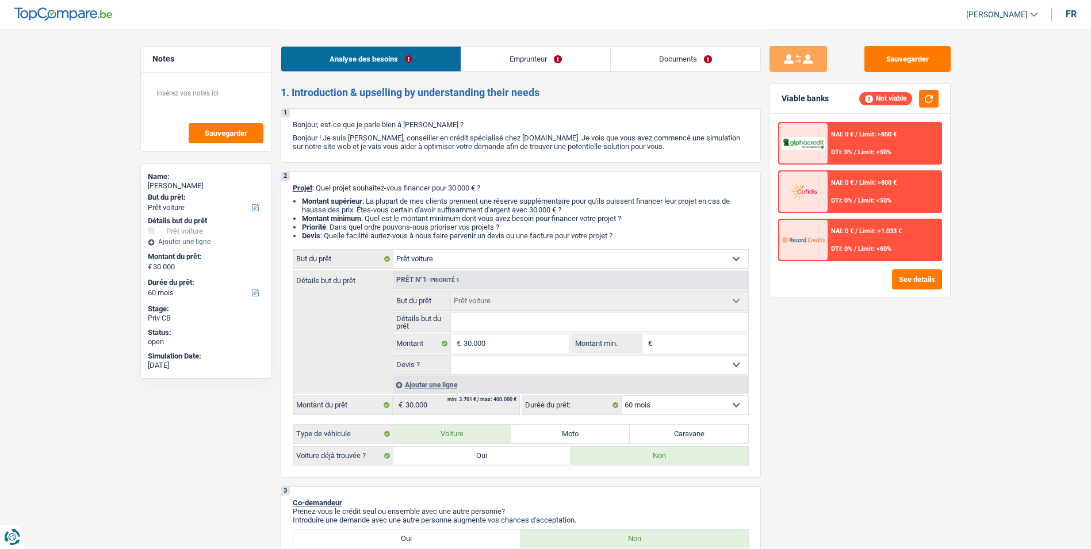
select select "false"
click at [451, 355] on select "Oui Non Non répondu Sélectionner une option" at bounding box center [599, 364] width 297 height 18
select select "false"
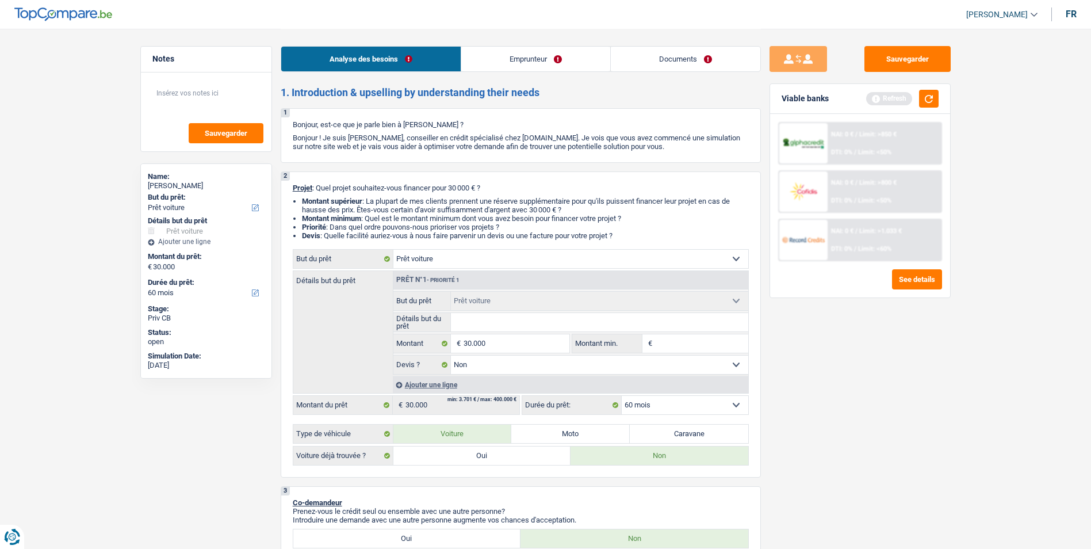
click at [481, 324] on input "Détails but du prêt" at bounding box center [599, 322] width 297 height 18
click at [684, 343] on input "Montant min." at bounding box center [701, 343] width 93 height 18
type input "2"
type input "20"
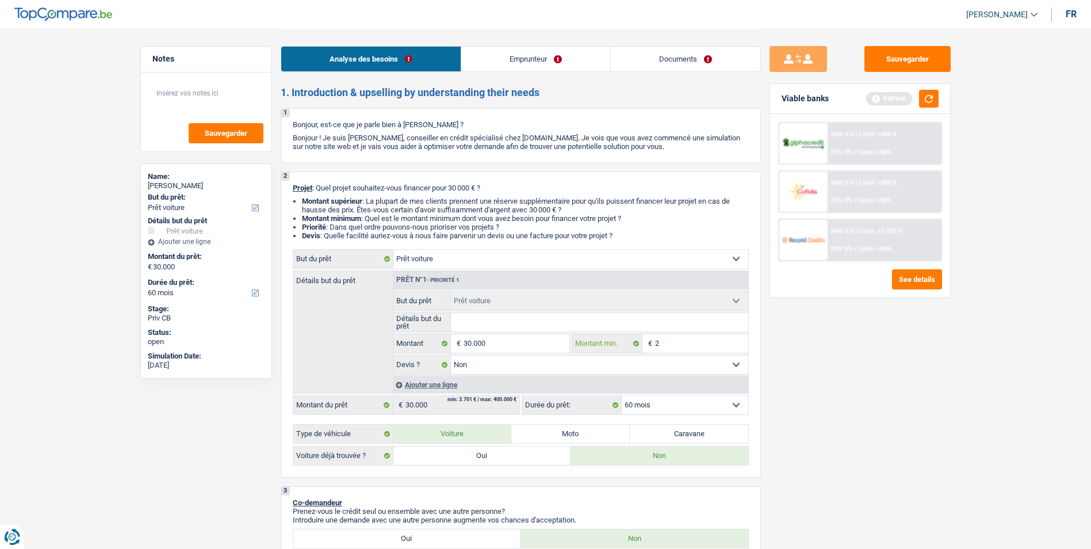
type input "20"
type input "200"
type input "2.000"
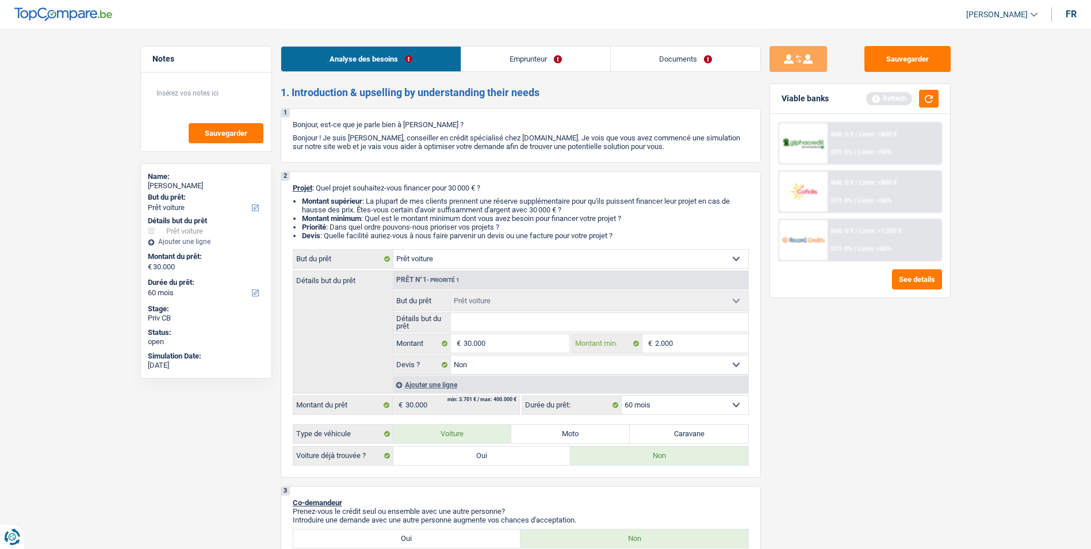
type input "20.001"
click at [537, 326] on input "Détails but du prêt" at bounding box center [599, 322] width 297 height 18
click at [923, 94] on button "button" at bounding box center [929, 99] width 20 height 18
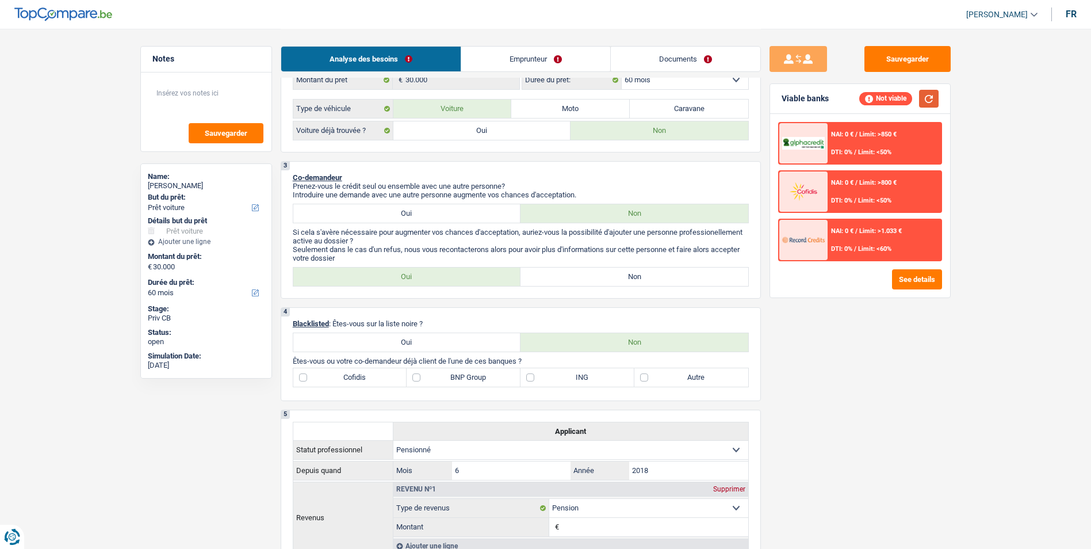
scroll to position [345, 0]
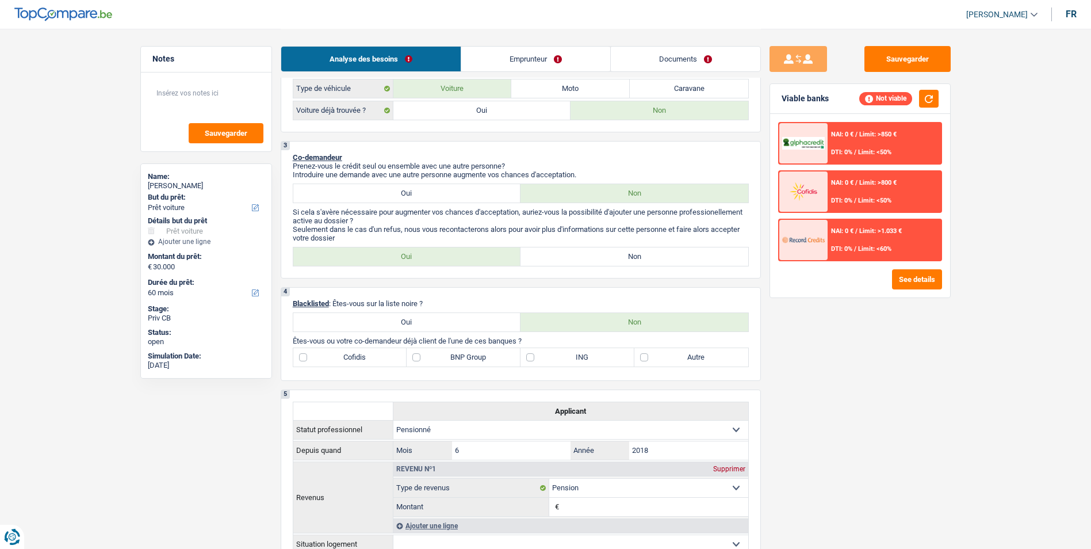
click at [445, 189] on label "Oui" at bounding box center [407, 193] width 228 height 18
click at [445, 189] on input "Oui" at bounding box center [407, 193] width 228 height 18
radio input "true"
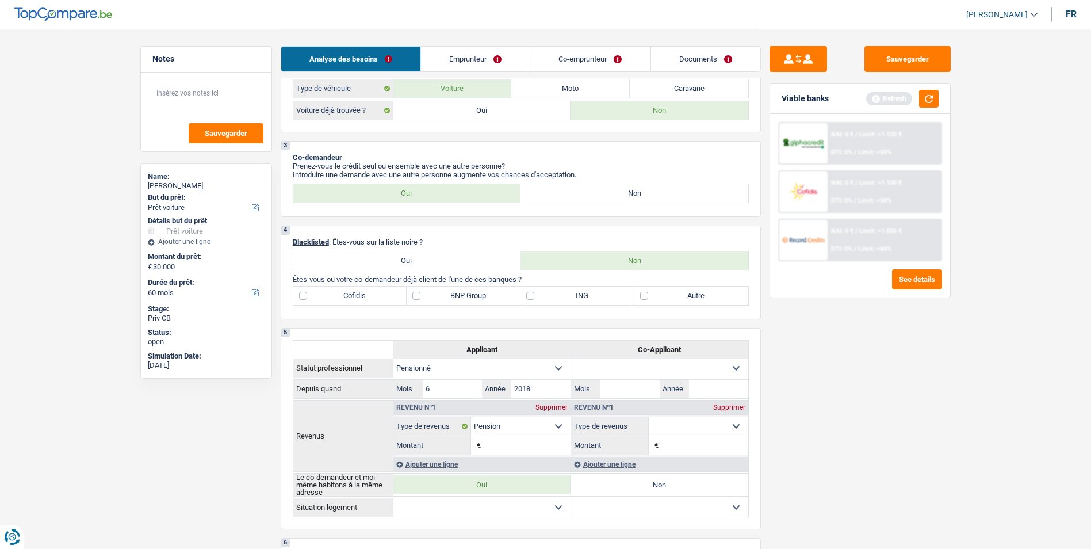
click at [417, 295] on label "BNP Group" at bounding box center [464, 295] width 114 height 18
click at [417, 295] on input "BNP Group" at bounding box center [464, 295] width 114 height 18
checkbox input "true"
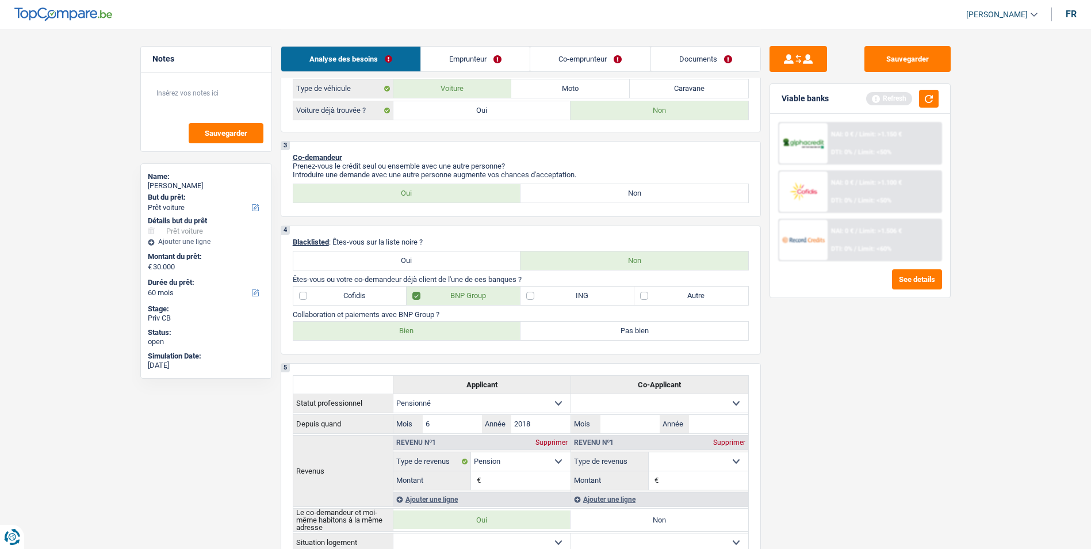
click at [417, 333] on label "Bien" at bounding box center [407, 330] width 228 height 18
click at [417, 333] on input "Bien" at bounding box center [407, 330] width 228 height 18
radio input "true"
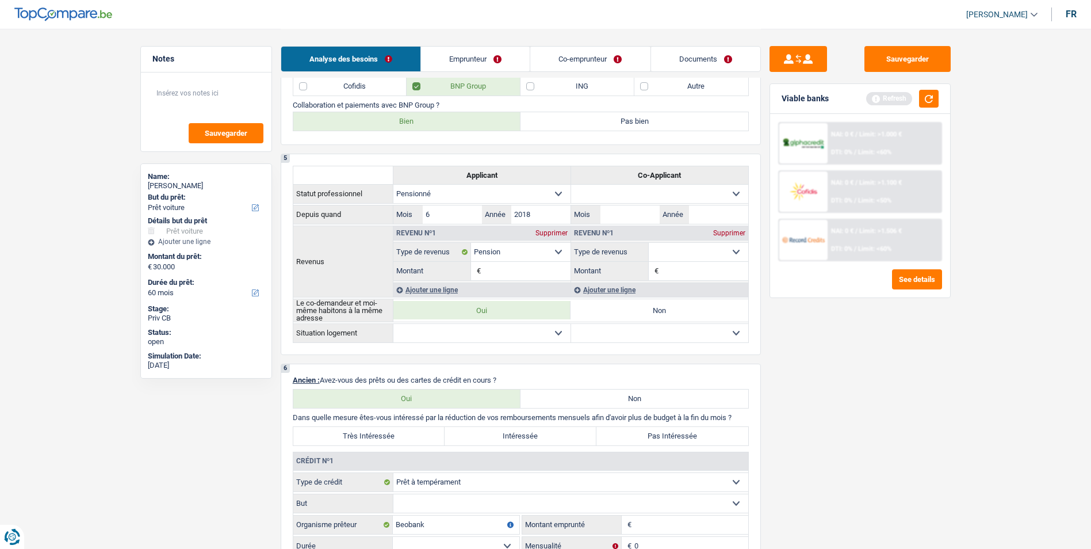
scroll to position [575, 0]
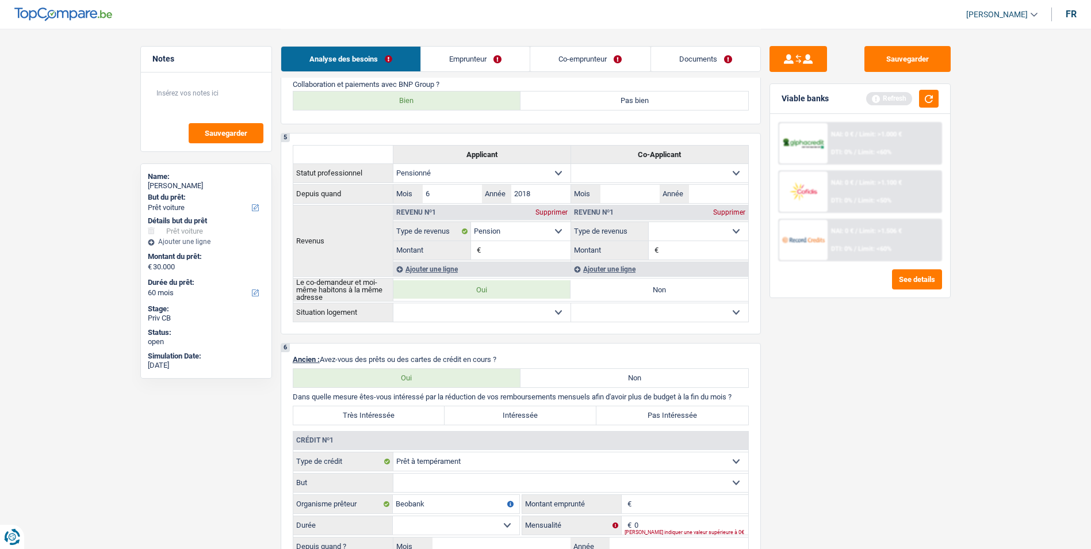
click at [401, 421] on label "Très Intéressée" at bounding box center [369, 415] width 152 height 18
click at [401, 421] on input "Très Intéressée" at bounding box center [369, 415] width 152 height 18
radio input "true"
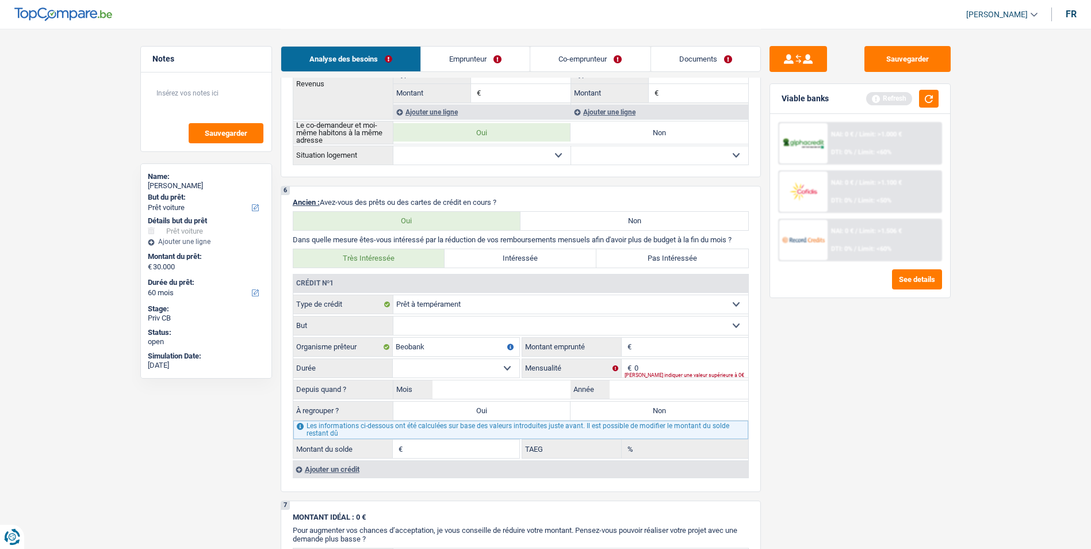
scroll to position [747, 0]
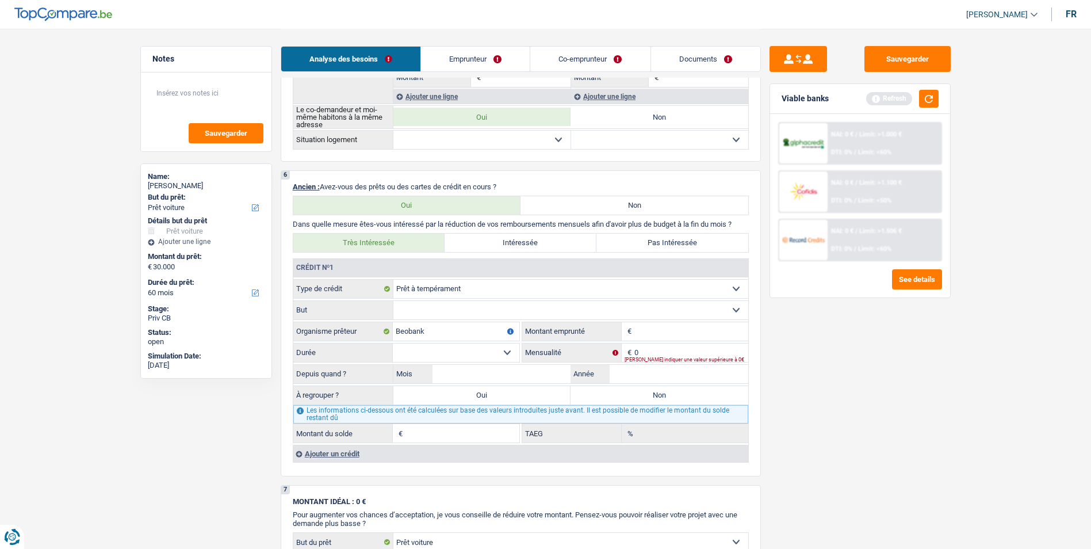
click at [649, 328] on input "Montant" at bounding box center [691, 331] width 114 height 18
click at [663, 349] on input "0" at bounding box center [691, 352] width 114 height 18
type input "830"
click at [648, 298] on fieldset "Carte ou ouverture de crédit Prêt hypothécaire Vente à tempérament Prêt à tempé…" at bounding box center [520, 289] width 455 height 20
click at [627, 306] on select "Confort maison: meubles, textile, peinture, électroménager, outillage non-profe…" at bounding box center [570, 310] width 355 height 18
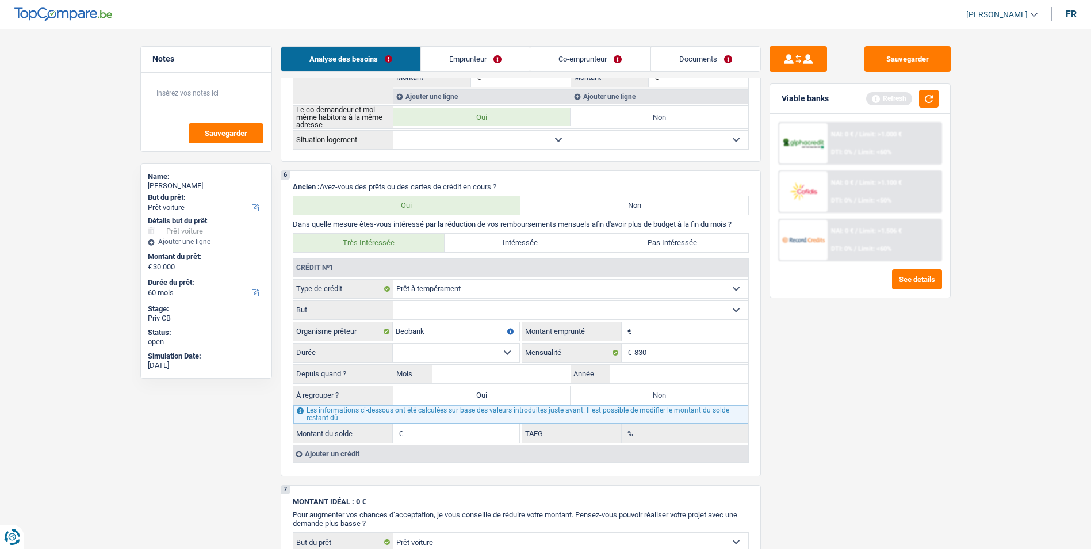
select select "homeFurnishingOrRelocation"
click at [393, 301] on select "Confort maison: meubles, textile, peinture, électroménager, outillage non-profe…" at bounding box center [570, 310] width 355 height 18
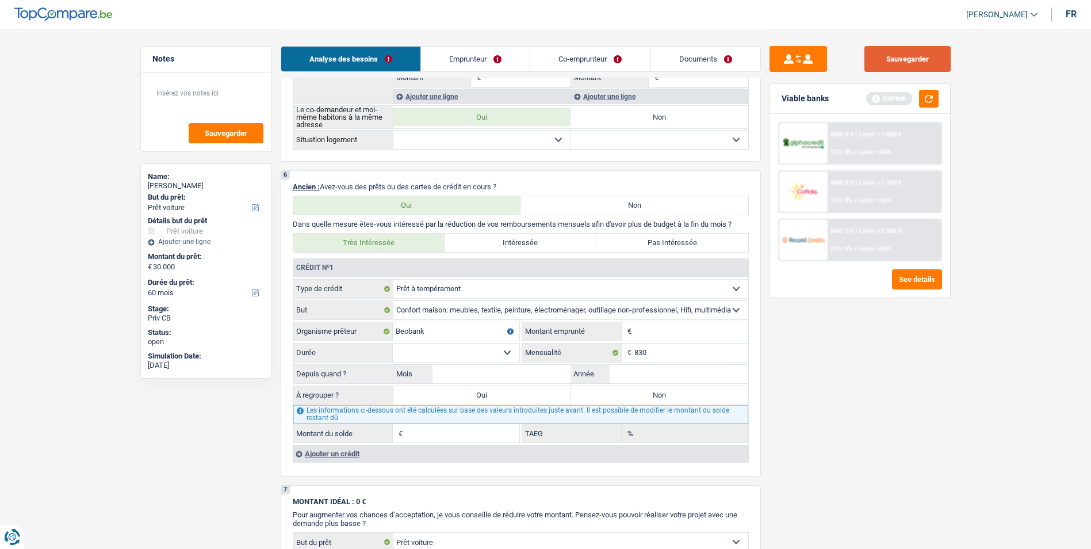
click at [895, 62] on button "Sauvegarder" at bounding box center [907, 59] width 86 height 26
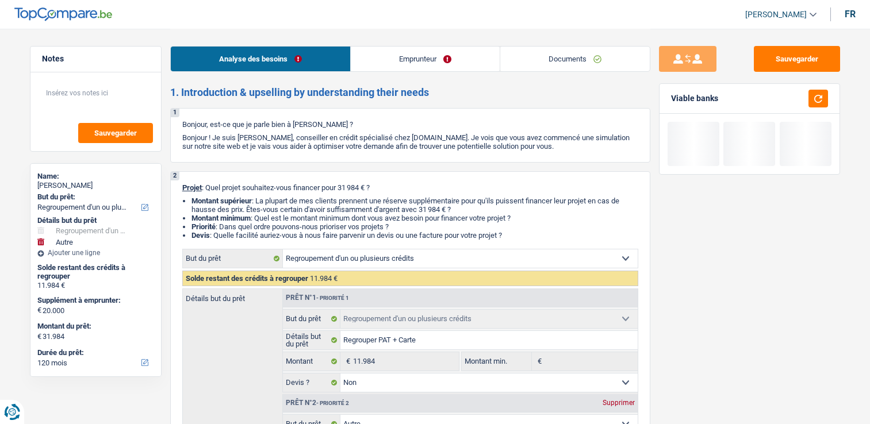
select select "refinancing"
select select "other"
select select "120"
select select "refinancing"
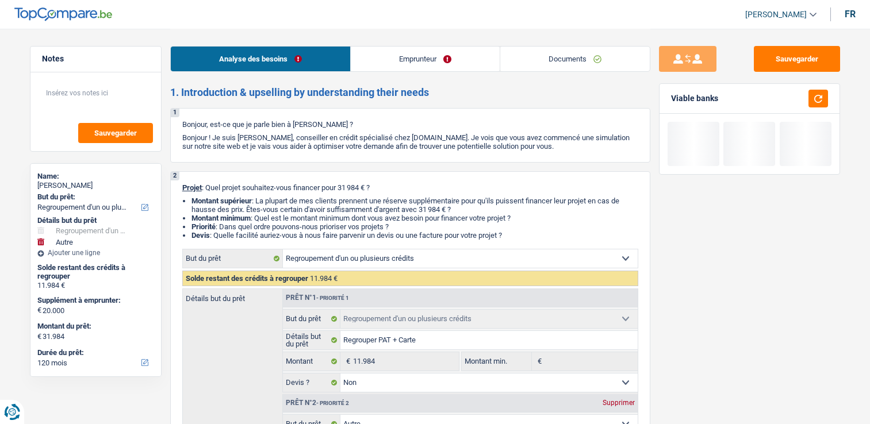
select select "refinancing"
select select "false"
select select "other"
select select "false"
select select "120"
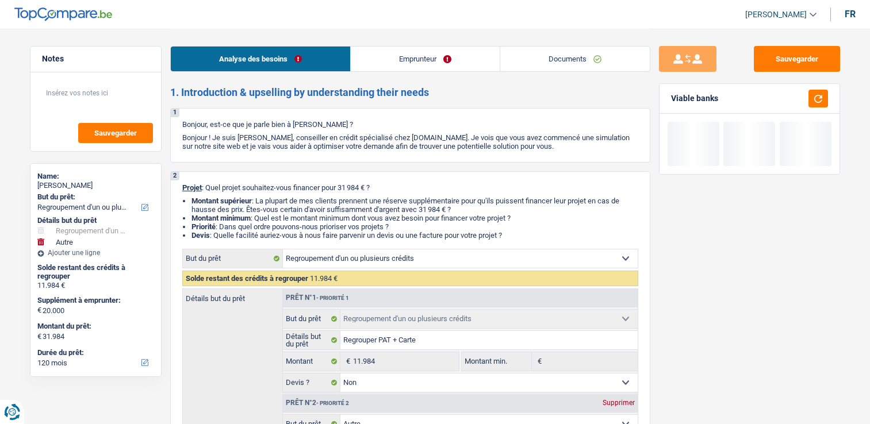
select select "worker"
select select "netSalary"
select select "rents"
select select "personalLoan"
select select "homeFurnishingOrRelocation"
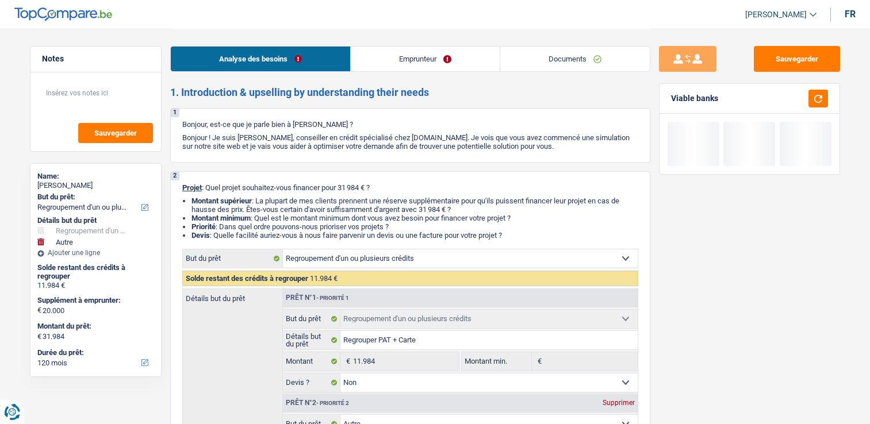
select select "60"
select select "cardOrCredit"
select select "refinancing"
select select "false"
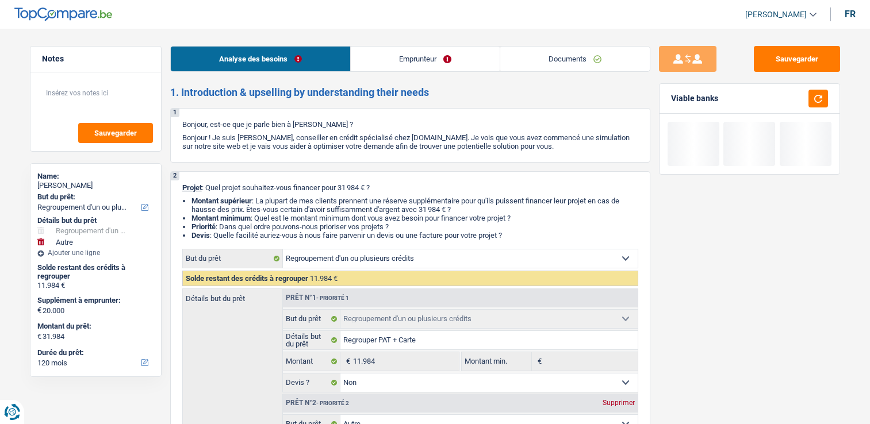
select select "other"
select select "false"
select select "120"
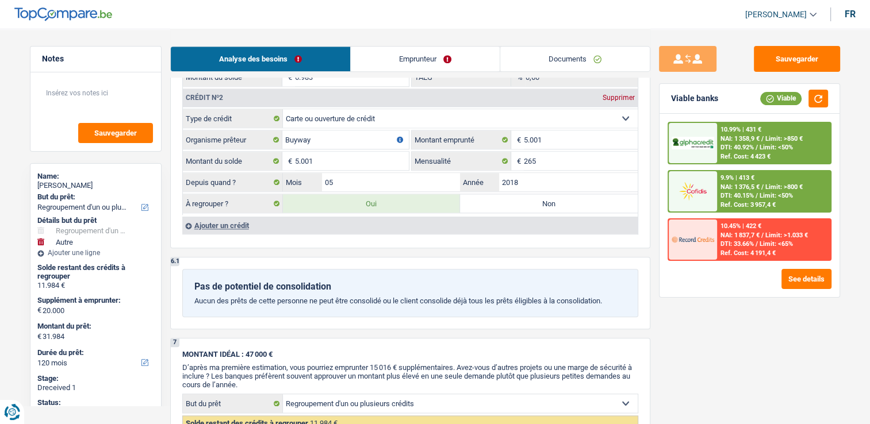
scroll to position [1322, 0]
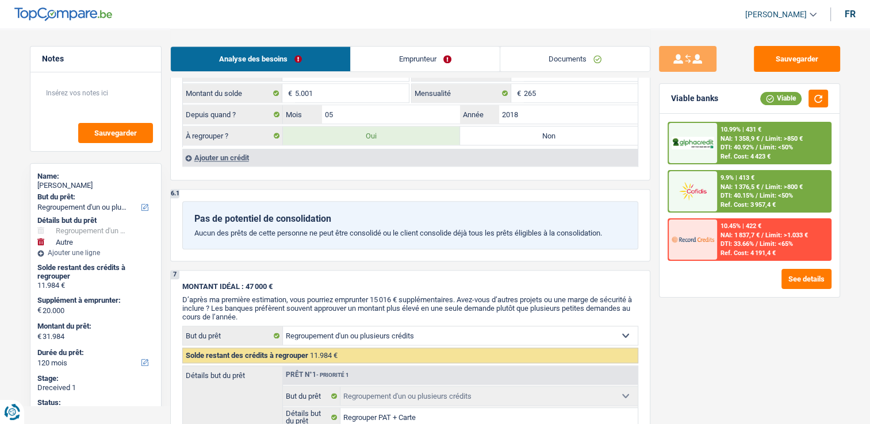
click at [288, 213] on div "Pas de potentiel de consolidation" at bounding box center [410, 218] width 432 height 11
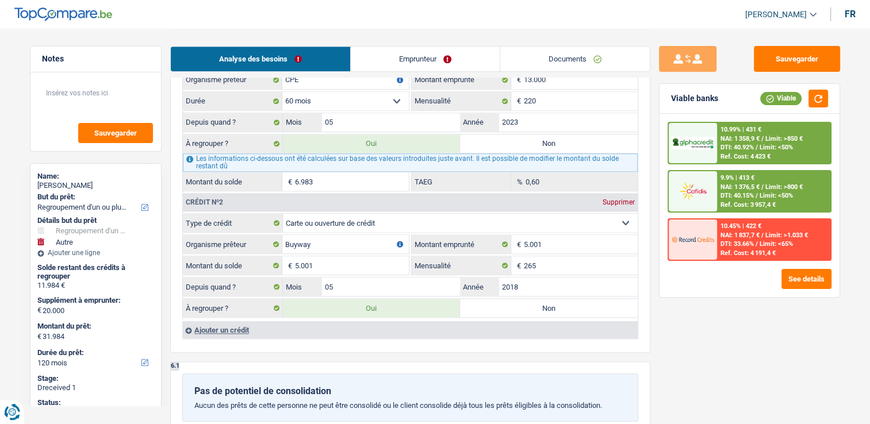
scroll to position [1092, 0]
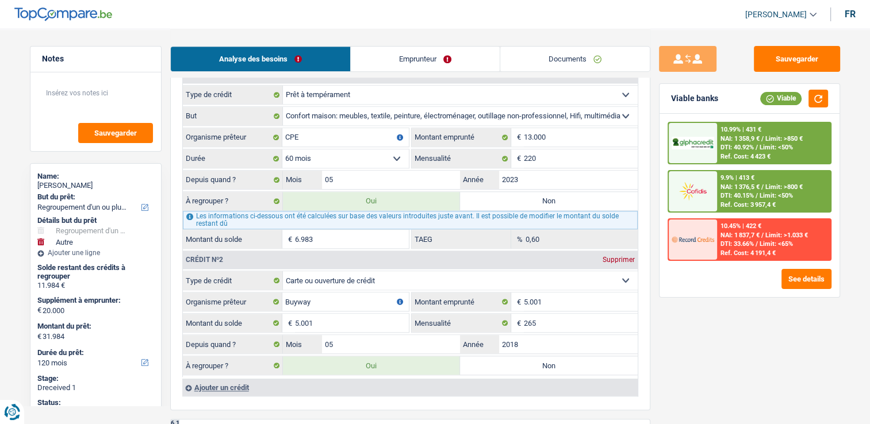
click at [199, 211] on div "Les informations ci-dessous ont été calculées sur base des valeurs introduites …" at bounding box center [410, 220] width 455 height 18
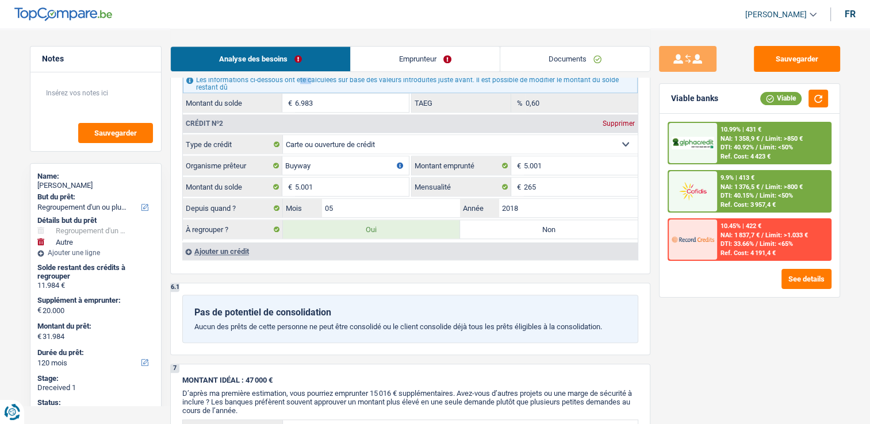
scroll to position [1265, 0]
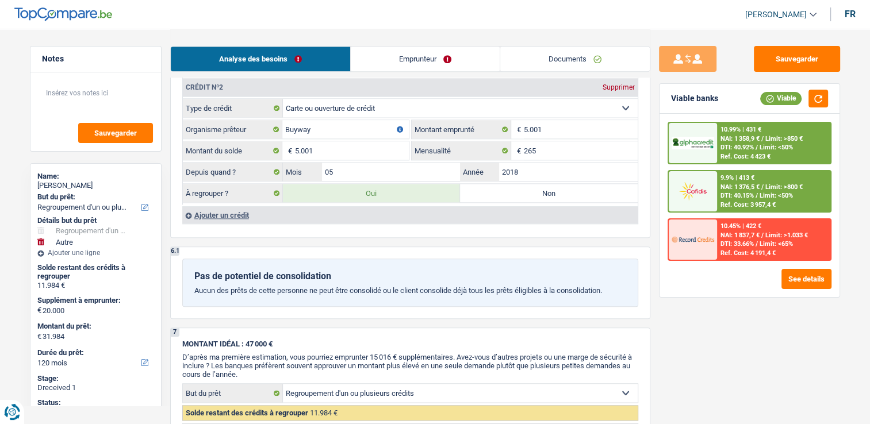
drag, startPoint x: 668, startPoint y: 266, endPoint x: 681, endPoint y: 338, distance: 73.6
click at [681, 338] on div "Sauvegarder Viable banks Viable 10.99% | 431 € NAI: 1 358,9 € / Limit: >850 € D…" at bounding box center [749, 226] width 198 height 360
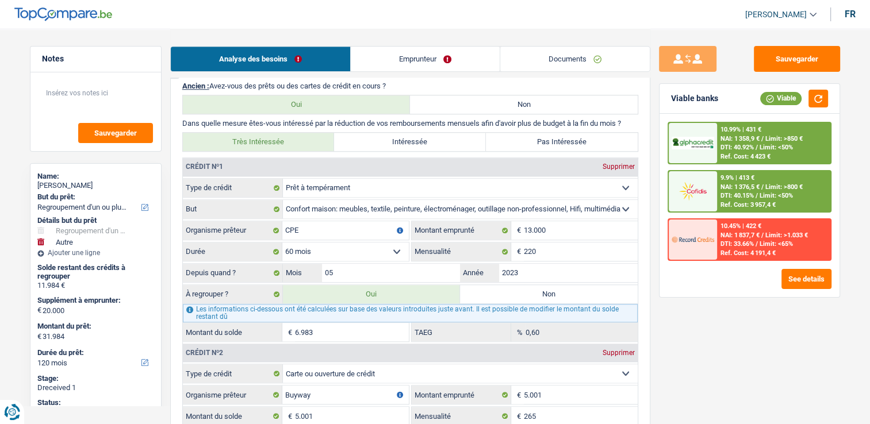
scroll to position [1092, 0]
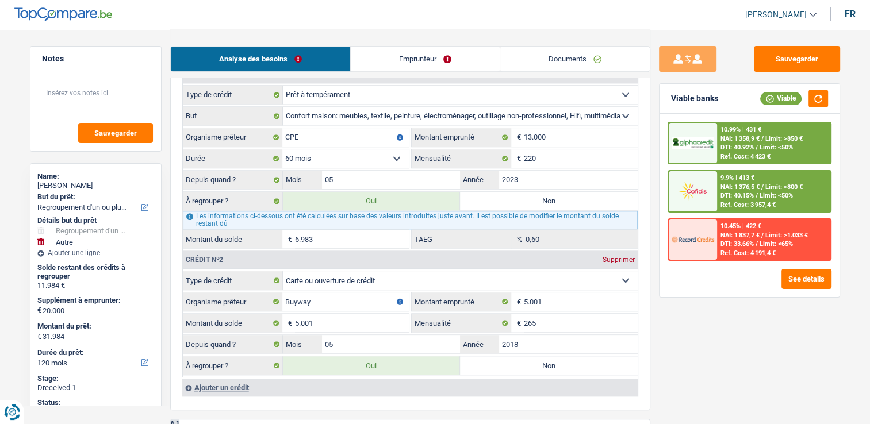
click at [602, 196] on label "Non" at bounding box center [549, 201] width 178 height 18
click at [602, 196] on input "Non" at bounding box center [549, 201] width 178 height 18
radio input "true"
type input "25.001"
type input "5.001"
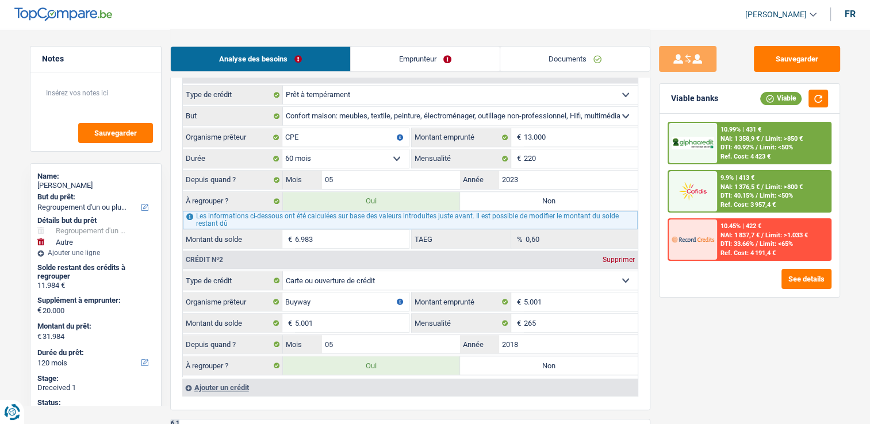
type input "25.001"
radio input "false"
type input "5.001"
type input "25.001"
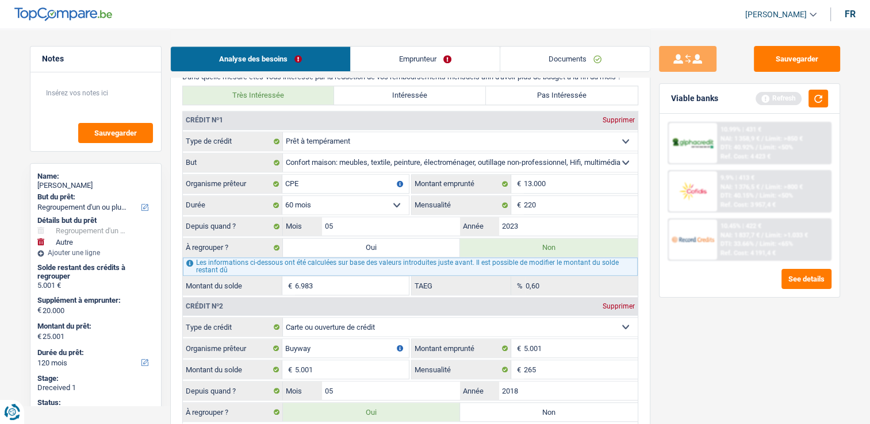
scroll to position [977, 0]
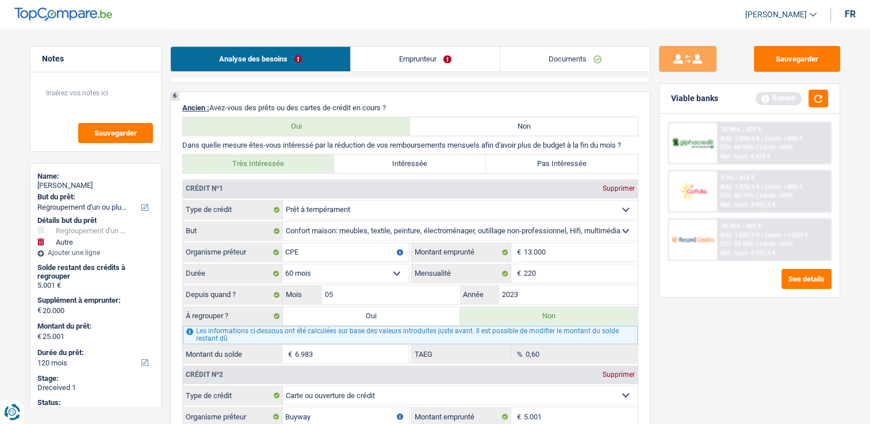
click at [587, 162] on label "Pas Intéressée" at bounding box center [562, 164] width 152 height 18
click at [587, 162] on input "Pas Intéressée" at bounding box center [562, 164] width 152 height 18
radio input "true"
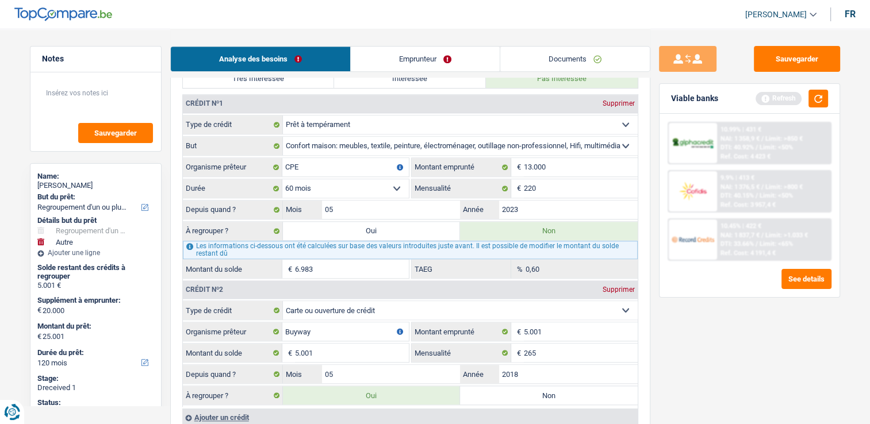
scroll to position [1207, 0]
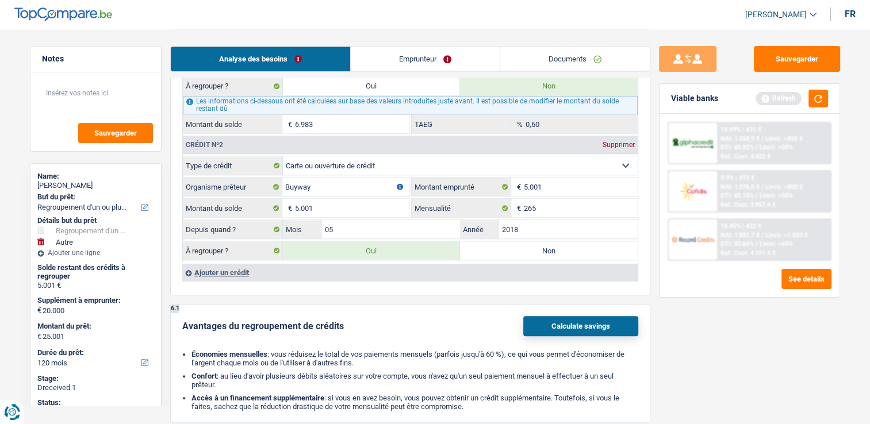
click at [562, 241] on label "Non" at bounding box center [549, 250] width 178 height 18
click at [562, 241] on input "Non" at bounding box center [549, 250] width 178 height 18
radio input "true"
select select "other"
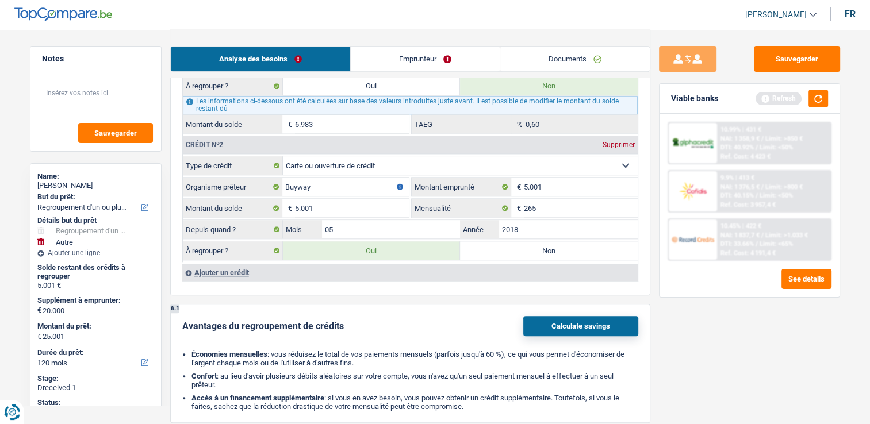
select select "84"
select select "other"
type input "Achat d'un véhicule d'occasion + souhaite déménager"
type input "20.000"
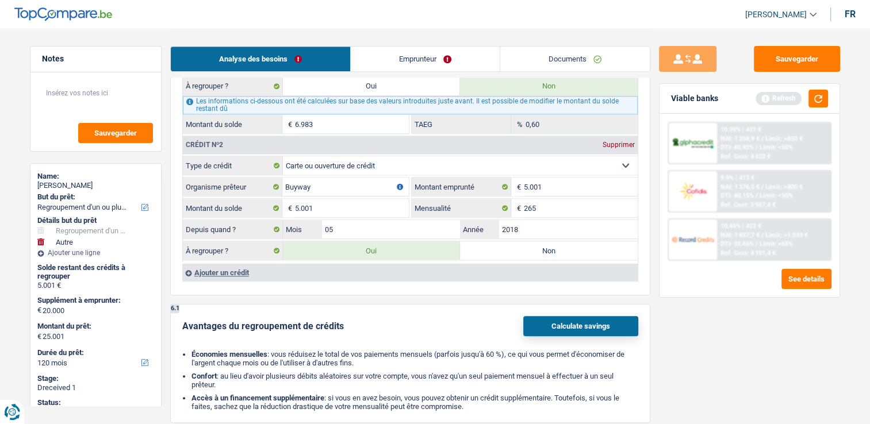
type input "20.000"
type input "51.984"
select select "84"
radio input "false"
select select "other"
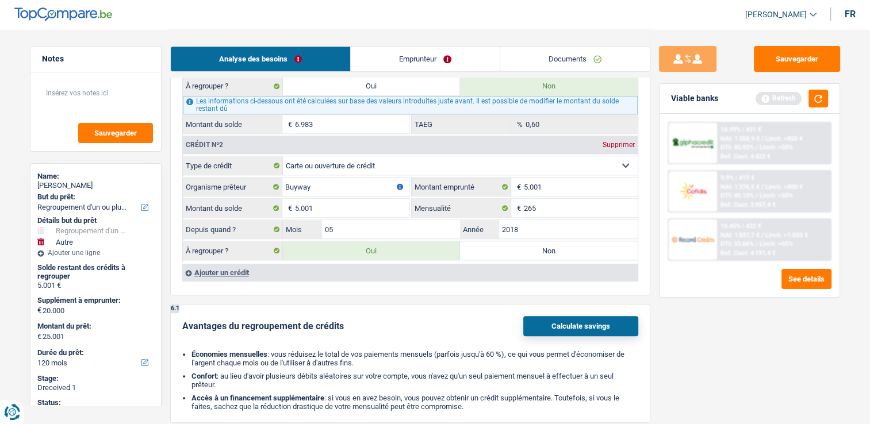
select select "other"
type input "Achat d'un véhicule d'occasion + souhaite déménager"
type input "20.000"
type input "51.984"
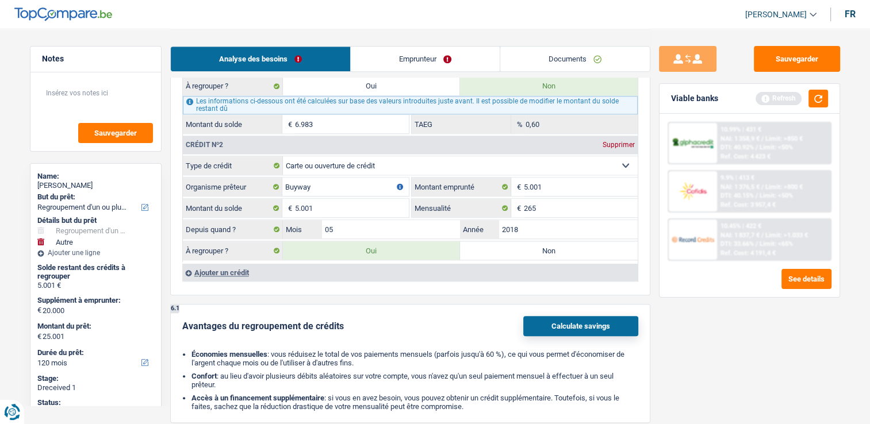
select select "84"
select select "false"
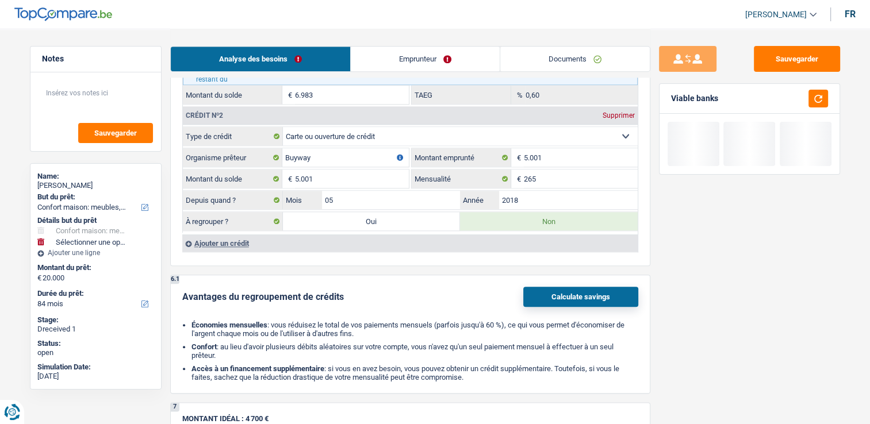
scroll to position [1265, 0]
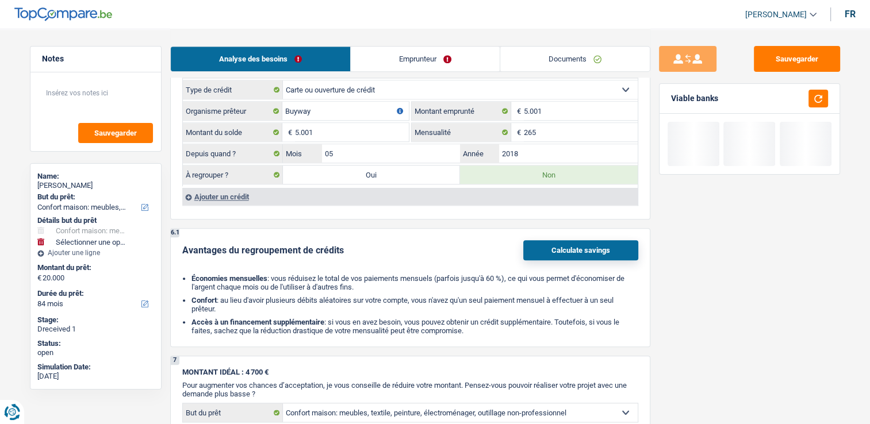
click at [582, 240] on button "Calculate savings" at bounding box center [580, 250] width 115 height 20
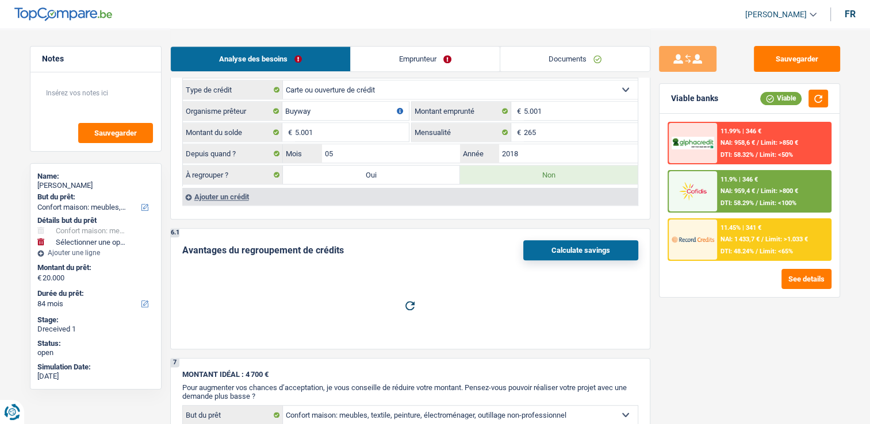
click at [607, 247] on button "Calculate savings" at bounding box center [580, 250] width 115 height 20
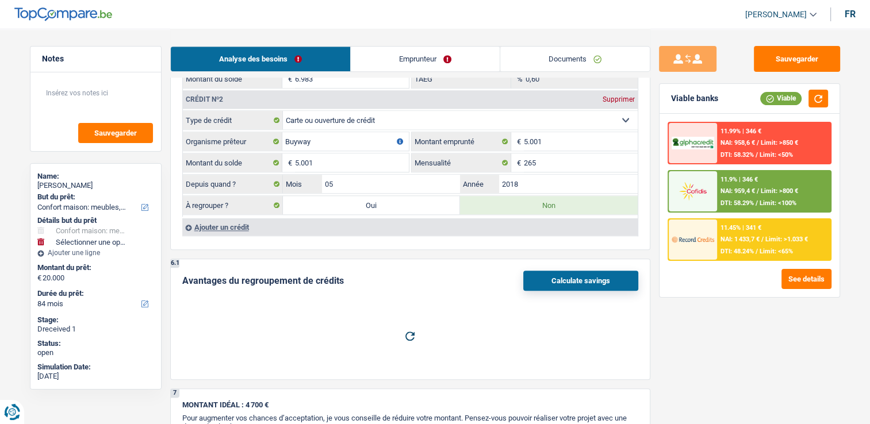
scroll to position [1380, 0]
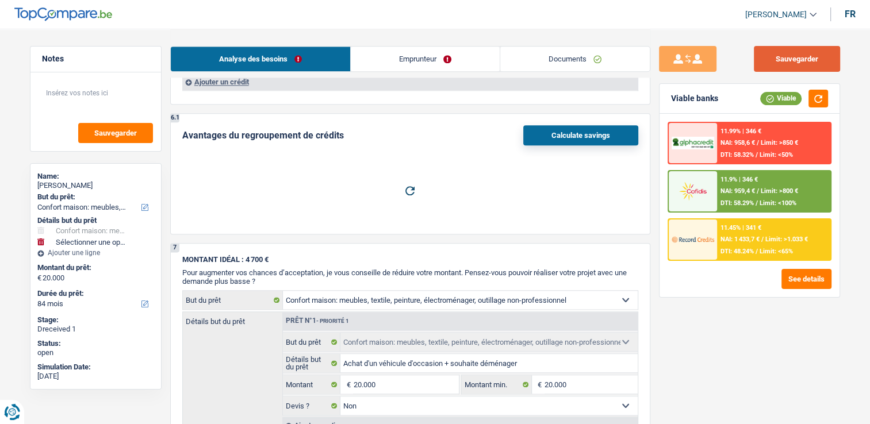
click at [795, 64] on button "Sauvegarder" at bounding box center [797, 59] width 86 height 26
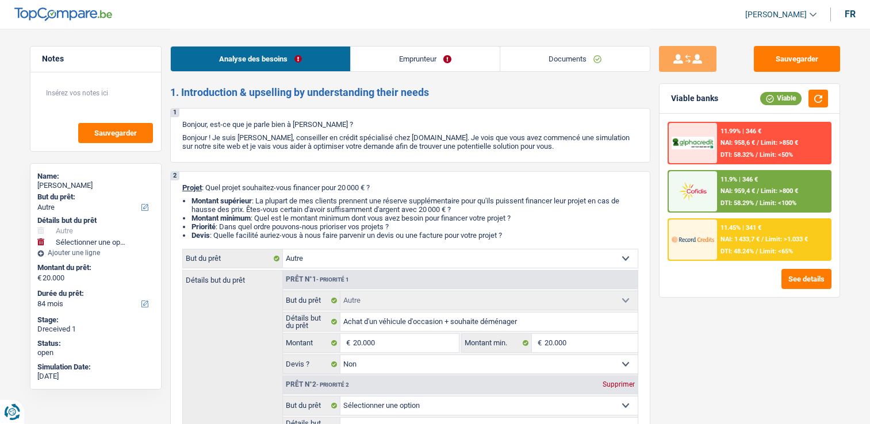
select select "other"
select select "84"
select select "other"
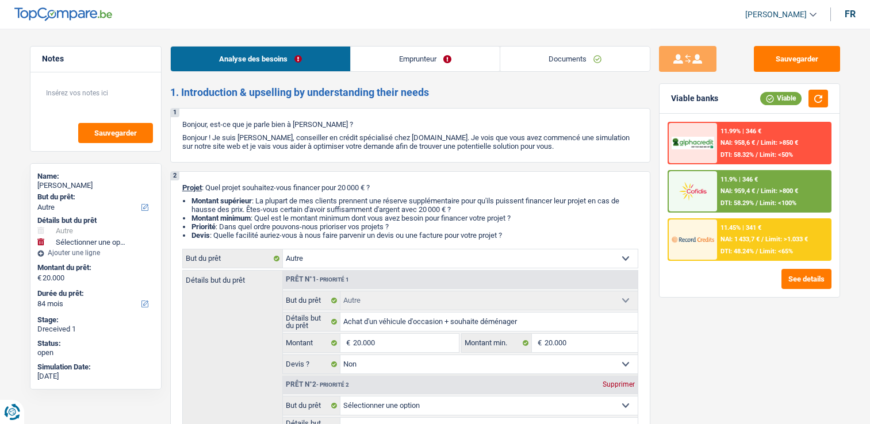
select select "false"
select select "84"
select select "worker"
select select "netSalary"
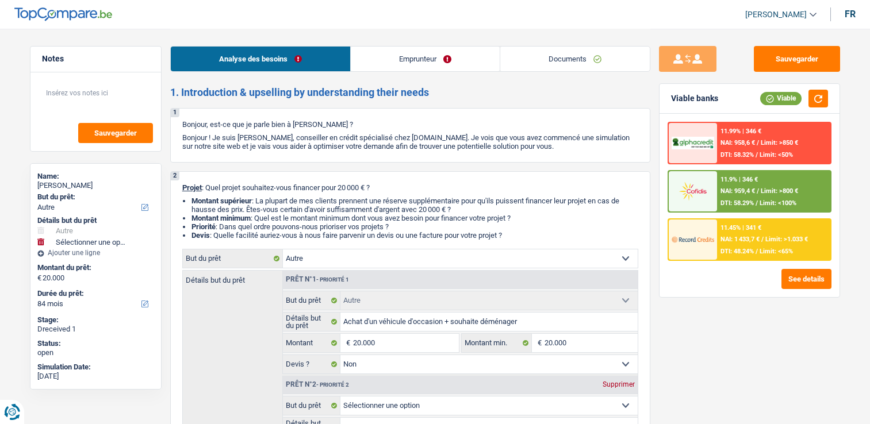
select select "rents"
select select "personalLoan"
select select "homeFurnishingOrRelocation"
select select "60"
select select "cardOrCredit"
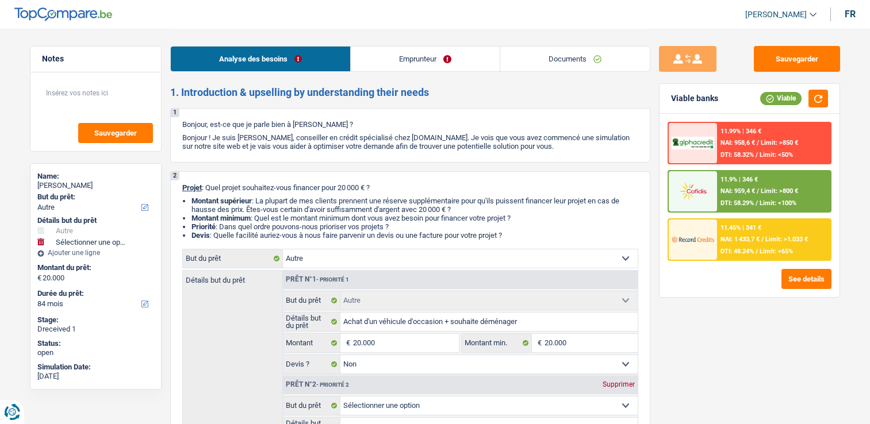
select select "other"
select select "false"
select select "84"
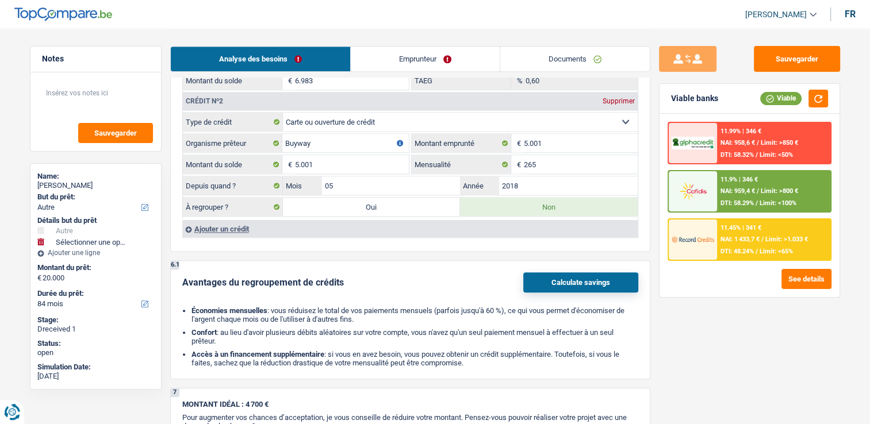
scroll to position [1322, 0]
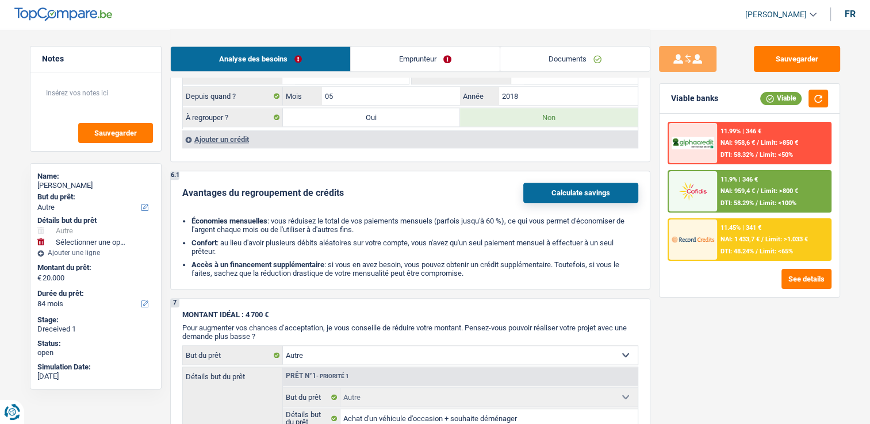
click at [553, 186] on button "Calculate savings" at bounding box center [580, 193] width 115 height 20
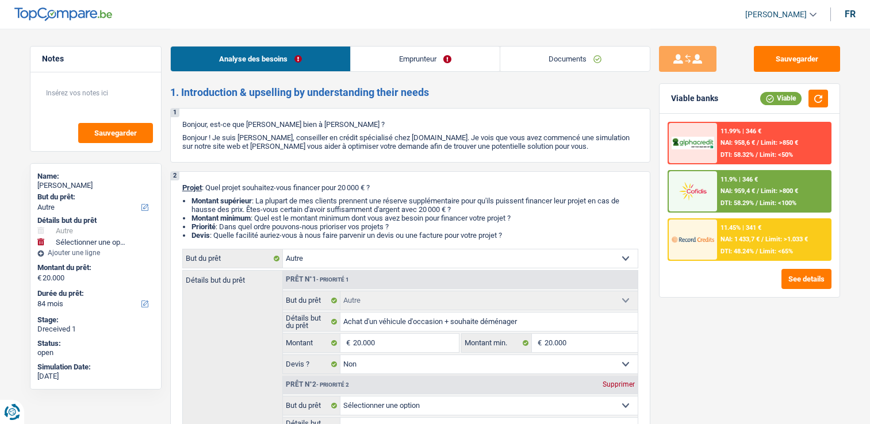
select select "other"
select select "84"
select select "other"
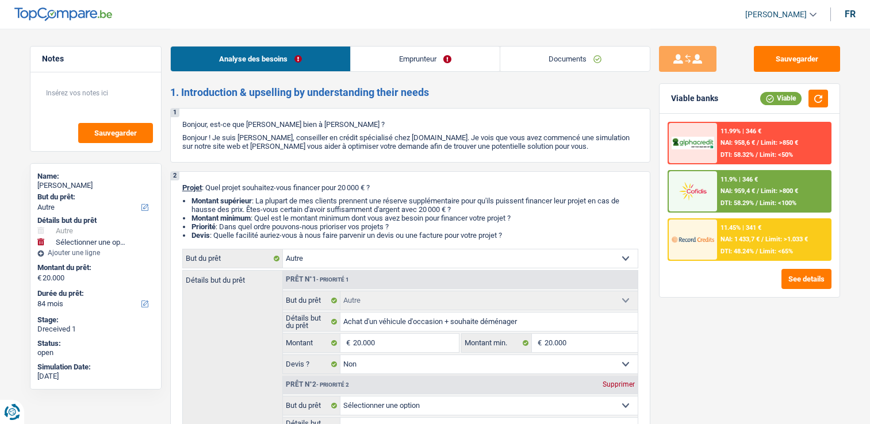
select select "false"
select select "84"
select select "worker"
select select "netSalary"
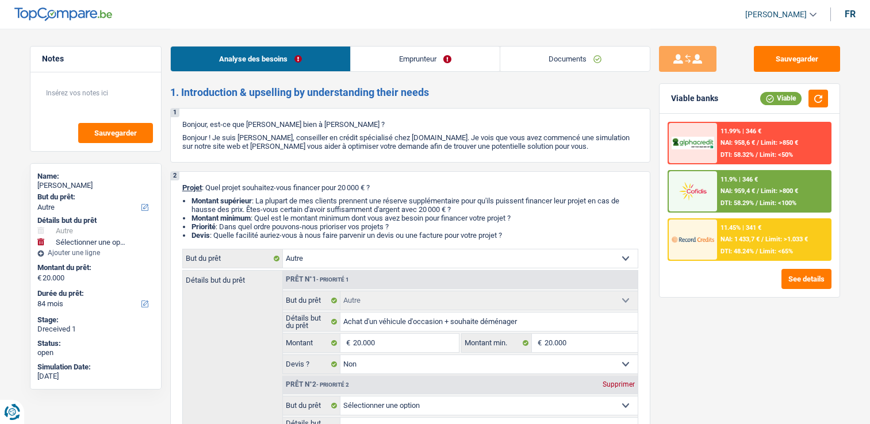
select select "rents"
select select "personalLoan"
select select "homeFurnishingOrRelocation"
select select "60"
select select "cardOrCredit"
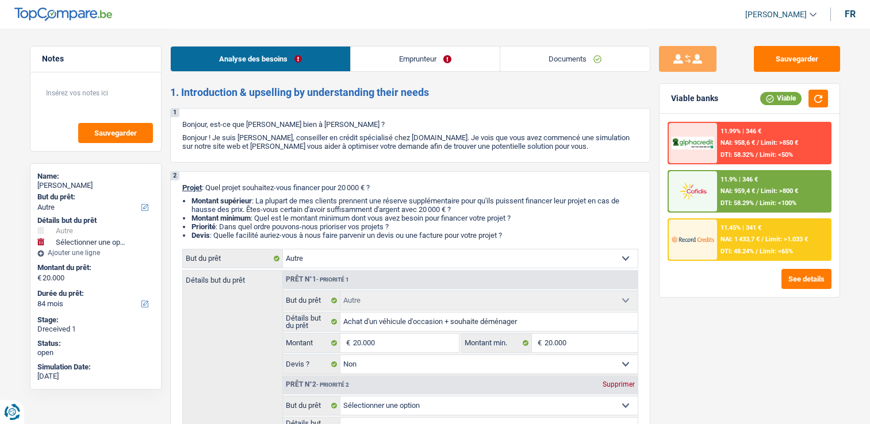
select select "other"
select select "false"
select select "84"
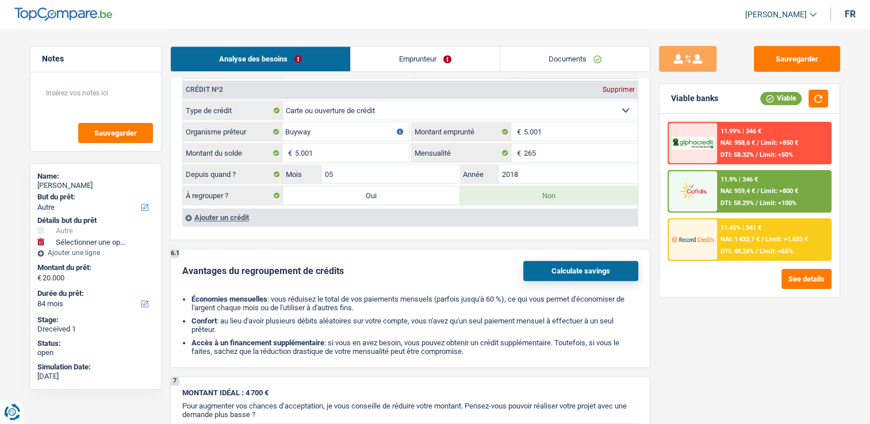
scroll to position [1265, 0]
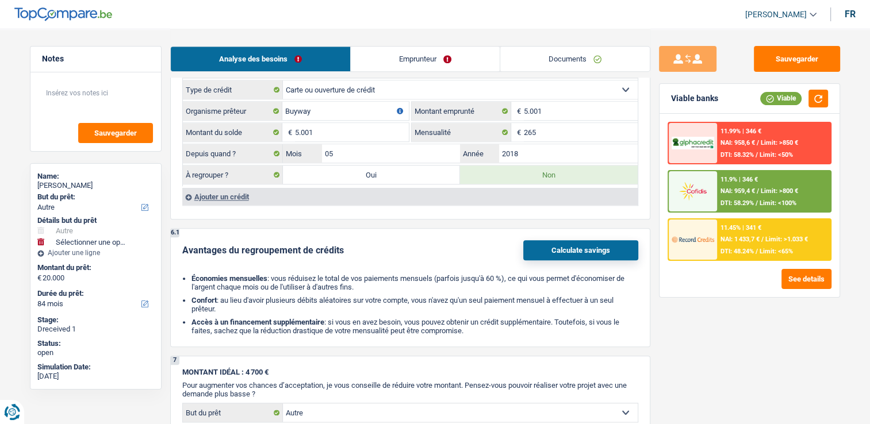
click at [592, 245] on button "Calculate savings" at bounding box center [580, 250] width 115 height 20
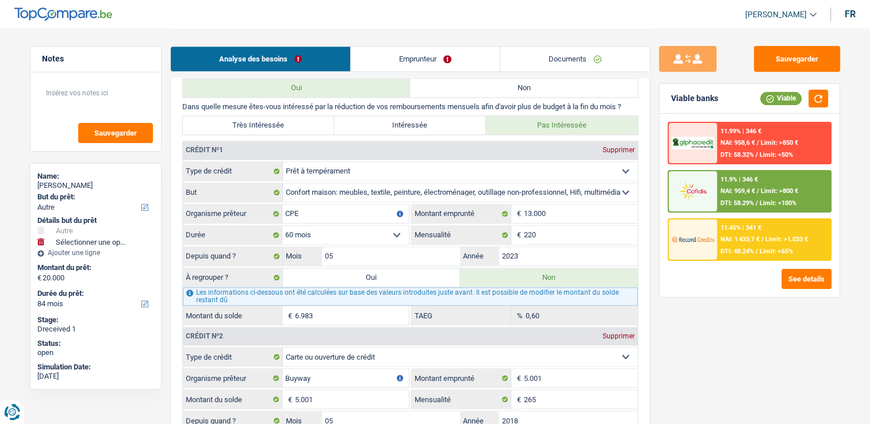
scroll to position [977, 0]
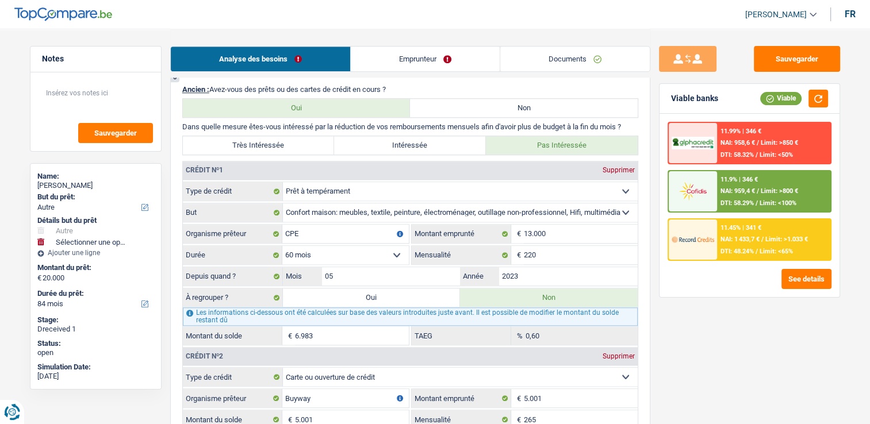
click at [319, 141] on label "Très Intéressée" at bounding box center [259, 145] width 152 height 18
click at [319, 141] on input "Très Intéressée" at bounding box center [259, 145] width 152 height 18
radio input "true"
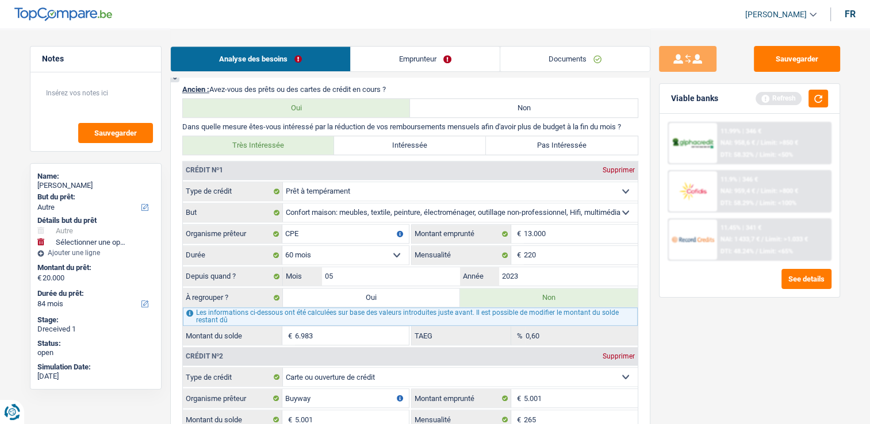
click at [390, 300] on label "Oui" at bounding box center [372, 298] width 178 height 18
click at [390, 300] on input "Oui" at bounding box center [372, 298] width 178 height 18
radio input "true"
type input "51.984"
type input "Regrouper PAT + Carte"
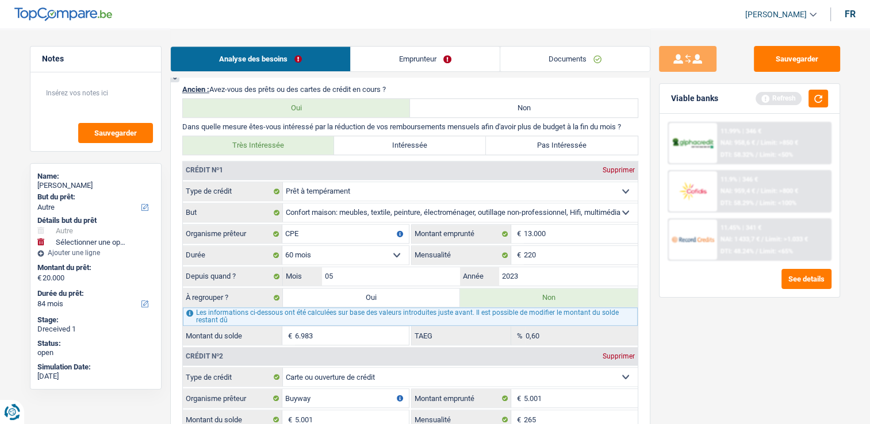
type input "31.984"
type input "Achat d'un véhicule d'occasion + souhaite déménager"
type input "20.000"
radio input "false"
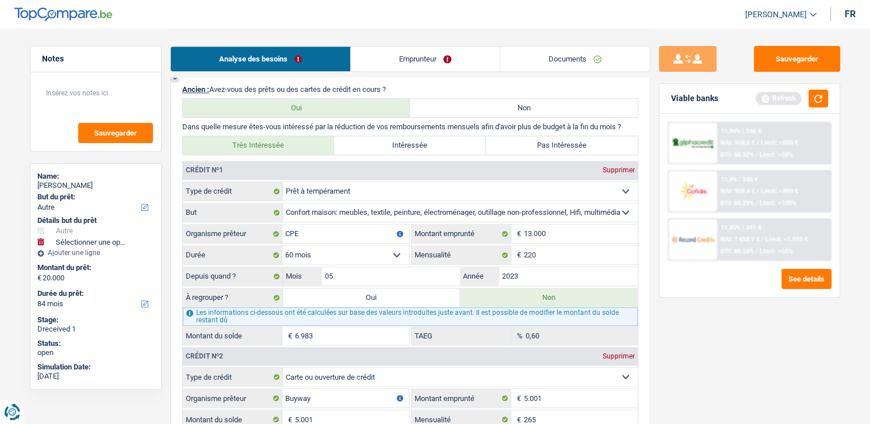
type input "Regrouper PAT + Carte"
type input "31.984"
type input "Achat d'un véhicule d'occasion + souhaite déménager"
type input "20.000"
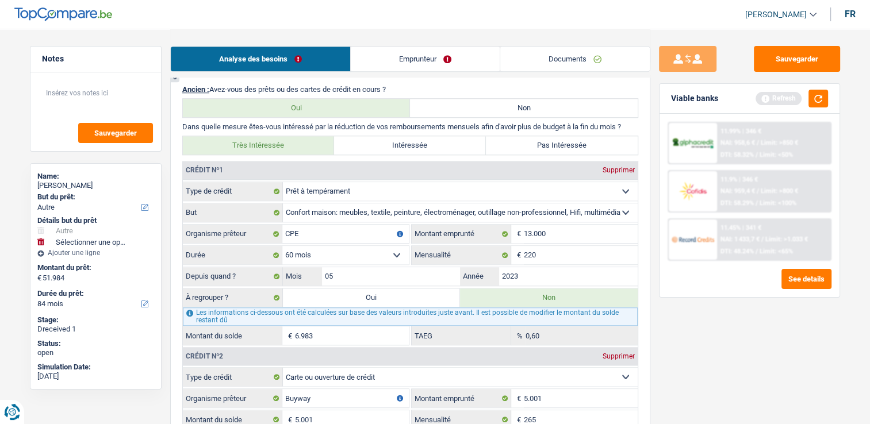
select select "refinancing"
select select "other"
select select "144"
select select "refinancing"
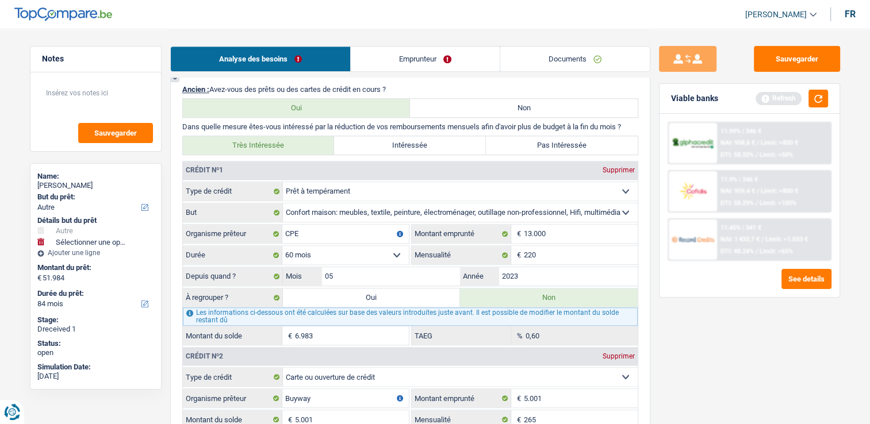
select select "refinancing"
select select "other"
select select "144"
select select "refinancing"
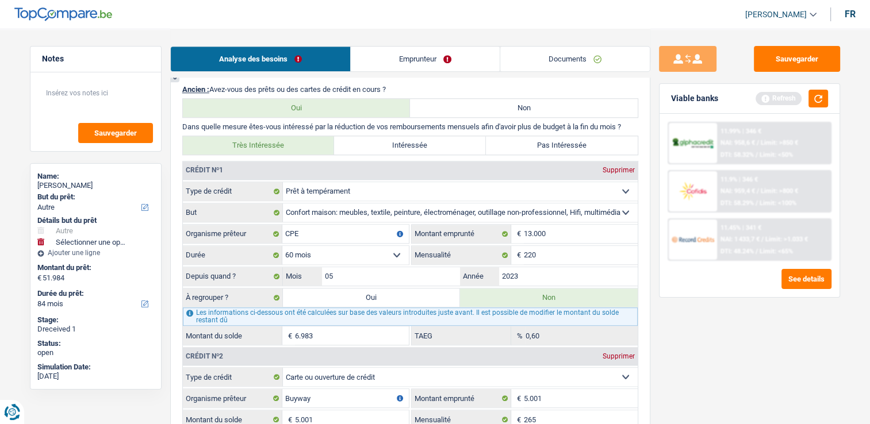
select select "other"
select select "144"
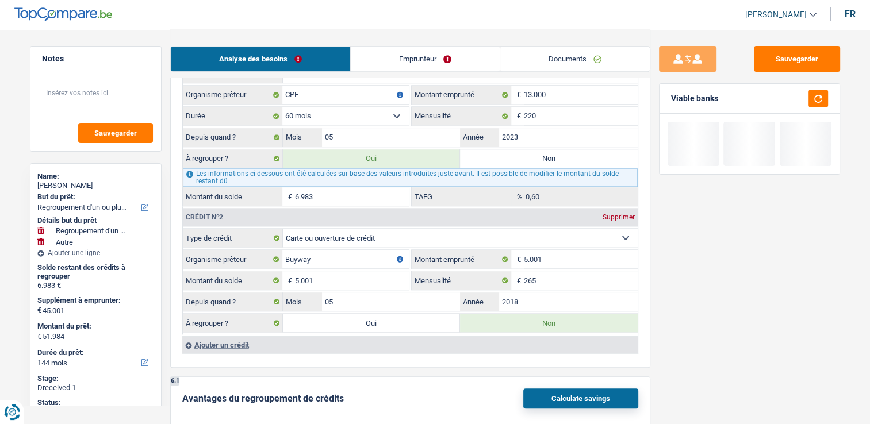
scroll to position [1207, 0]
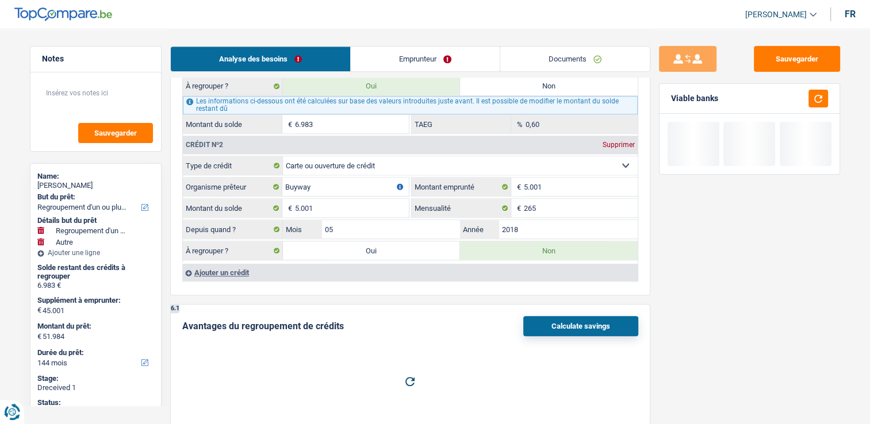
click at [419, 243] on label "Oui" at bounding box center [372, 250] width 178 height 18
click at [419, 243] on input "Oui" at bounding box center [372, 250] width 178 height 18
radio input "true"
radio input "false"
type input "40.000"
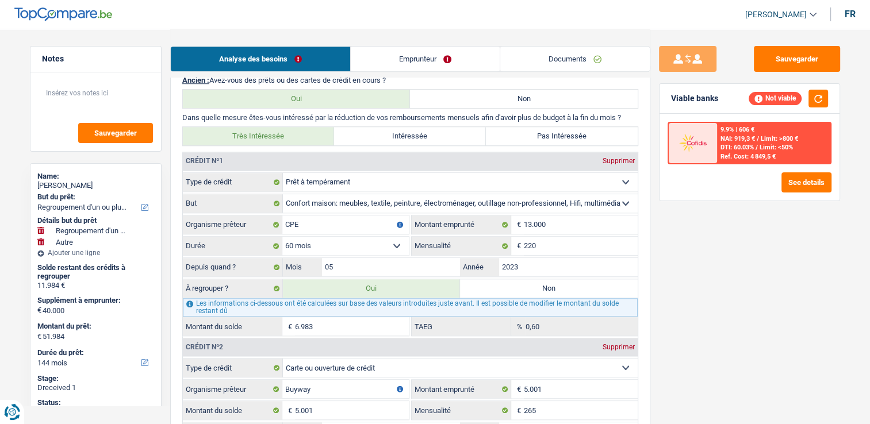
scroll to position [977, 0]
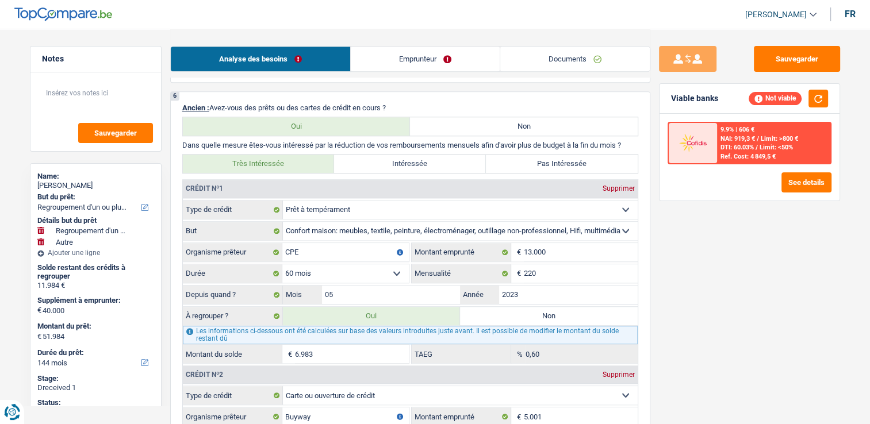
click at [534, 158] on label "Pas Intéressée" at bounding box center [562, 164] width 152 height 18
click at [534, 158] on input "Pas Intéressée" at bounding box center [562, 164] width 152 height 18
radio input "true"
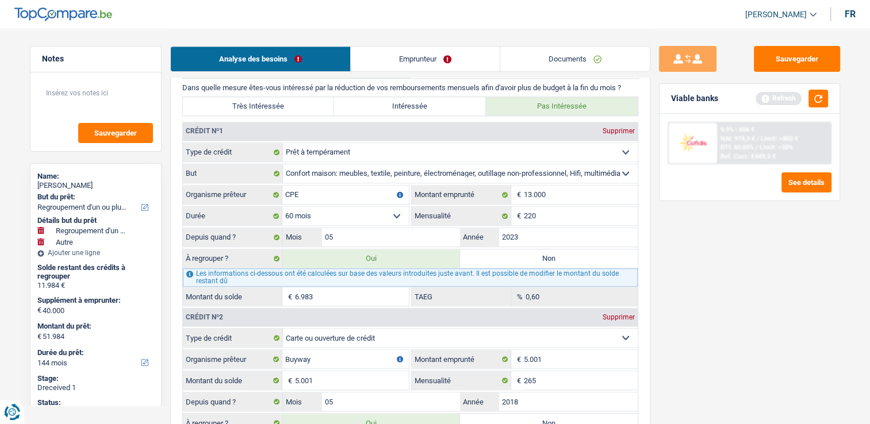
click at [542, 252] on label "Non" at bounding box center [549, 259] width 178 height 18
click at [542, 252] on input "Non" at bounding box center [549, 259] width 178 height 18
radio input "true"
radio input "false"
type input "46.983"
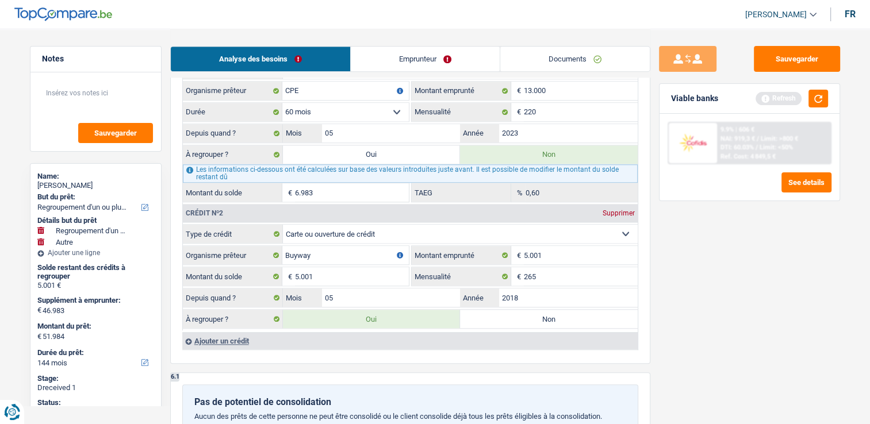
scroll to position [1150, 0]
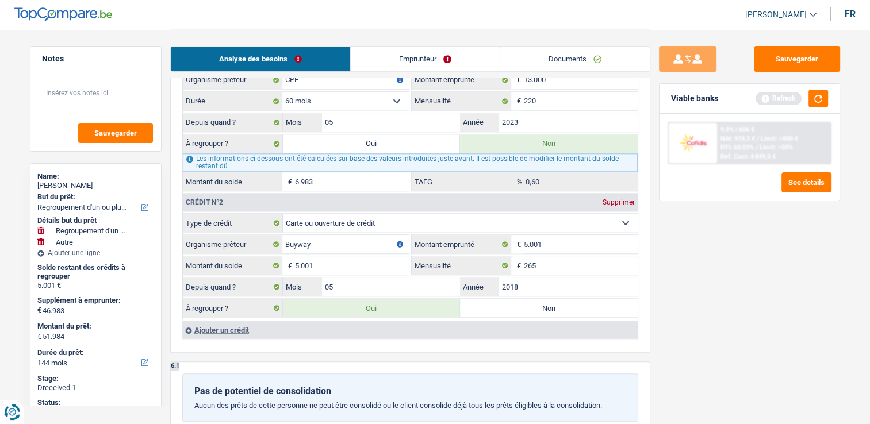
click at [553, 303] on label "Non" at bounding box center [549, 308] width 178 height 18
click at [553, 303] on input "Non" at bounding box center [549, 308] width 178 height 18
radio input "true"
select select "other"
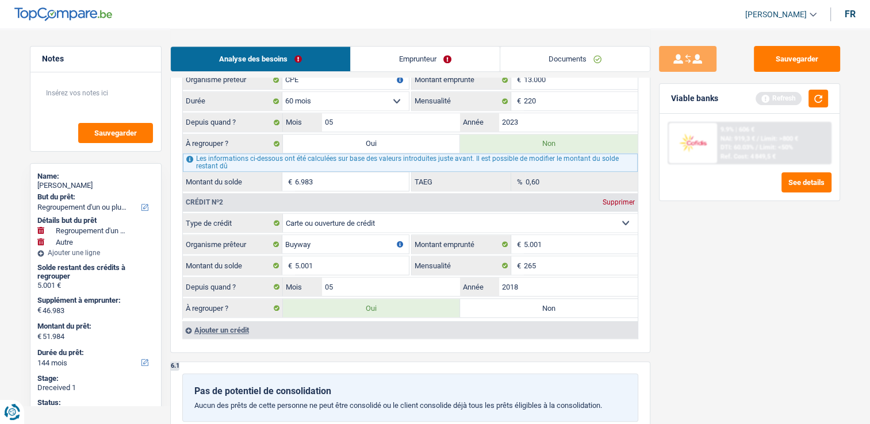
select select "84"
select select "other"
type input "Achat d'un véhicule d'occasion + souhaite déménager"
type input "20.000"
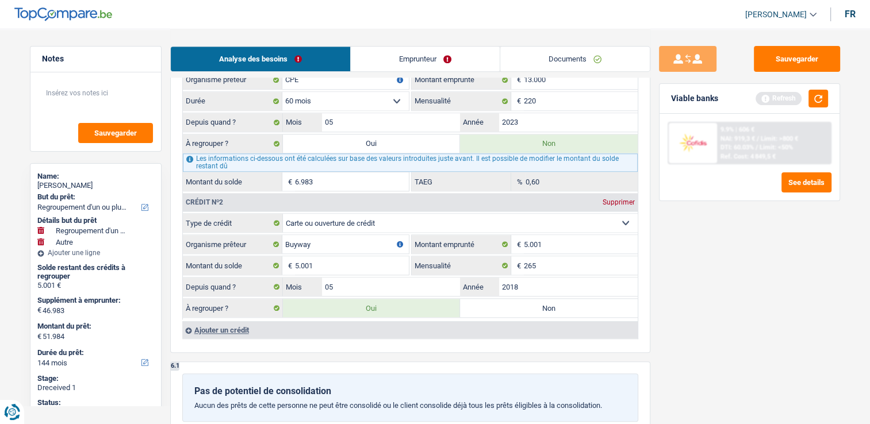
type input "20.000"
select select "84"
radio input "false"
select select "other"
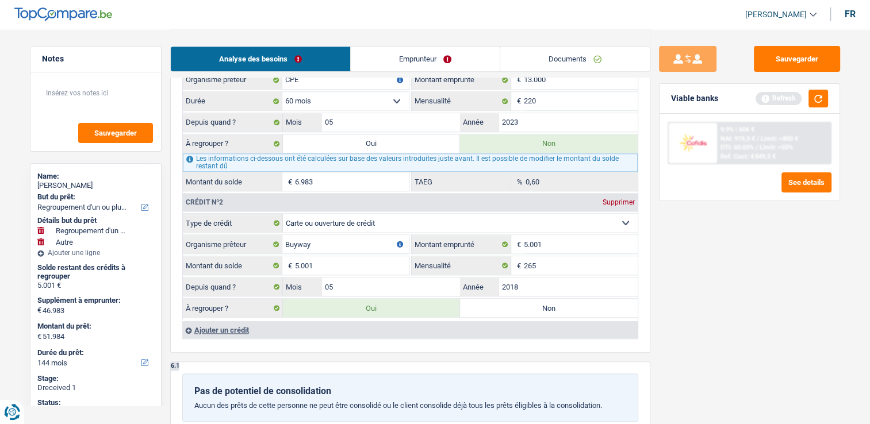
type input "Achat d'un véhicule d'occasion + souhaite déménager"
type input "20.000"
select select "84"
select select "false"
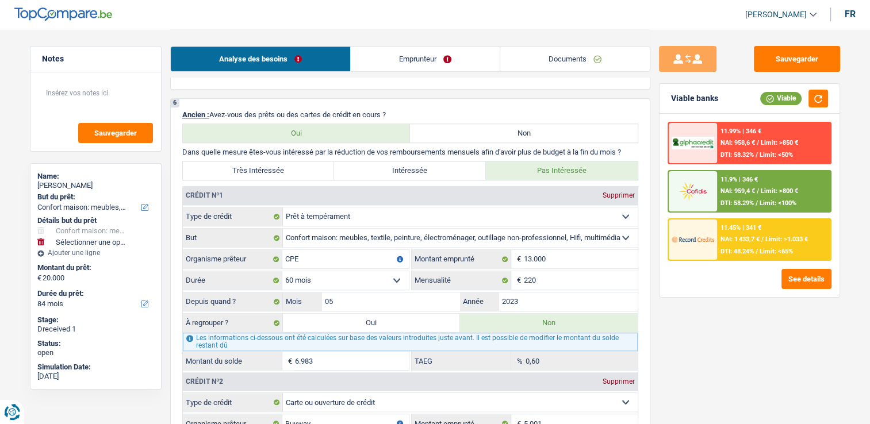
scroll to position [977, 0]
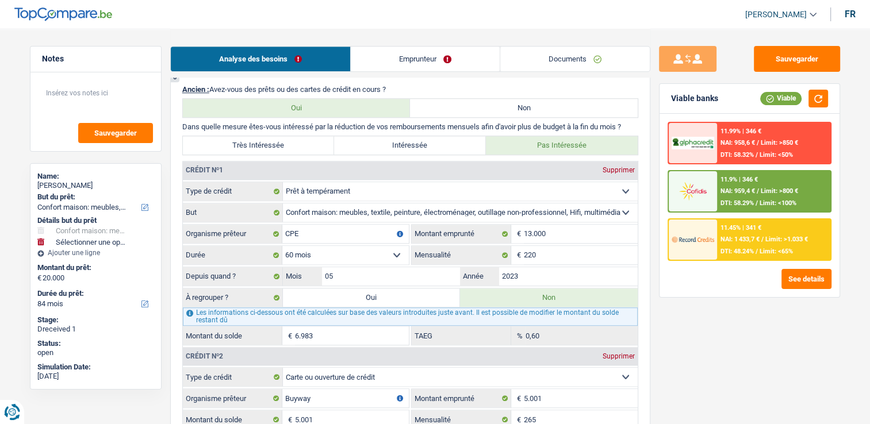
click at [324, 138] on label "Très Intéressée" at bounding box center [259, 145] width 152 height 18
click at [324, 138] on input "Très Intéressée" at bounding box center [259, 145] width 152 height 18
radio input "true"
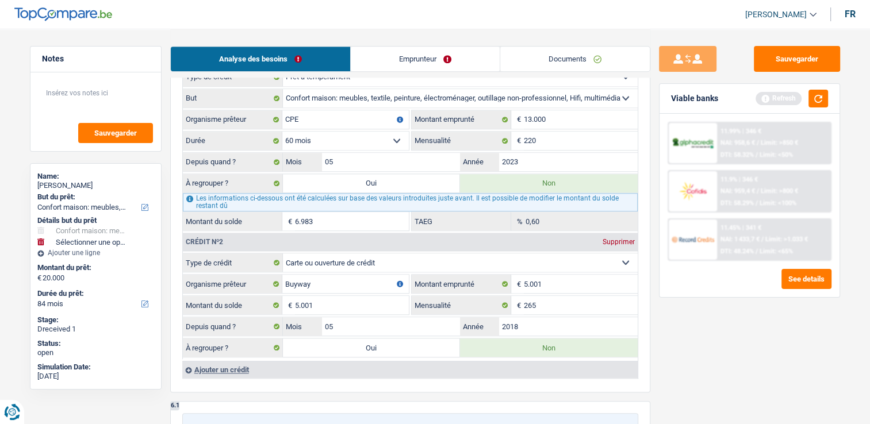
scroll to position [1092, 0]
click at [403, 177] on label "Oui" at bounding box center [372, 183] width 178 height 18
click at [403, 177] on input "Oui" at bounding box center [372, 183] width 178 height 18
radio input "true"
type input "Regrouper PAT + Carte"
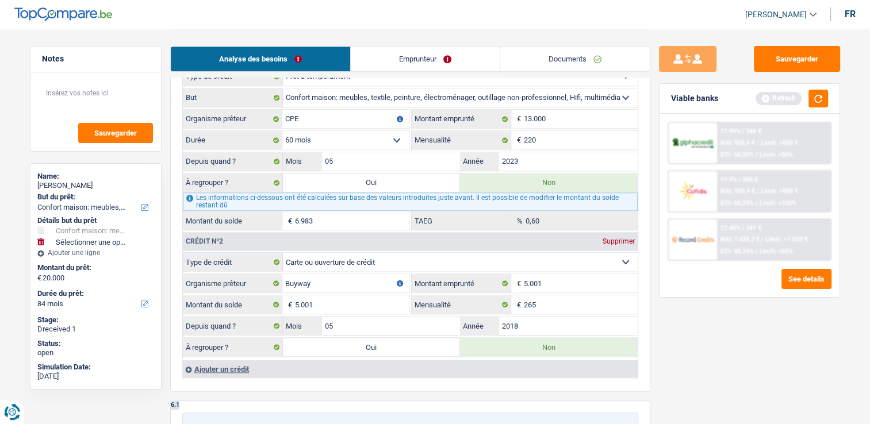
type input "31.984"
radio input "false"
type input "Regrouper PAT + Carte"
type input "31.984"
type input "Achat d'un véhicule d'occasion + souhaite déménager"
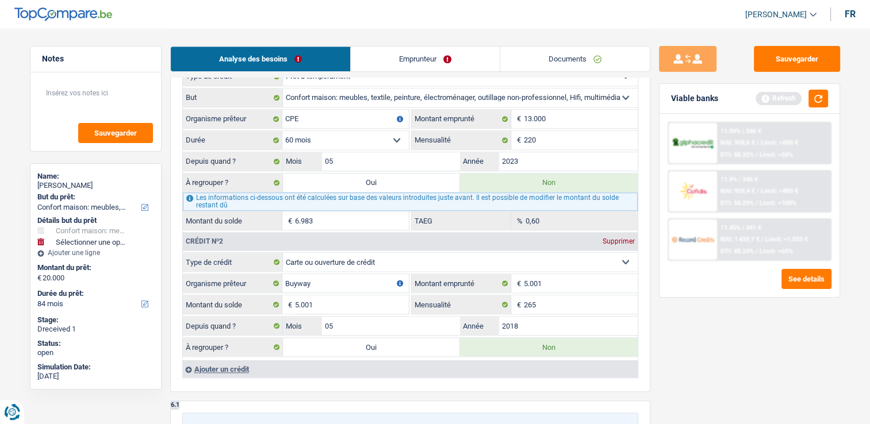
type input "20.000"
type input "51.984"
select select "refinancing"
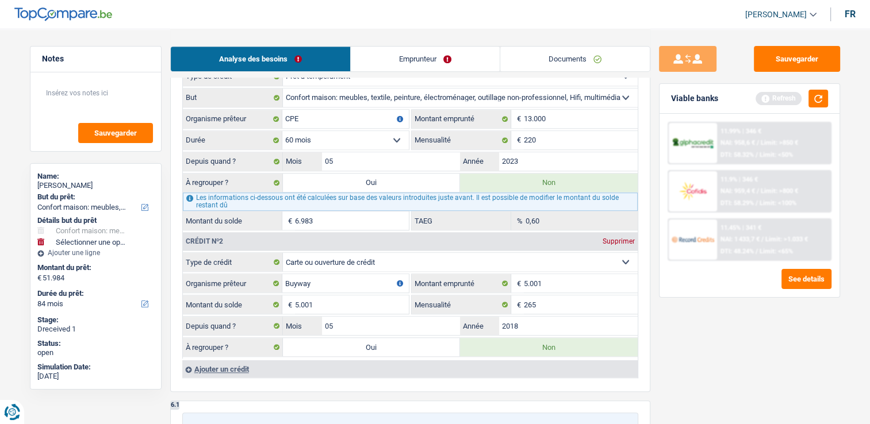
select select "144"
select select "refinancing"
select select "144"
select select "refinancing"
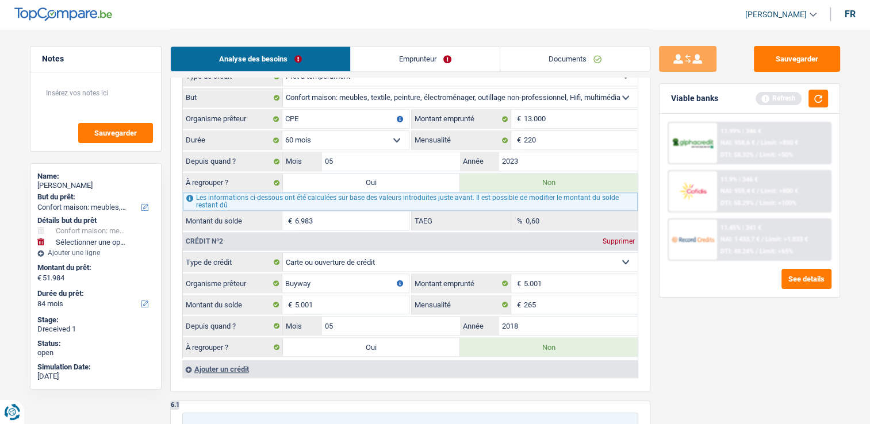
select select "refinancing"
select select "144"
select select "other"
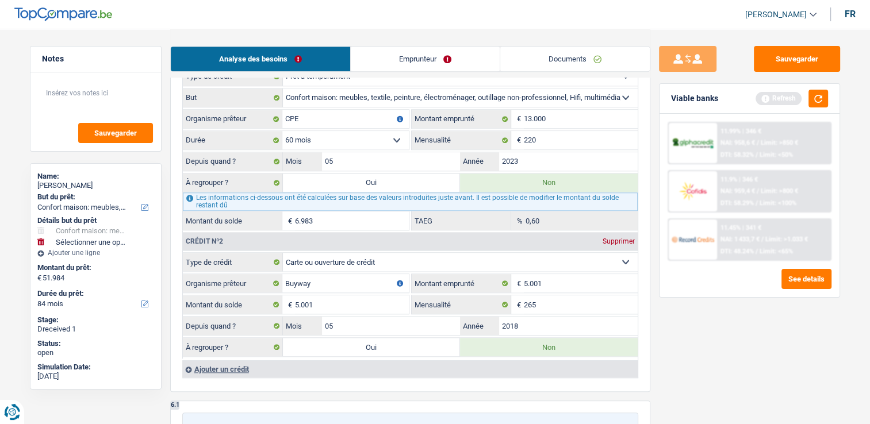
select select "false"
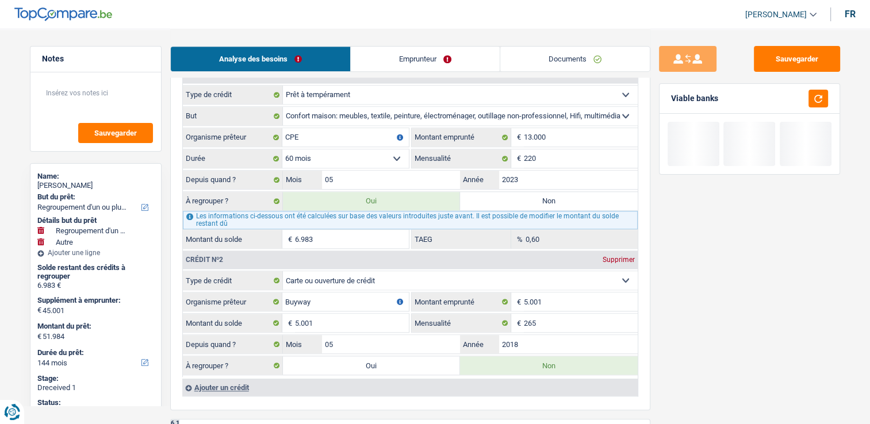
click at [410, 361] on label "Oui" at bounding box center [372, 365] width 178 height 18
click at [410, 361] on input "Oui" at bounding box center [372, 365] width 178 height 18
radio input "true"
radio input "false"
type input "40.000"
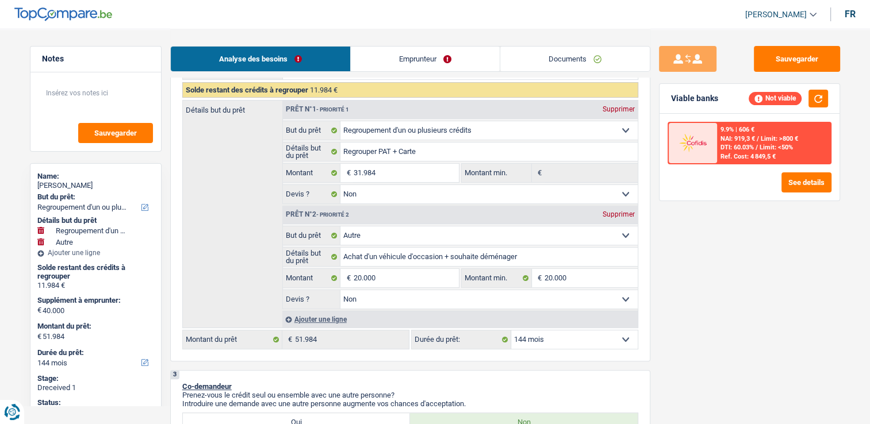
scroll to position [287, 0]
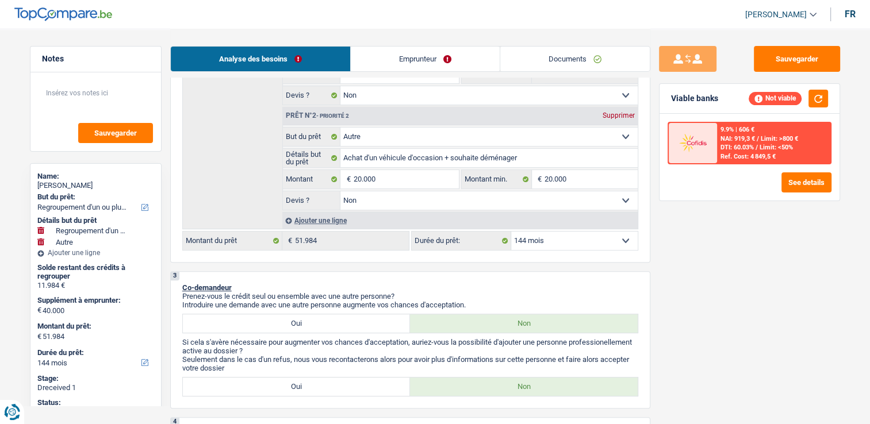
drag, startPoint x: 614, startPoint y: 236, endPoint x: 613, endPoint y: 261, distance: 24.7
click at [614, 236] on select "12 mois 18 mois 24 mois 30 mois 36 mois 42 mois 48 mois 60 mois 72 mois 84 mois…" at bounding box center [574, 241] width 126 height 18
select select "120"
click at [511, 232] on select "12 mois 18 mois 24 mois 30 mois 36 mois 42 mois 48 mois 60 mois 72 mois 84 mois…" at bounding box center [574, 241] width 126 height 18
select select "120"
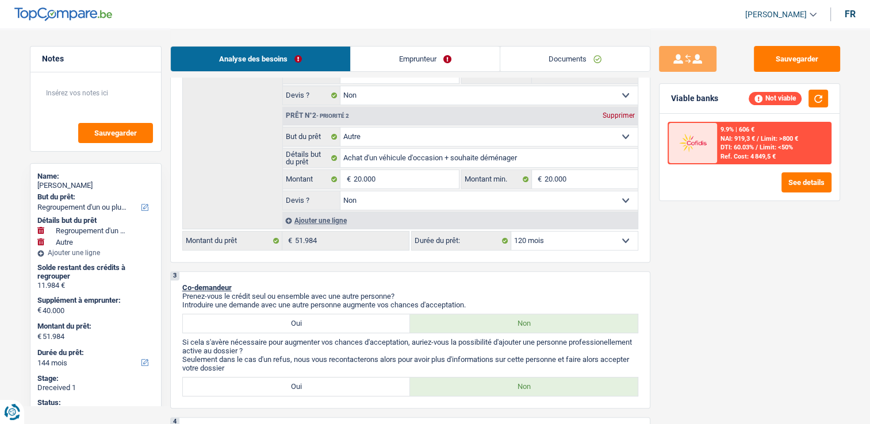
select select "120"
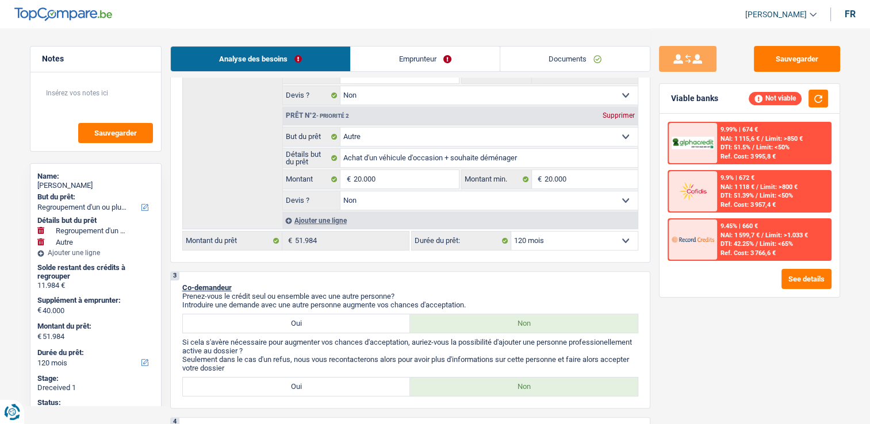
drag, startPoint x: 589, startPoint y: 239, endPoint x: 588, endPoint y: 228, distance: 10.4
click at [589, 239] on select "12 mois 18 mois 24 mois 30 mois 36 mois 42 mois 48 mois 60 mois 72 mois 84 mois…" at bounding box center [574, 241] width 126 height 18
select select "84"
click at [511, 232] on select "12 mois 18 mois 24 mois 30 mois 36 mois 42 mois 48 mois 60 mois 72 mois 84 mois…" at bounding box center [574, 241] width 126 height 18
select select "84"
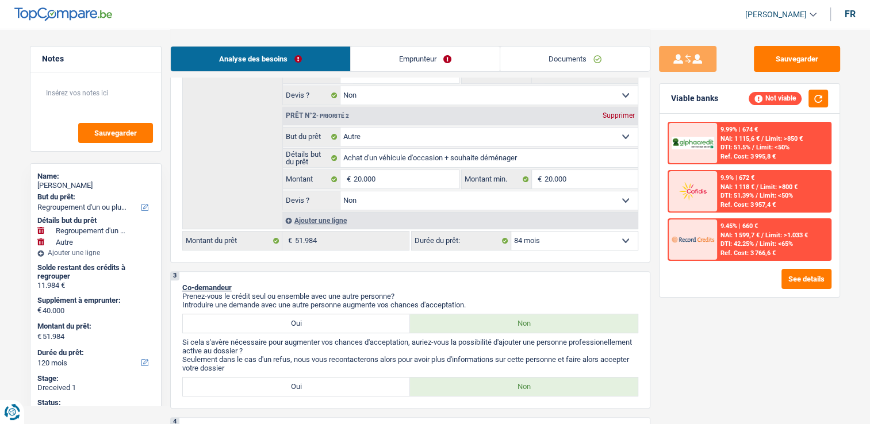
select select "84"
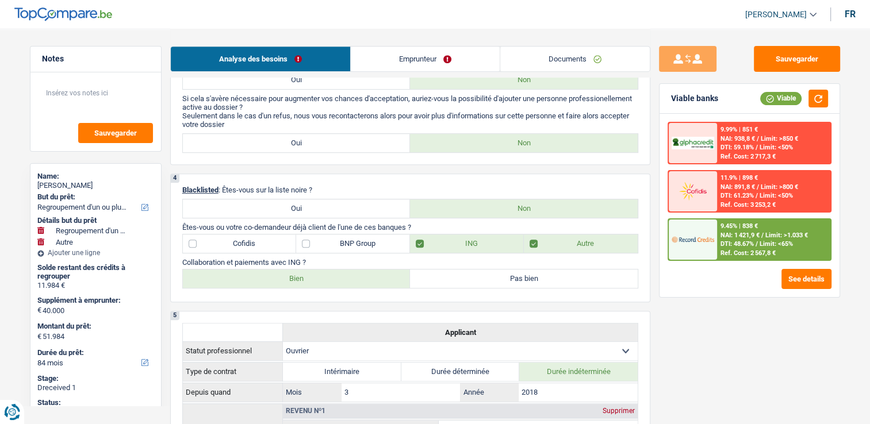
scroll to position [575, 0]
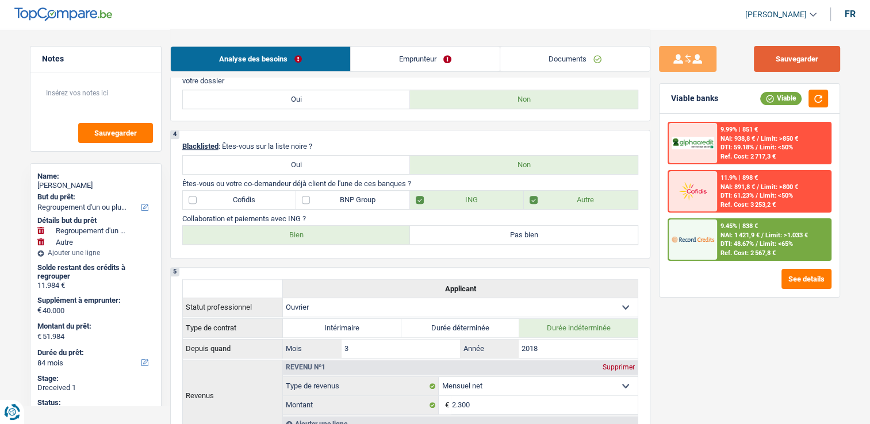
click at [793, 59] on button "Sauvegarder" at bounding box center [797, 59] width 86 height 26
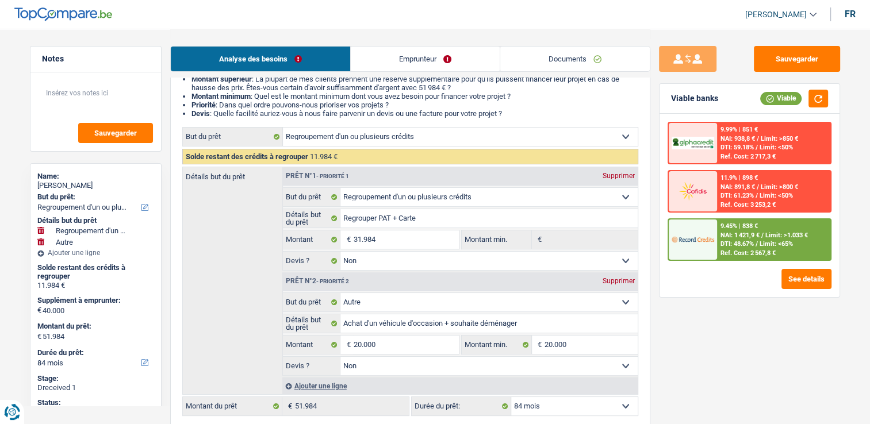
scroll to position [172, 0]
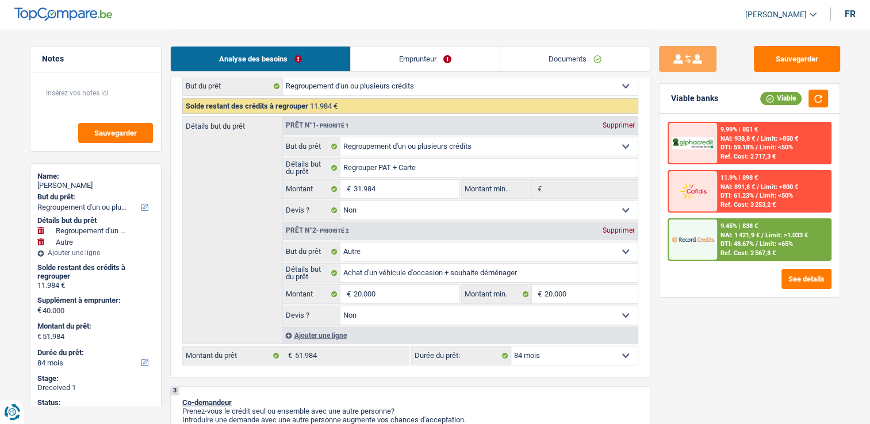
click at [577, 353] on select "12 mois 18 mois 24 mois 30 mois 36 mois 42 mois 48 mois 60 mois 72 mois 84 mois…" at bounding box center [574, 356] width 126 height 18
select select "120"
click at [511, 347] on select "12 mois 18 mois 24 mois 30 mois 36 mois 42 mois 48 mois 60 mois 72 mois 84 mois…" at bounding box center [574, 356] width 126 height 18
select select "120"
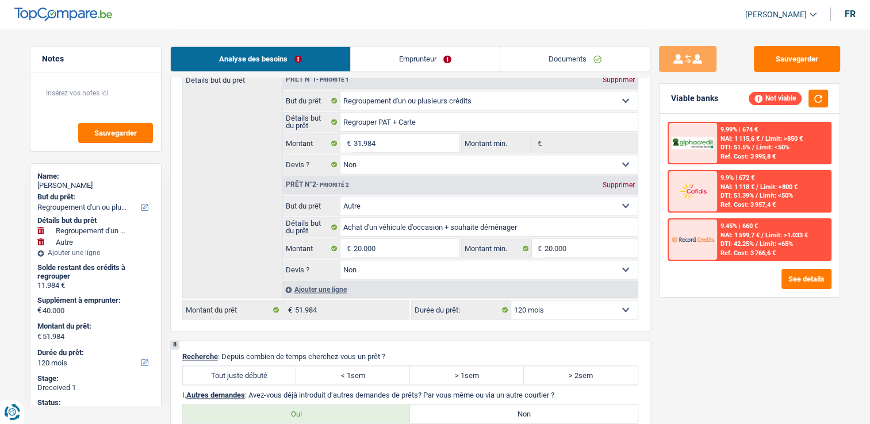
scroll to position [1610, 0]
click at [443, 66] on link "Emprunteur" at bounding box center [425, 59] width 149 height 25
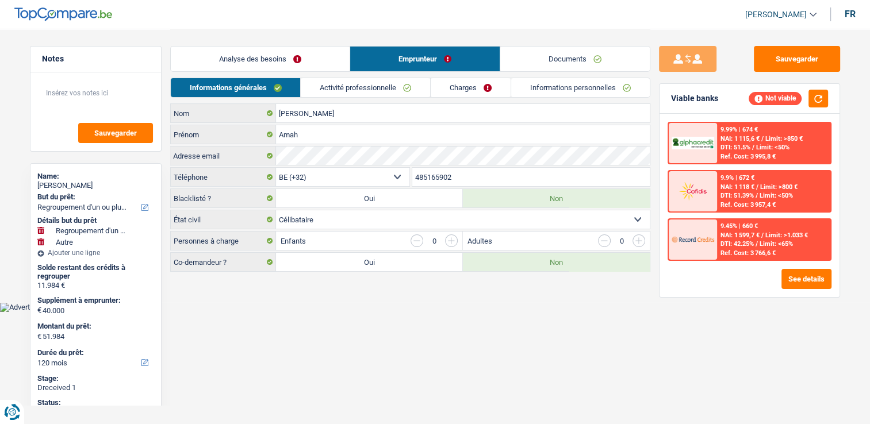
scroll to position [0, 0]
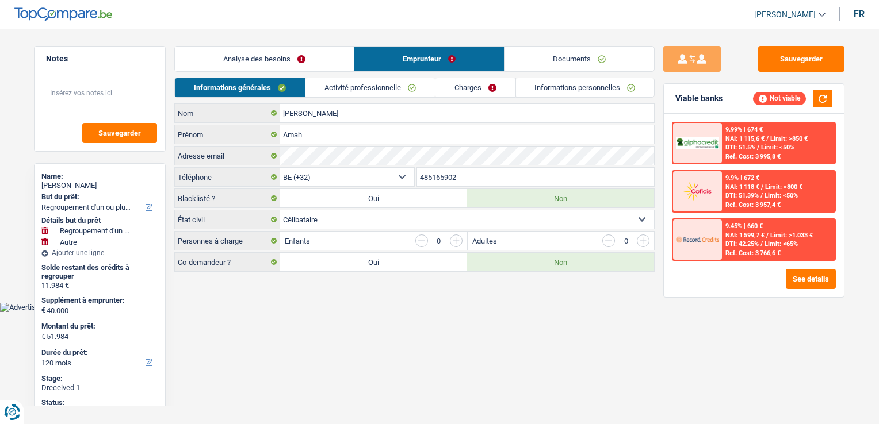
click at [542, 63] on link "Documents" at bounding box center [578, 59] width 149 height 25
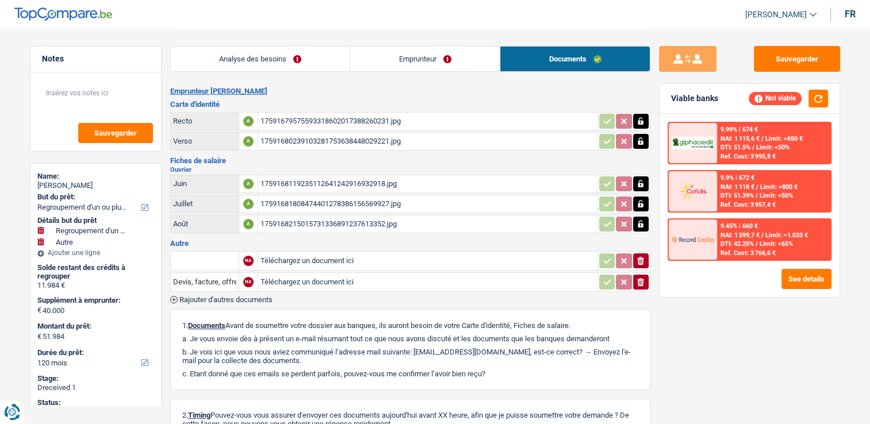
click at [425, 66] on link "Emprunteur" at bounding box center [424, 59] width 149 height 25
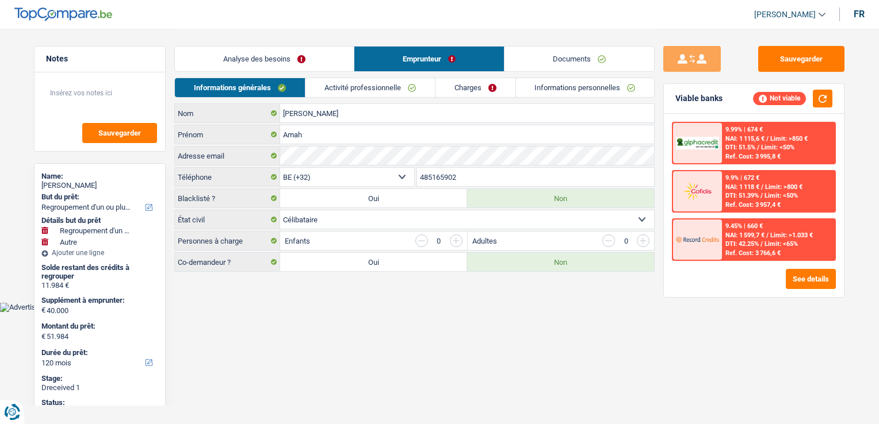
click at [324, 62] on link "Analyse des besoins" at bounding box center [264, 59] width 179 height 25
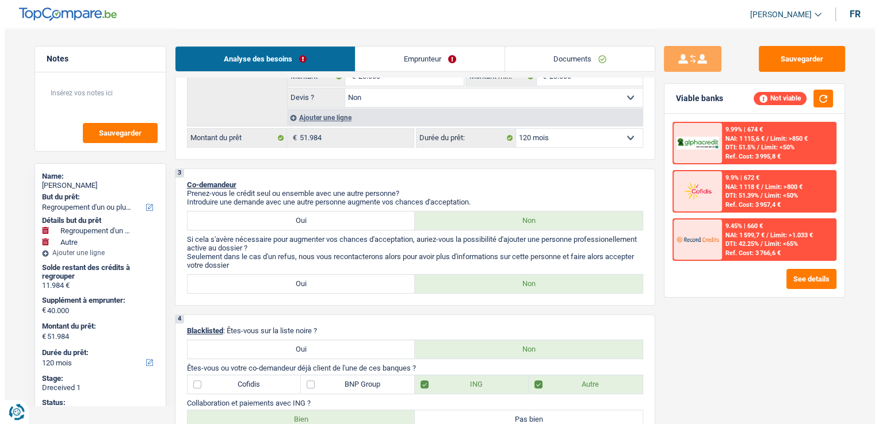
scroll to position [345, 0]
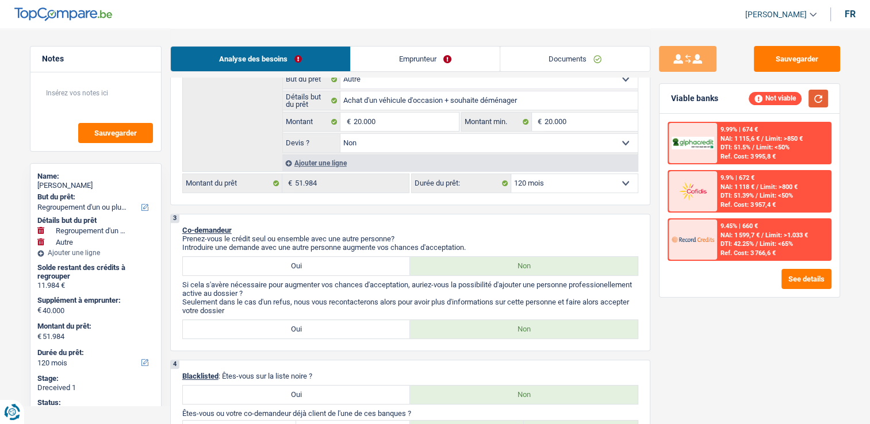
click at [816, 102] on button "button" at bounding box center [818, 99] width 20 height 18
click at [792, 277] on button "See details" at bounding box center [806, 279] width 50 height 20
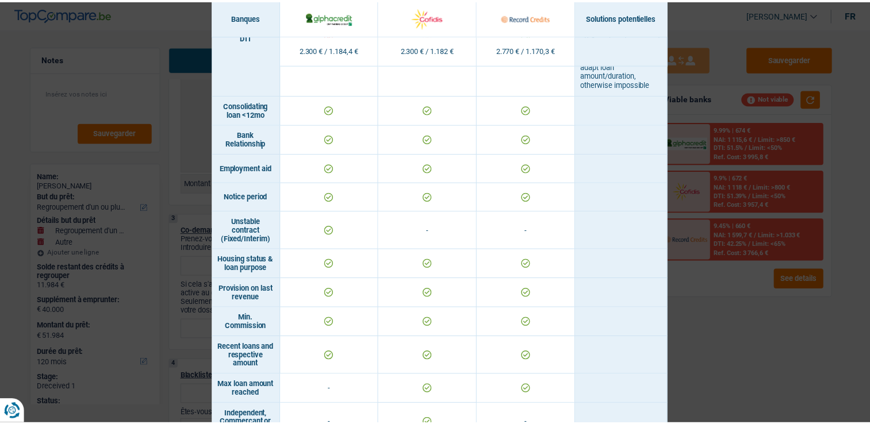
scroll to position [772, 0]
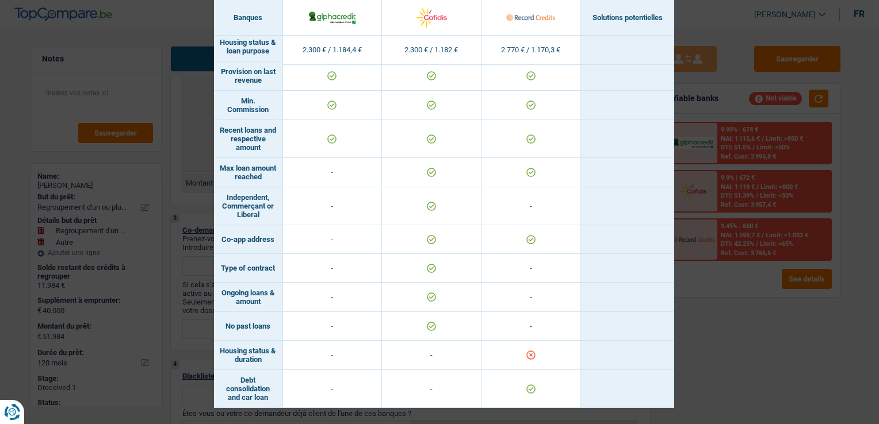
click at [690, 323] on div "Banks conditions × Banques Solutions potentielles Revenus / Charges 2.300 € / 1…" at bounding box center [439, 212] width 879 height 424
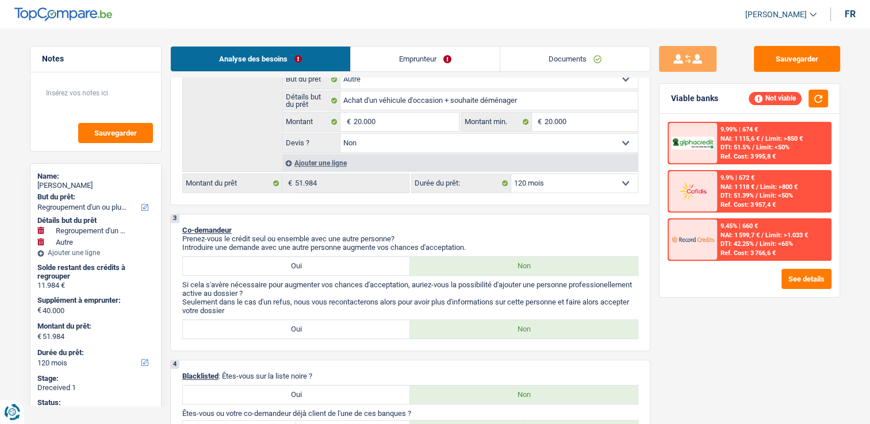
click at [435, 54] on link "Emprunteur" at bounding box center [425, 59] width 149 height 25
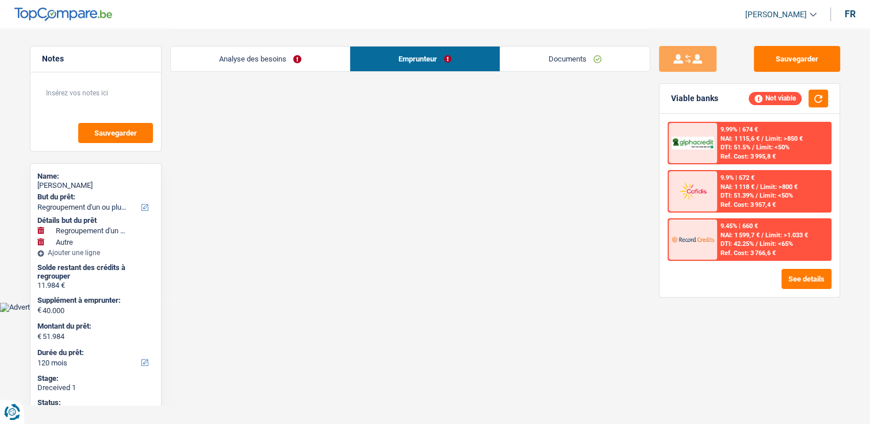
scroll to position [0, 0]
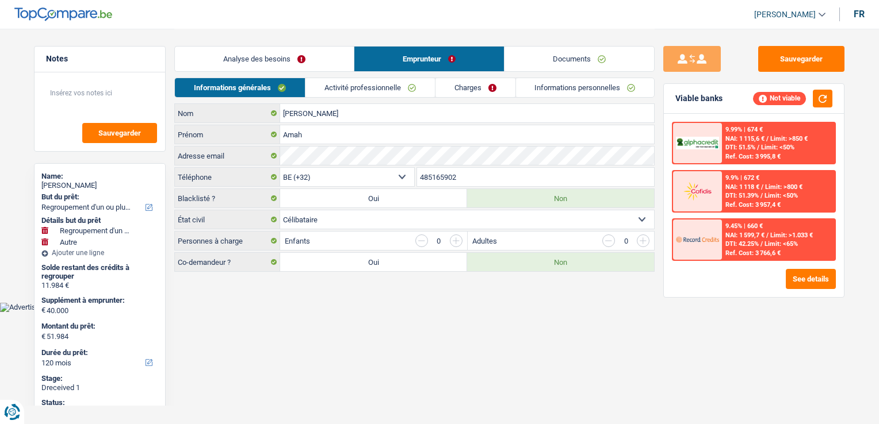
click at [400, 89] on link "Activité professionnelle" at bounding box center [369, 87] width 129 height 19
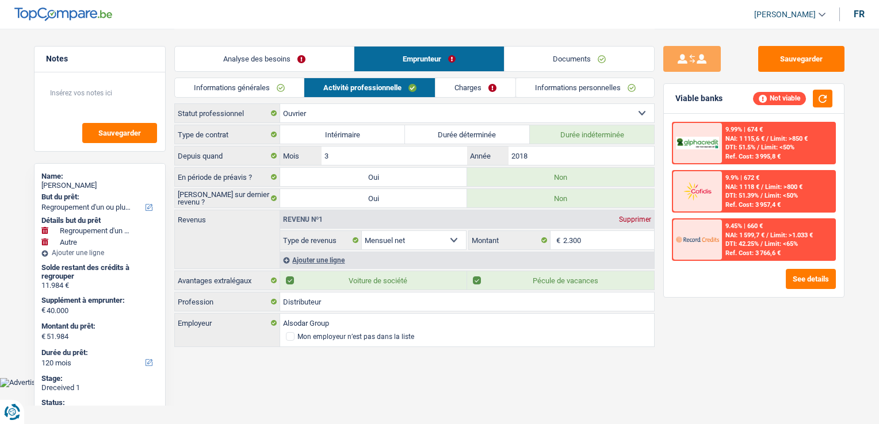
click at [466, 89] on link "Charges" at bounding box center [475, 87] width 80 height 19
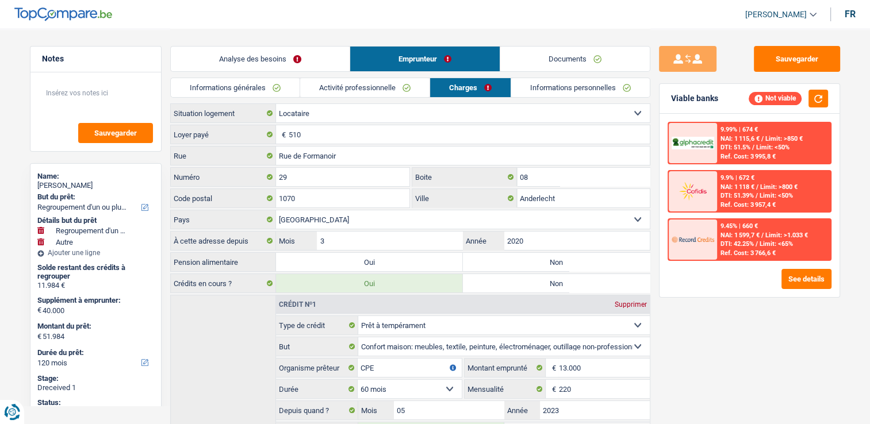
click at [540, 263] on label "Non" at bounding box center [556, 262] width 187 height 18
click at [540, 263] on input "Non" at bounding box center [556, 262] width 187 height 18
radio input "true"
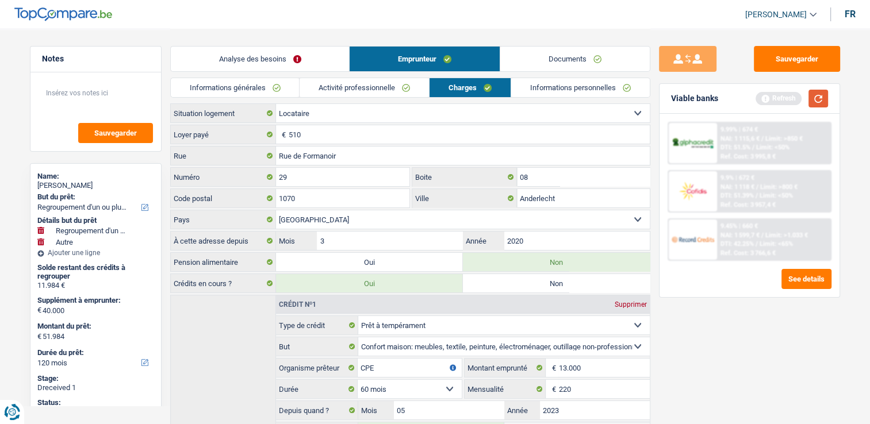
click at [812, 102] on button "button" at bounding box center [818, 99] width 20 height 18
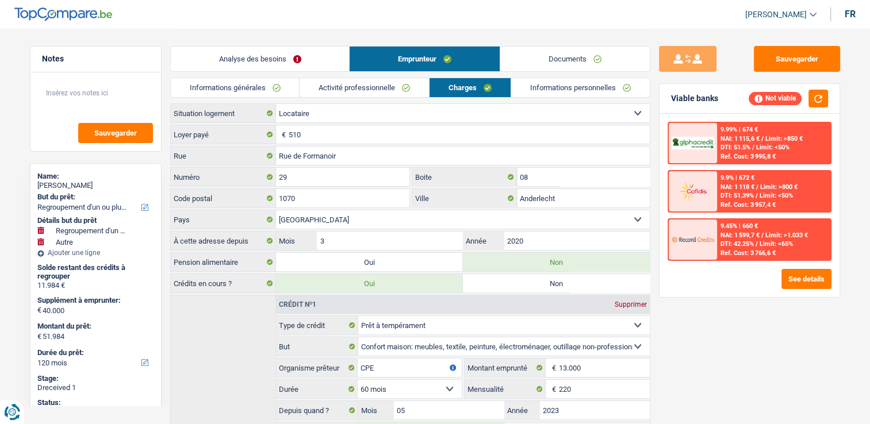
click at [538, 93] on link "Informations personnelles" at bounding box center [580, 87] width 139 height 19
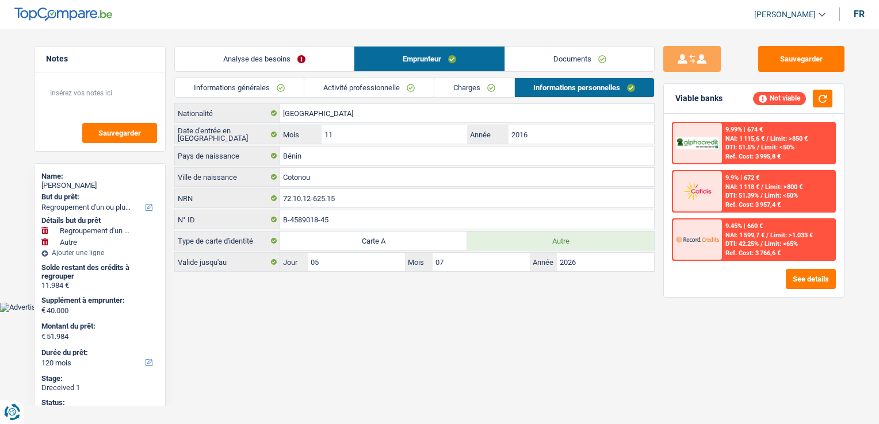
click at [344, 85] on link "Activité professionnelle" at bounding box center [368, 87] width 129 height 19
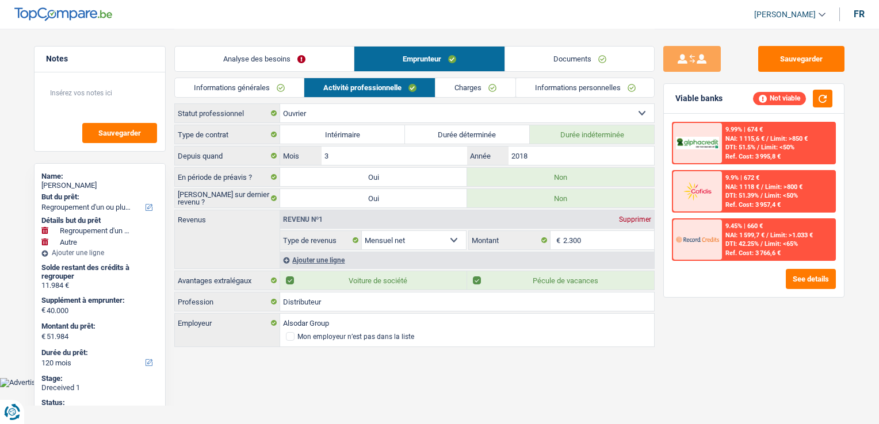
click at [283, 81] on link "Informations générales" at bounding box center [239, 87] width 129 height 19
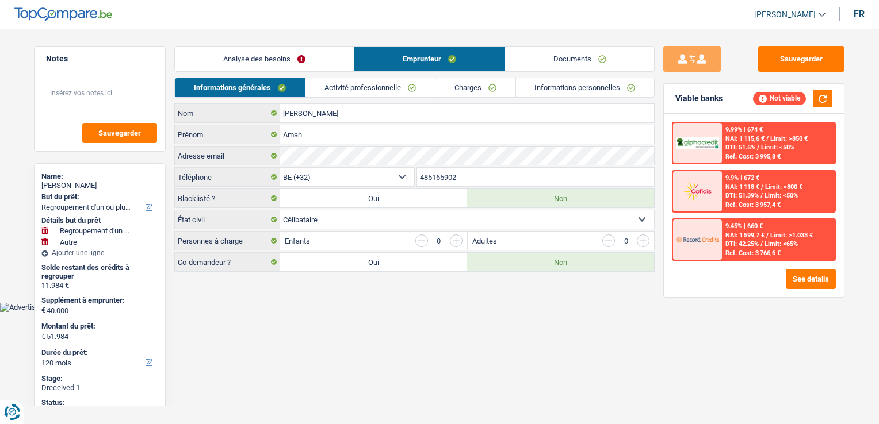
click at [292, 61] on link "Analyse des besoins" at bounding box center [264, 59] width 179 height 25
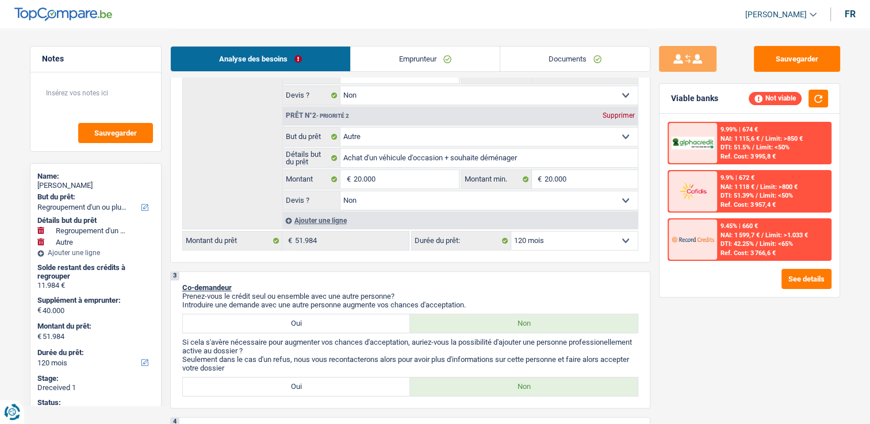
scroll to position [402, 0]
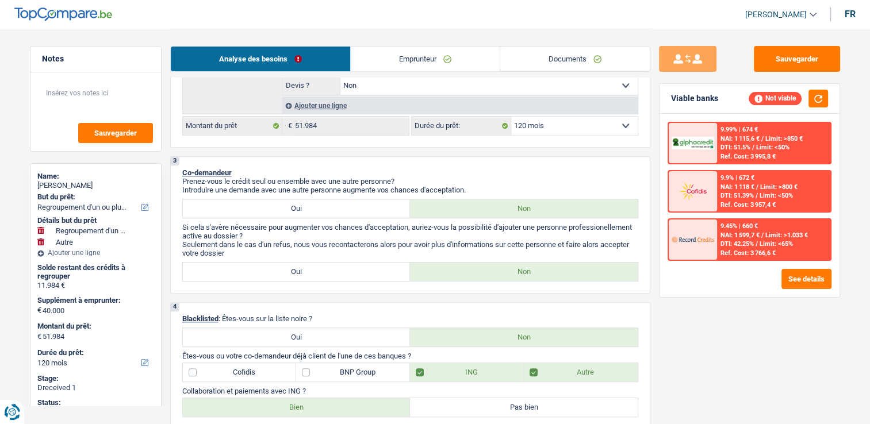
click at [526, 128] on select "12 mois 18 mois 24 mois 30 mois 36 mois 42 mois 48 mois 60 mois 72 mois 84 mois…" at bounding box center [574, 126] width 126 height 18
click at [444, 162] on div "3 Co-demandeur Prenez-vous le crédit seul ou ensemble avec une autre personne? …" at bounding box center [410, 224] width 480 height 137
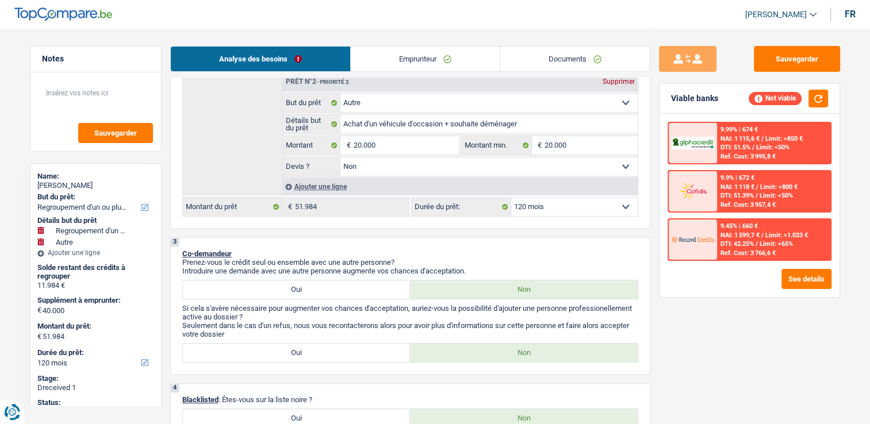
scroll to position [172, 0]
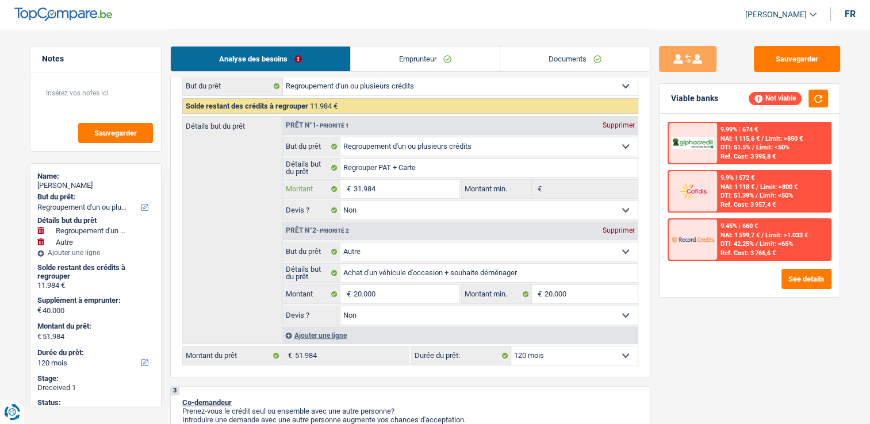
click at [400, 183] on input "31.984" at bounding box center [405, 189] width 105 height 18
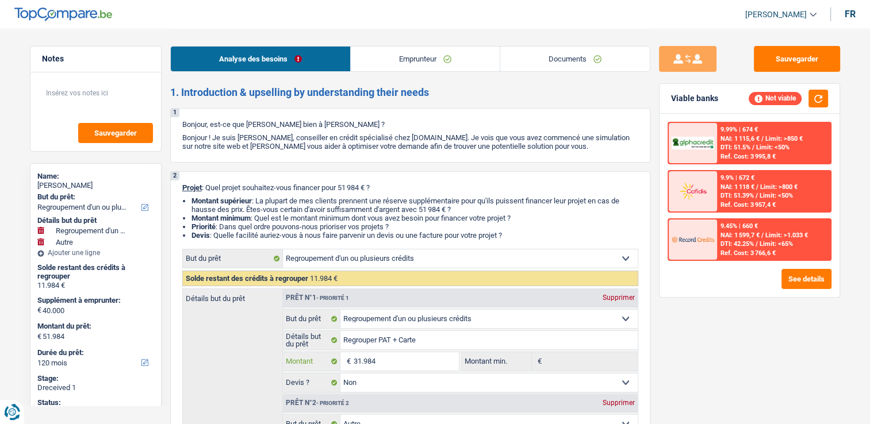
scroll to position [0, 0]
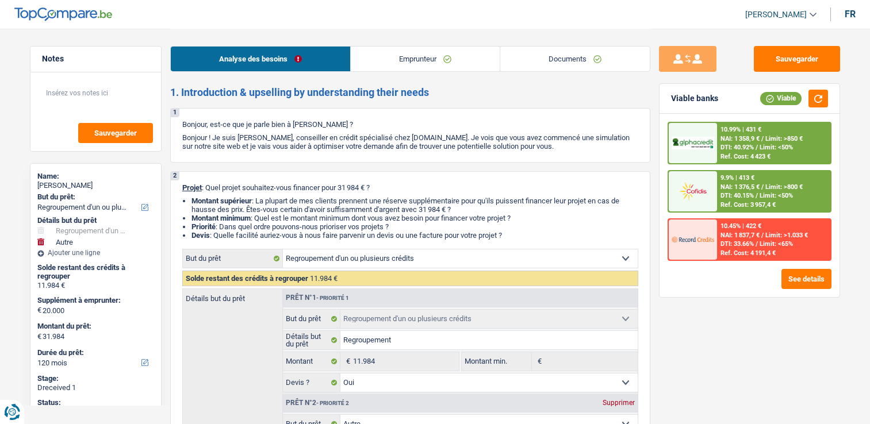
select select "refinancing"
select select "other"
select select "120"
select select "refinancing"
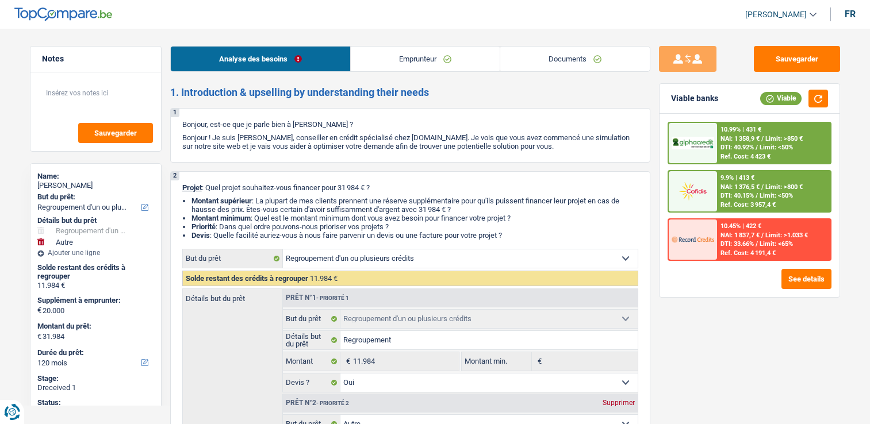
select select "refinancing"
select select "yes"
select select "other"
select select "false"
select select "120"
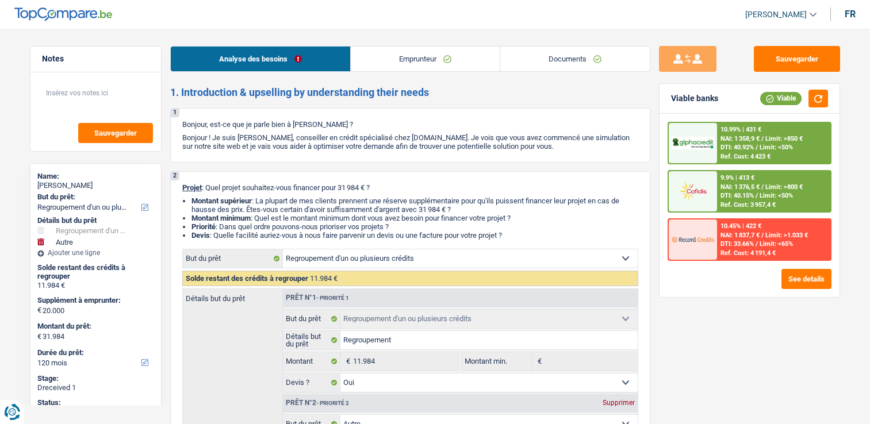
select select "worker"
select select "netSalary"
select select "rents"
select select "personalLoan"
select select "homeFurnishingOrRelocation"
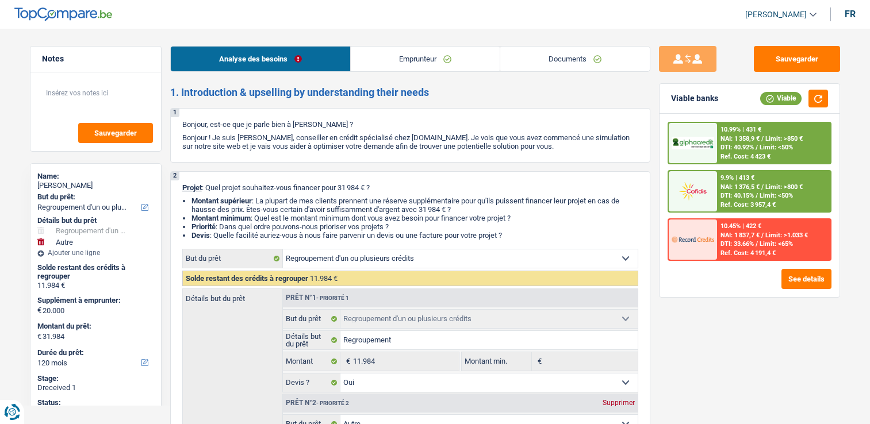
select select "60"
select select "cardOrCredit"
select select "refinancing"
select select "yes"
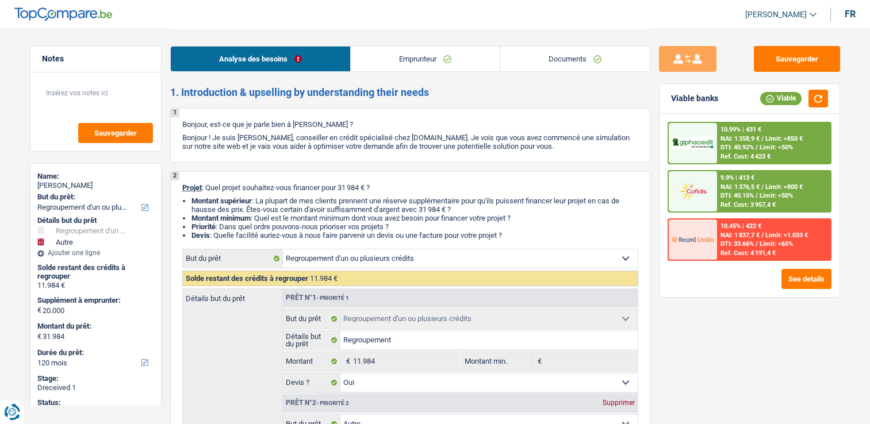
select select "other"
select select "false"
select select "120"
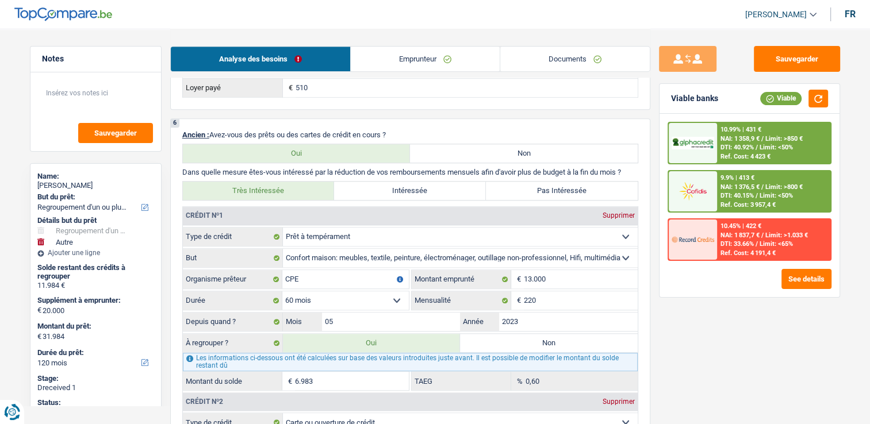
scroll to position [977, 0]
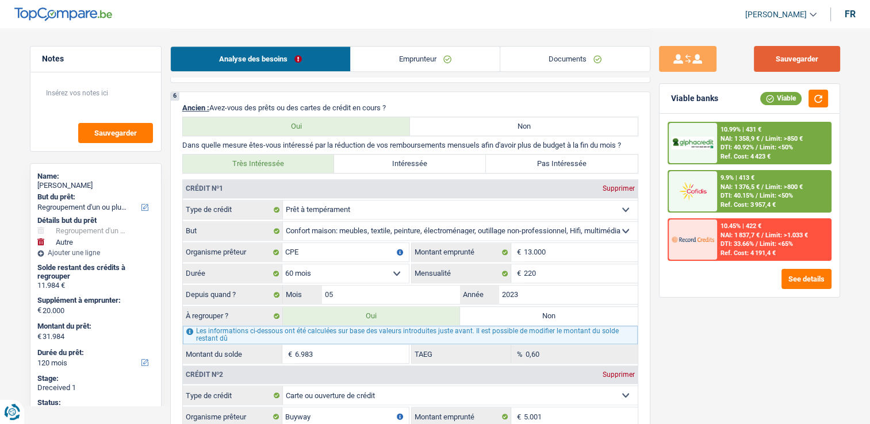
click at [784, 57] on button "Sauvegarder" at bounding box center [797, 59] width 86 height 26
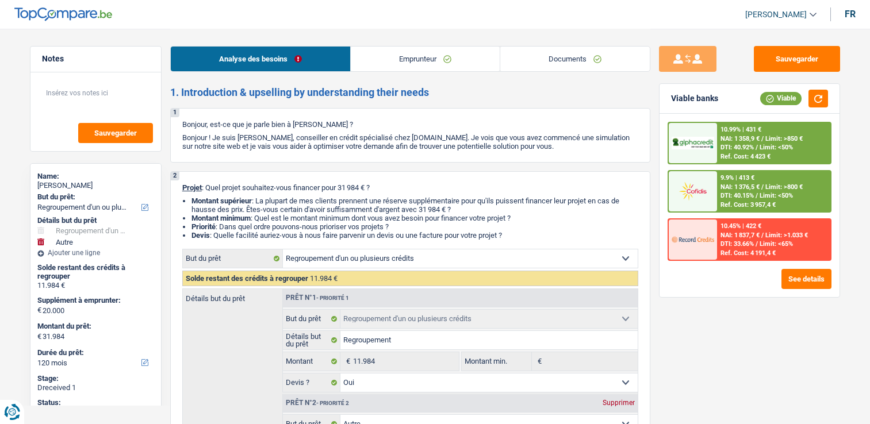
select select "refinancing"
select select "other"
select select "120"
select select "refinancing"
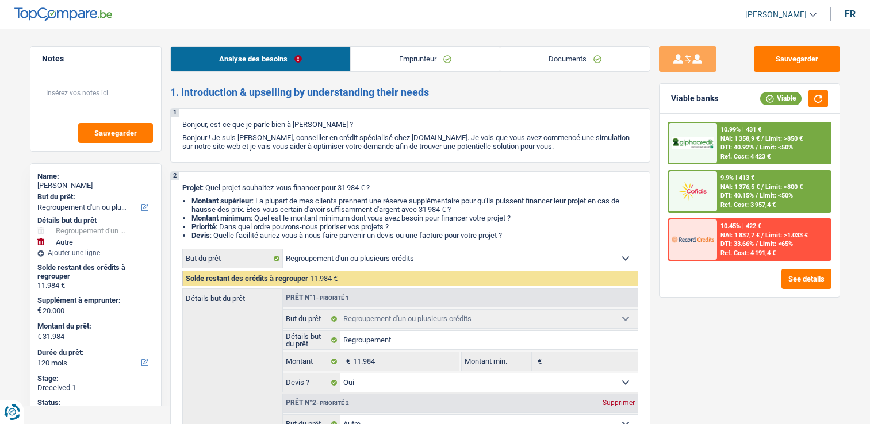
select select "refinancing"
select select "yes"
select select "other"
select select "false"
select select "120"
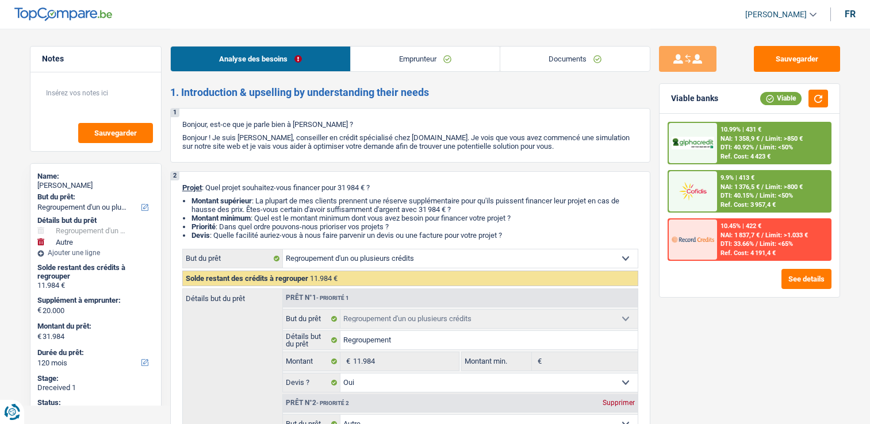
select select "worker"
select select "netSalary"
select select "rents"
select select "personalLoan"
select select "homeFurnishingOrRelocation"
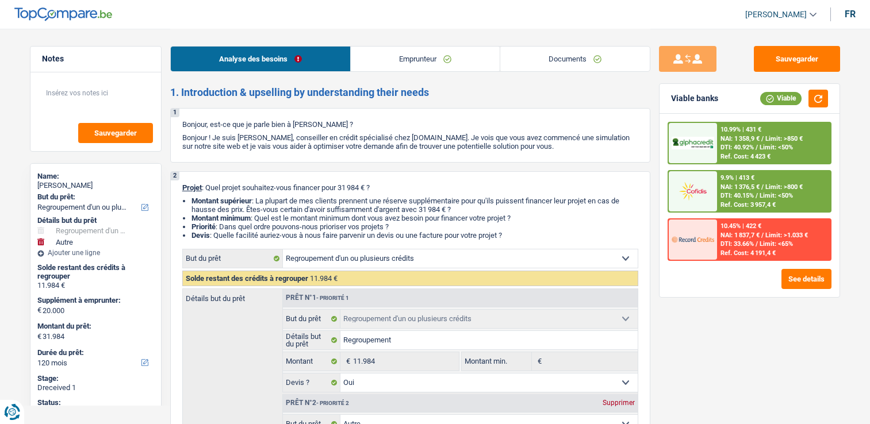
select select "60"
select select "cardOrCredit"
select select "refinancing"
select select "yes"
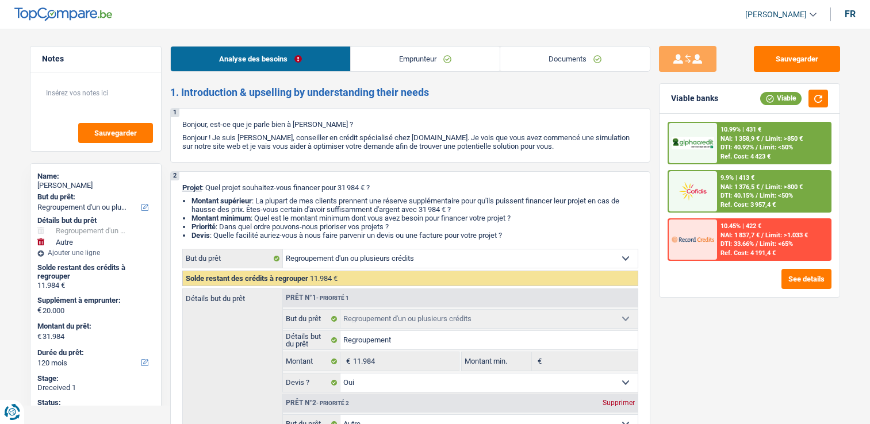
select select "other"
select select "false"
select select "120"
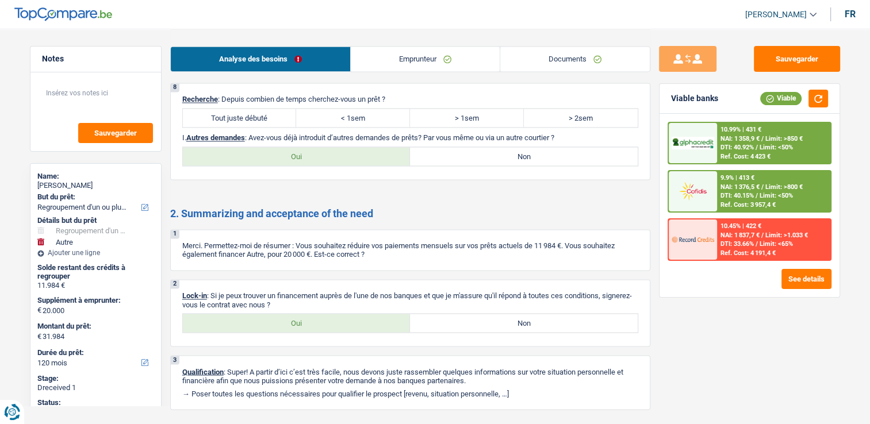
scroll to position [1895, 0]
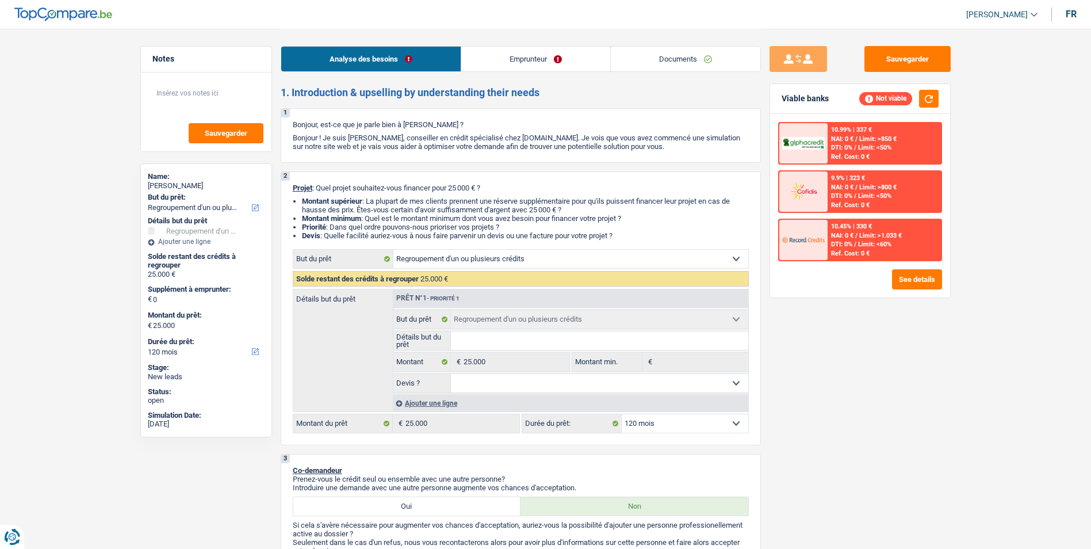
select select "refinancing"
select select "120"
select select "refinancing"
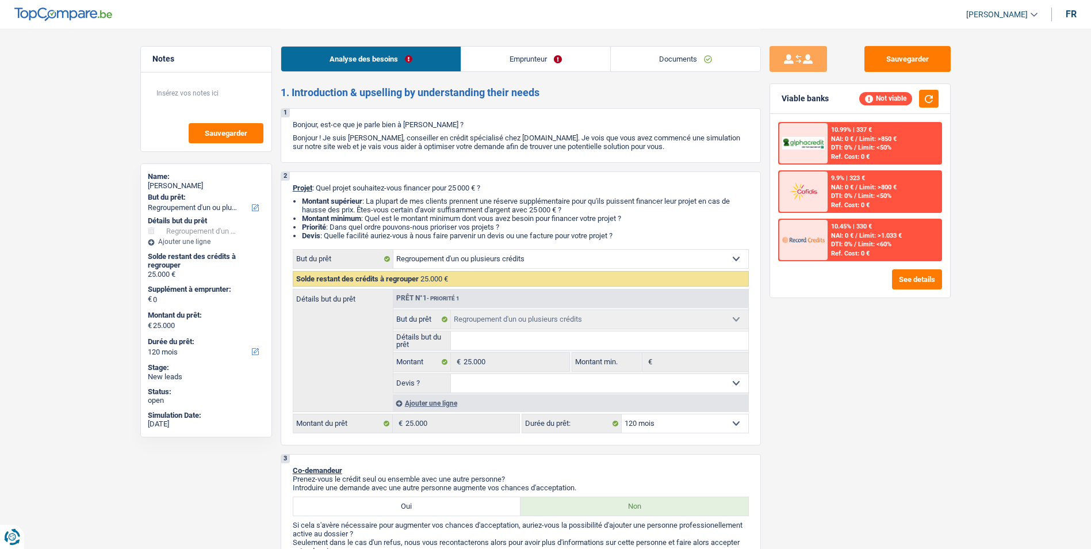
select select "120"
select select "refinancing"
select select "120"
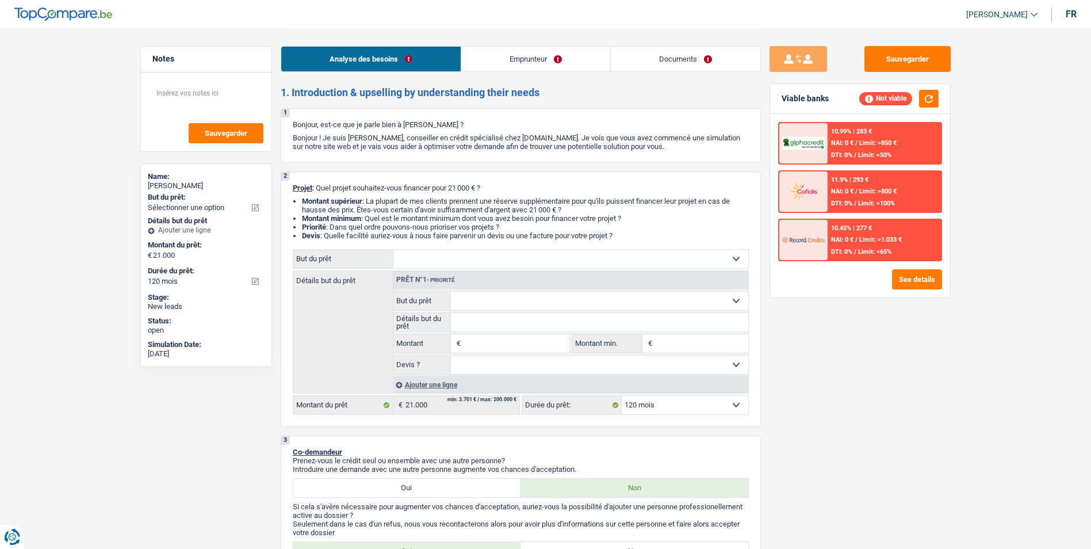
select select "120"
select select "privateEmployee"
select select "netSalary"
select select "mealVouchers"
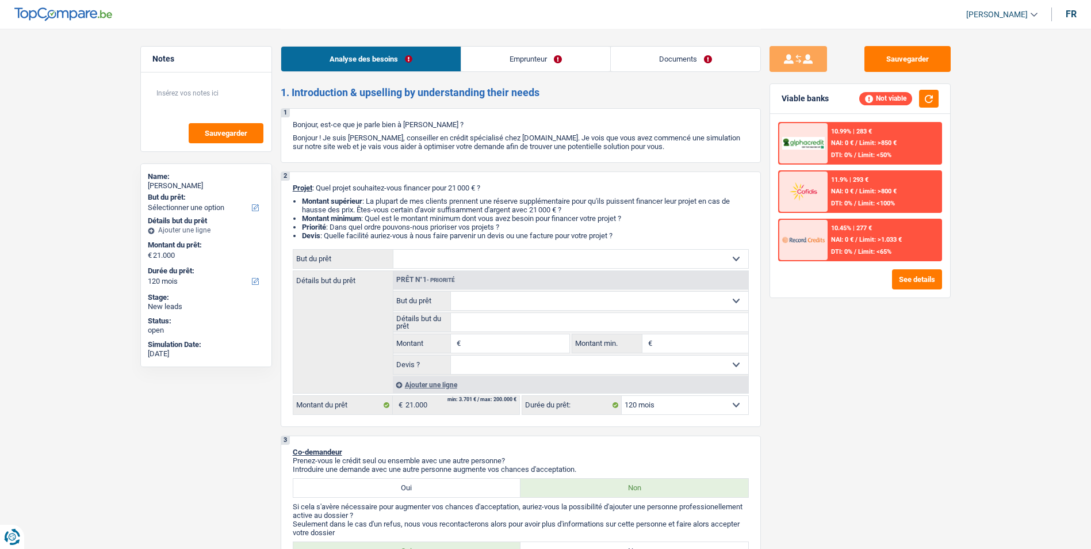
select select "120"
select select "60"
select select "retired"
select select "pension"
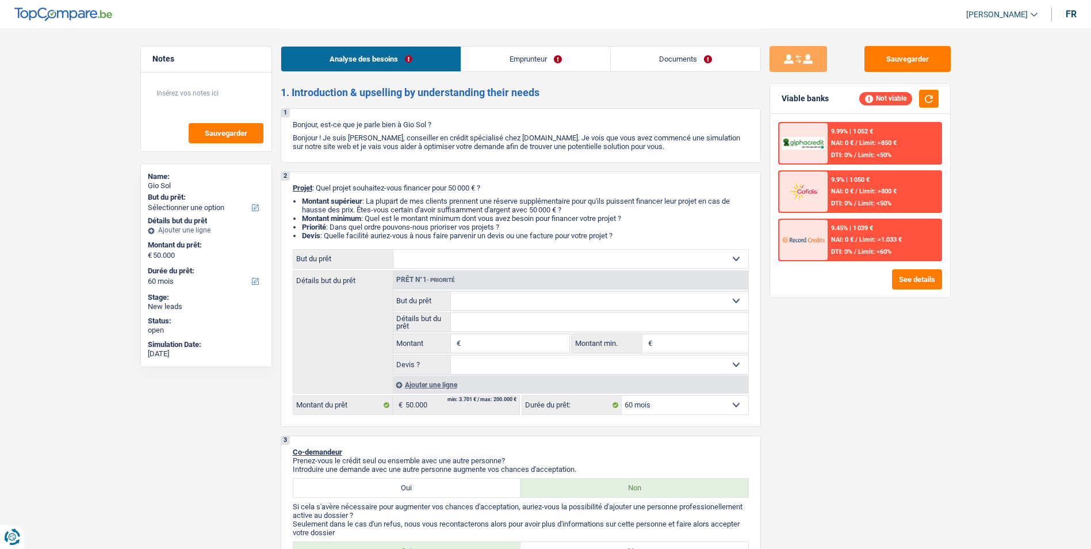
select select "60"
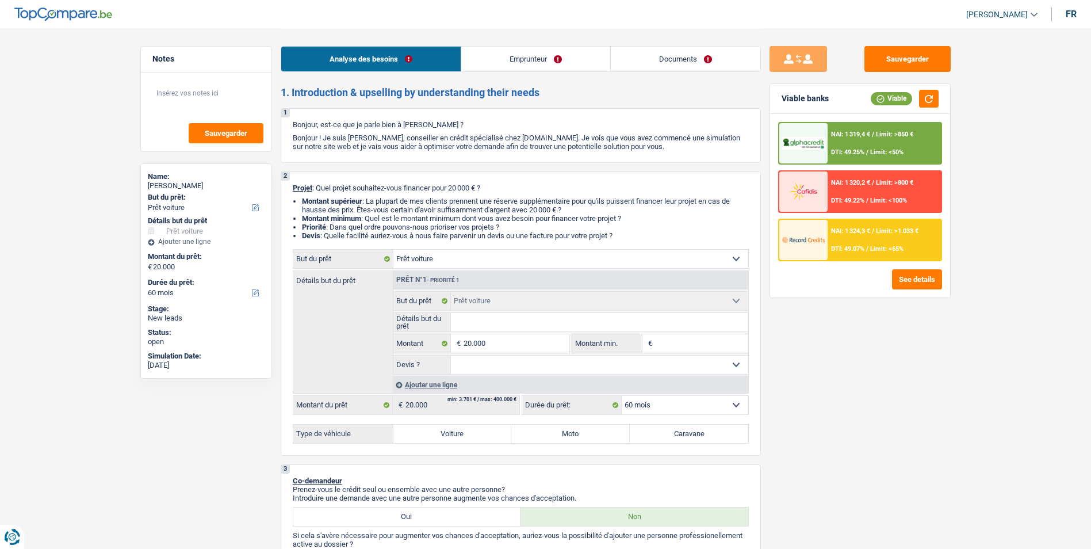
select select "car"
select select "60"
select select "car"
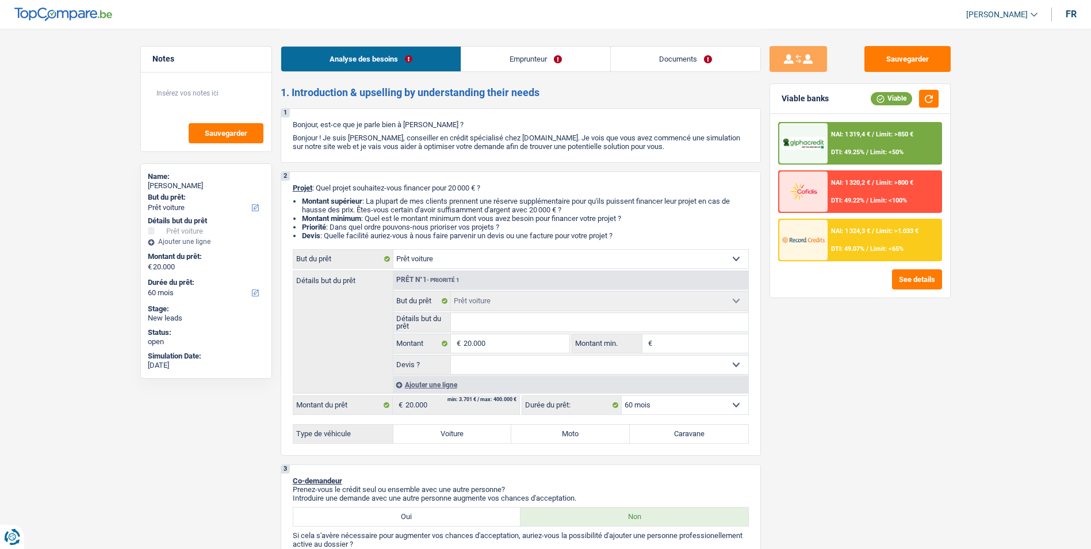
select select "60"
select select "worker"
select select "netSalary"
select select "rents"
select select "car"
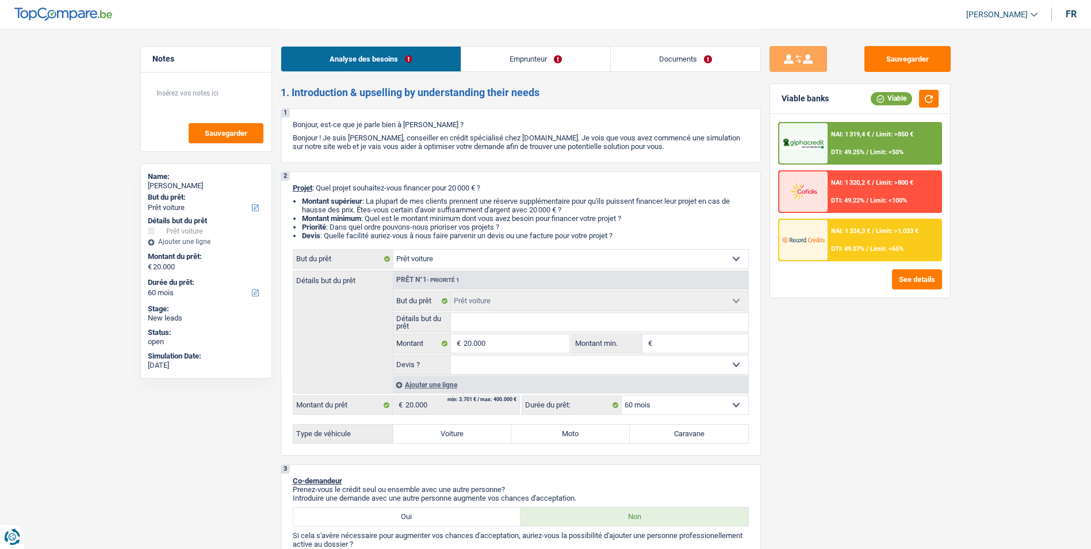
select select "car"
select select "60"
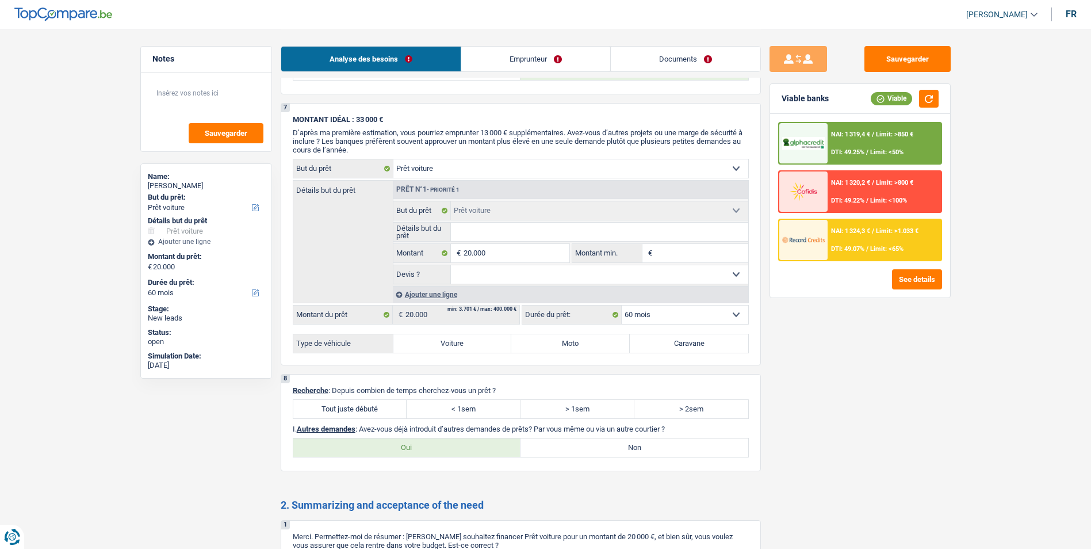
scroll to position [920, 0]
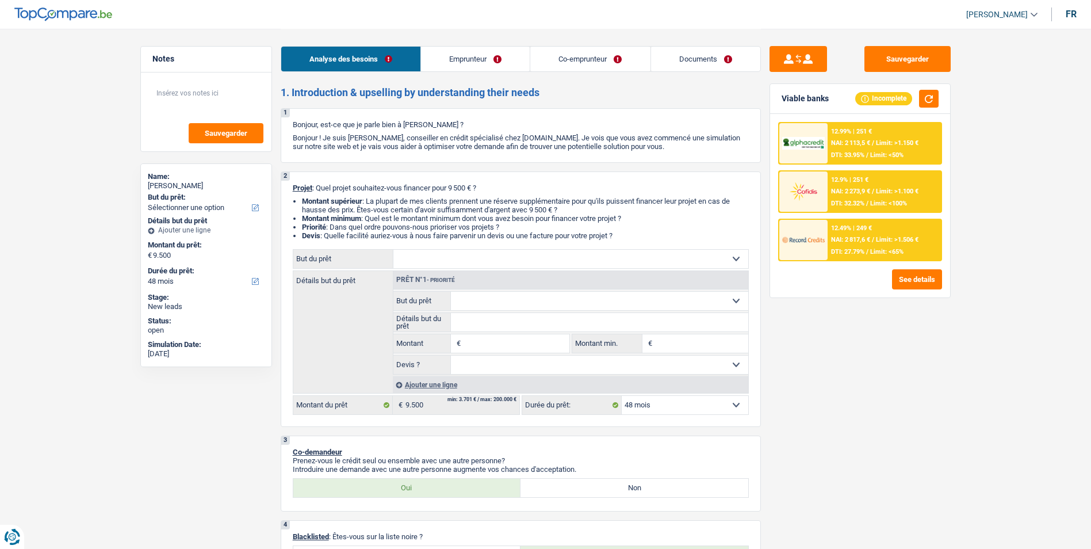
select select "48"
select select "privateEmployee"
select select "housewife"
select select "netSalary"
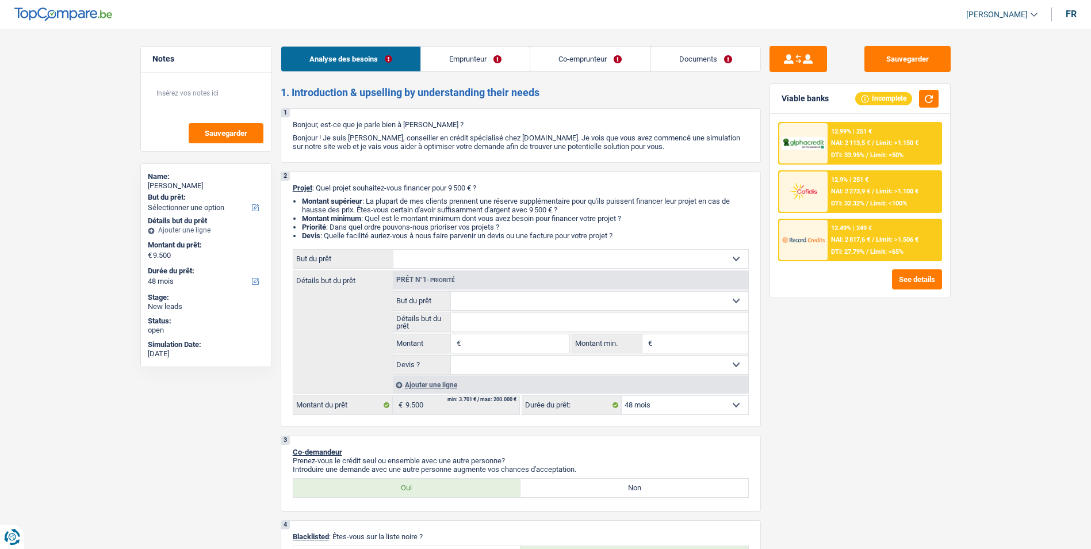
select select "mealVouchers"
select select "rents"
select select "48"
